Goal: Transaction & Acquisition: Purchase product/service

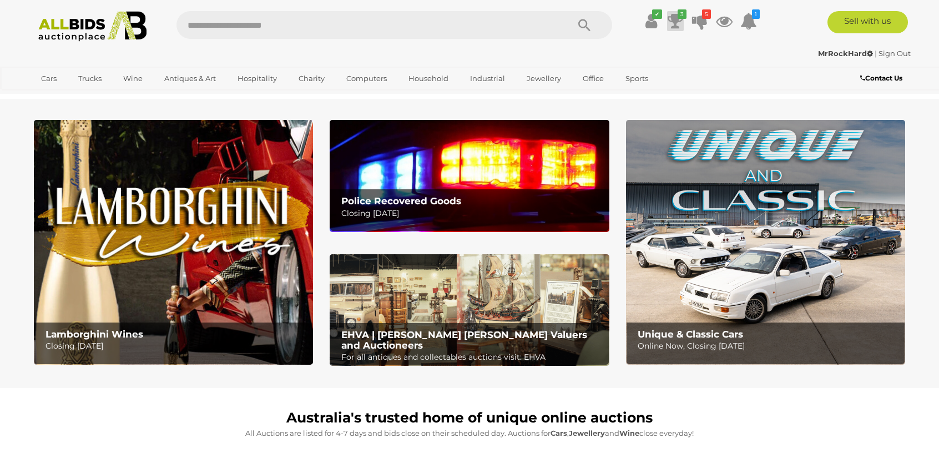
click at [677, 19] on icon at bounding box center [675, 21] width 16 height 20
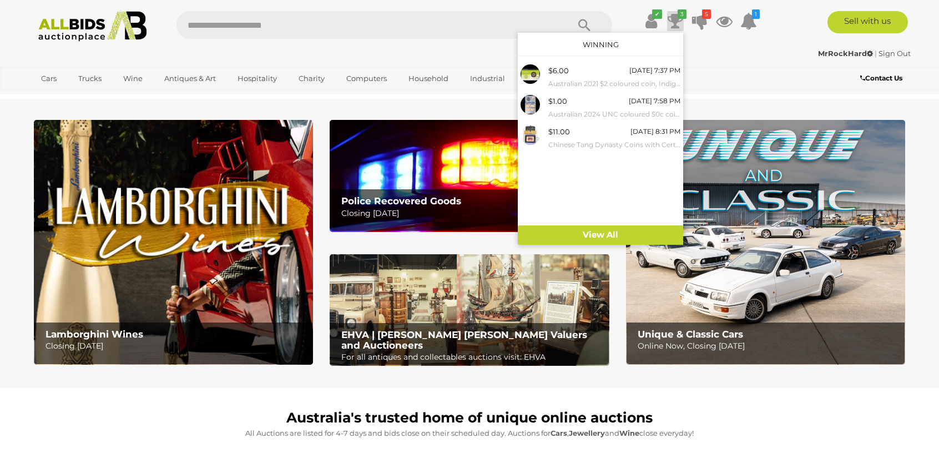
click at [677, 20] on icon at bounding box center [675, 21] width 16 height 20
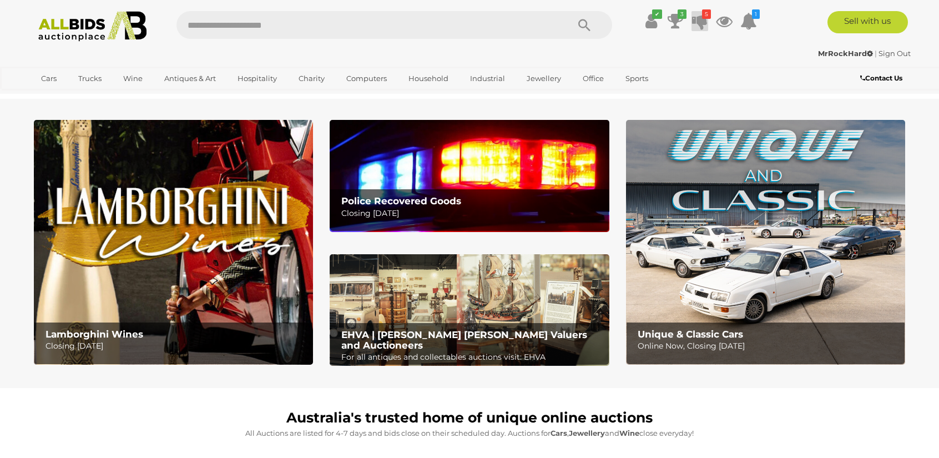
click at [699, 21] on icon at bounding box center [700, 21] width 16 height 20
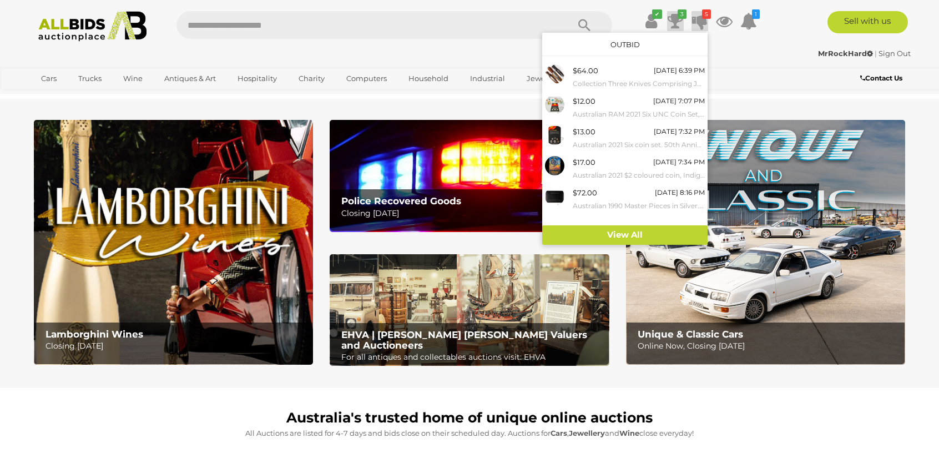
click at [682, 16] on icon "3" at bounding box center [681, 13] width 9 height 9
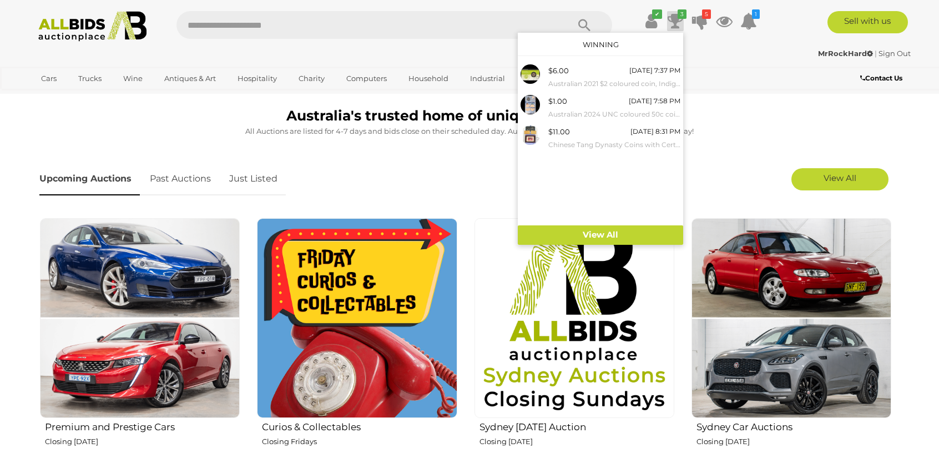
scroll to position [333, 0]
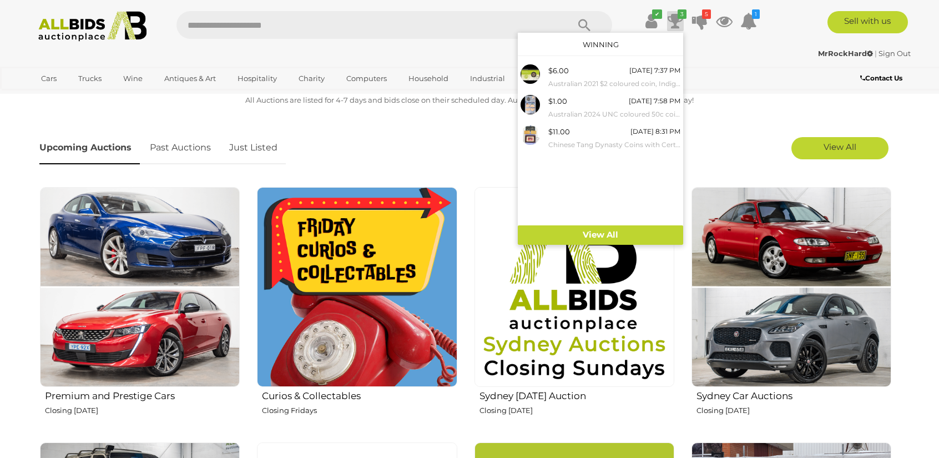
click at [272, 98] on p "All Auctions are listed for 4-7 days and bids close on their scheduled day. Auc…" at bounding box center [469, 100] width 860 height 13
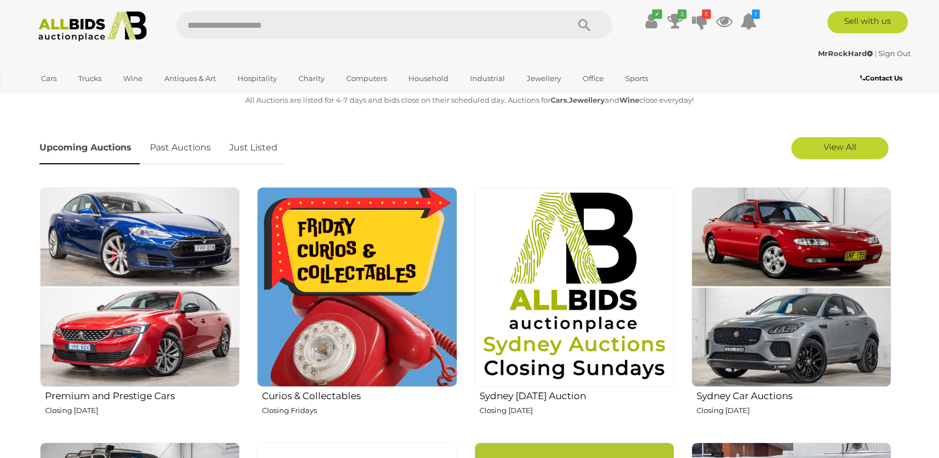
click at [204, 138] on link "Past Auctions" at bounding box center [180, 147] width 78 height 33
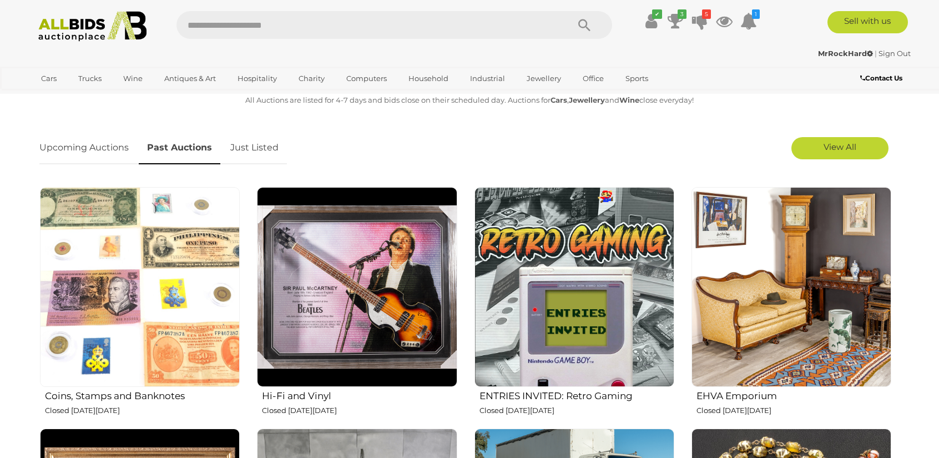
click at [257, 143] on link "Just Listed" at bounding box center [254, 147] width 65 height 33
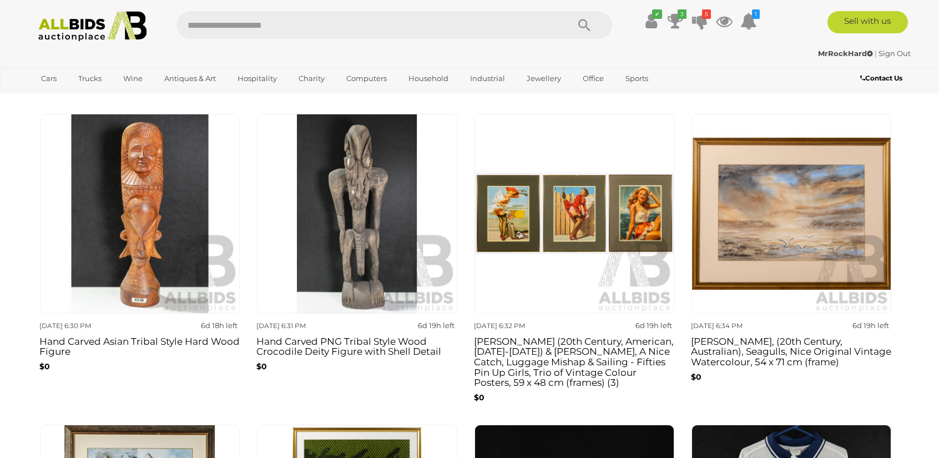
scroll to position [610, 0]
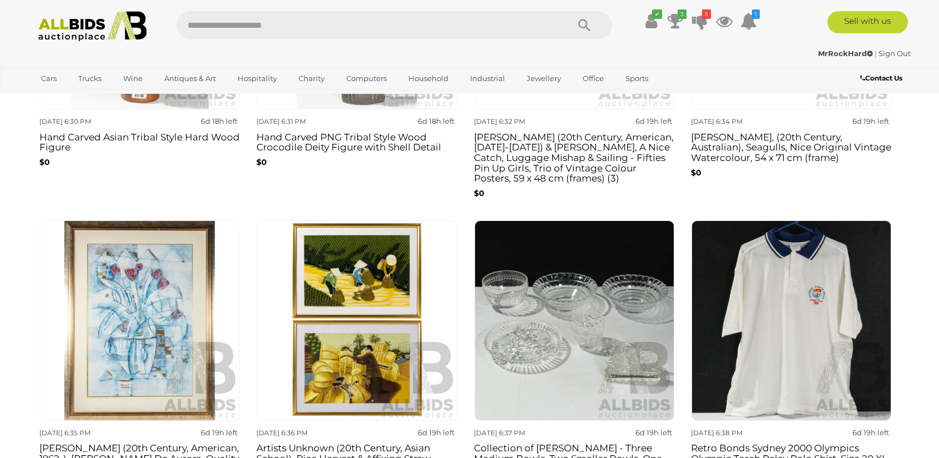
click at [518, 9] on div "✔ Track & Trace 3 5" at bounding box center [469, 22] width 939 height 44
click at [517, 19] on input "text" at bounding box center [366, 25] width 381 height 28
type input "*"
type input "*****"
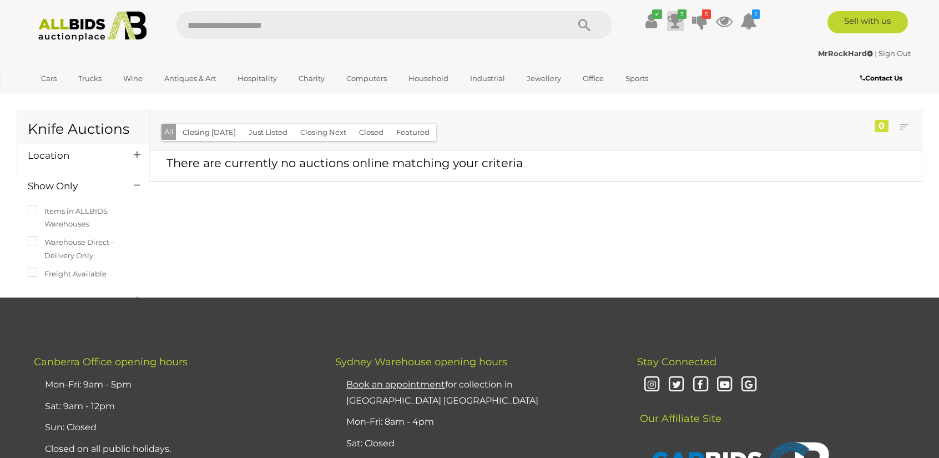
click at [672, 13] on icon at bounding box center [675, 21] width 16 height 20
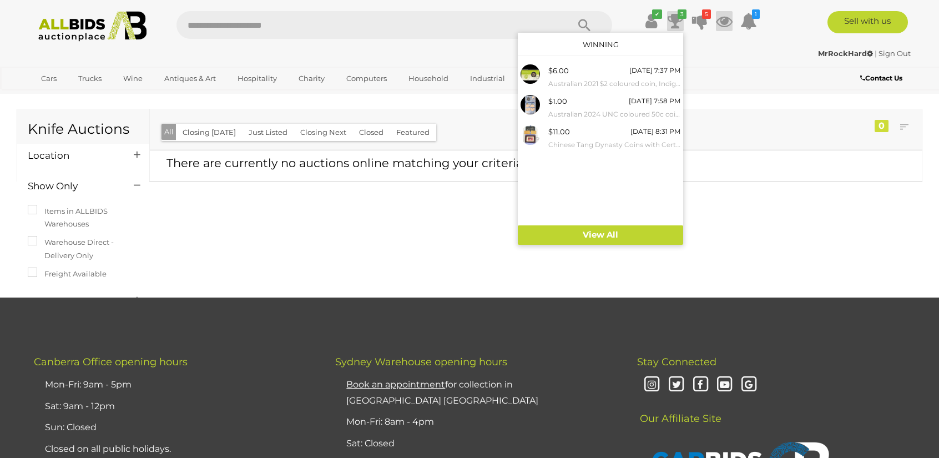
click at [719, 21] on icon at bounding box center [724, 21] width 17 height 20
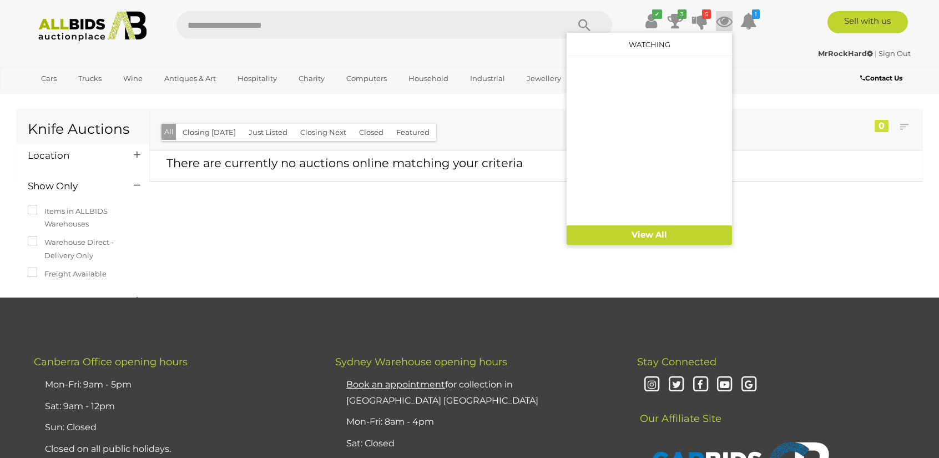
click at [710, 21] on ul "✔ Your account is up to date Transaction History Current Bids" at bounding box center [691, 21] width 143 height 20
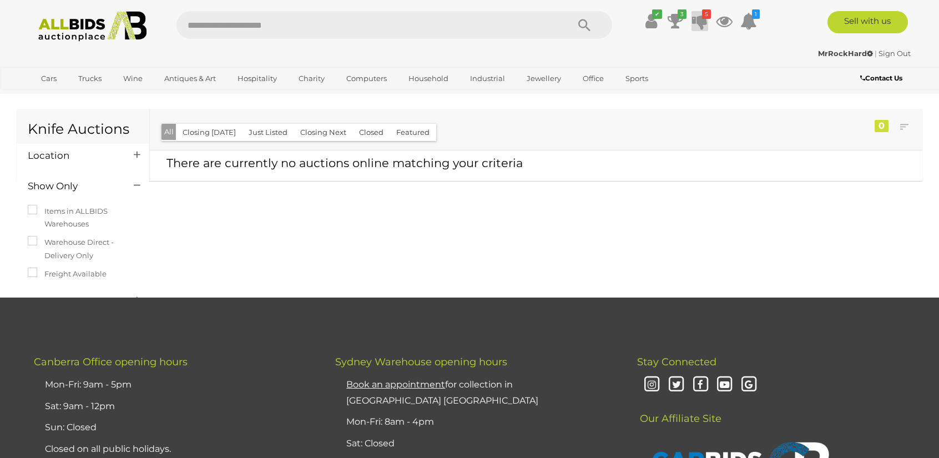
click at [706, 21] on icon at bounding box center [700, 21] width 16 height 20
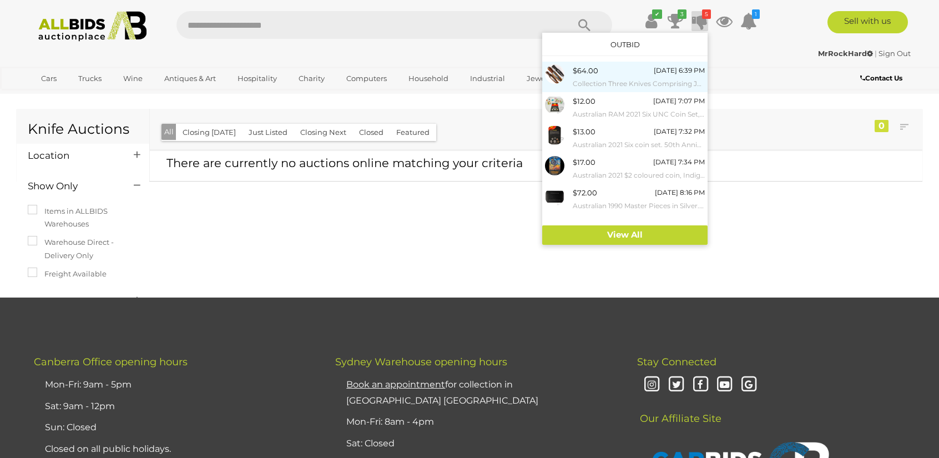
click at [620, 70] on div "$64.00 Wednesday 6:39 PM Collection Three Knives Comprising Japanese Seki Made …" at bounding box center [639, 76] width 132 height 25
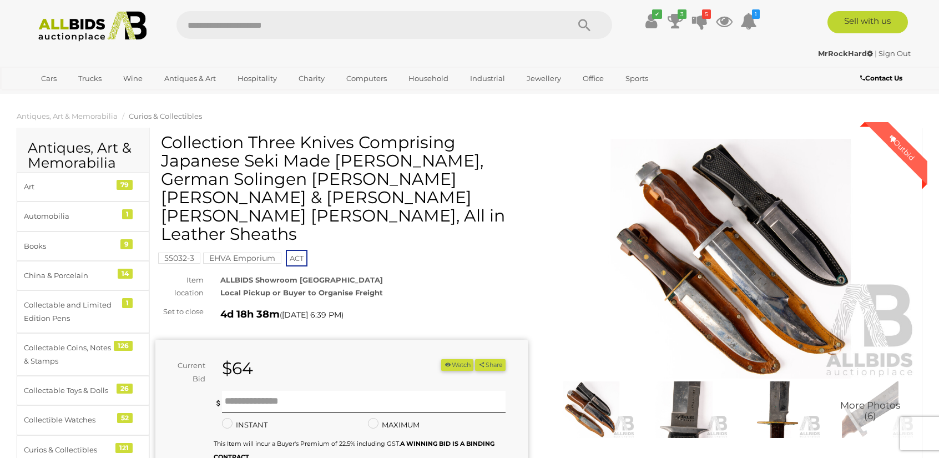
click at [316, 33] on input "text" at bounding box center [366, 25] width 381 height 28
type input "*****"
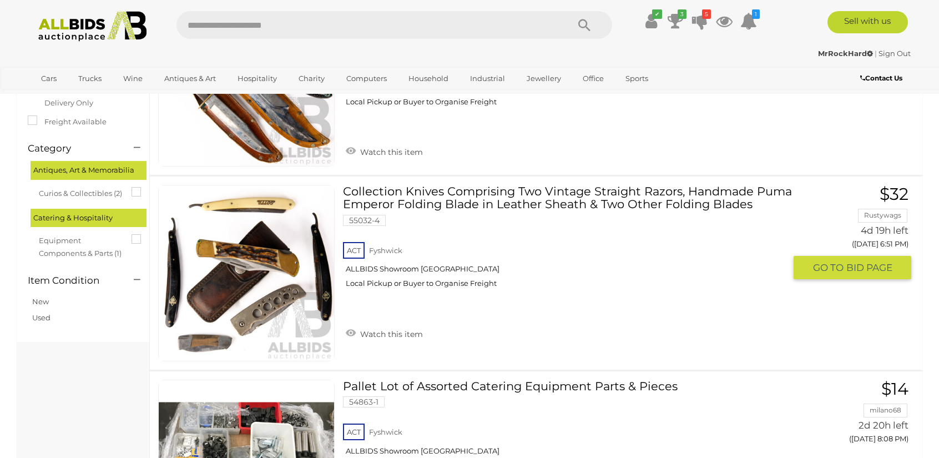
scroll to position [166, 0]
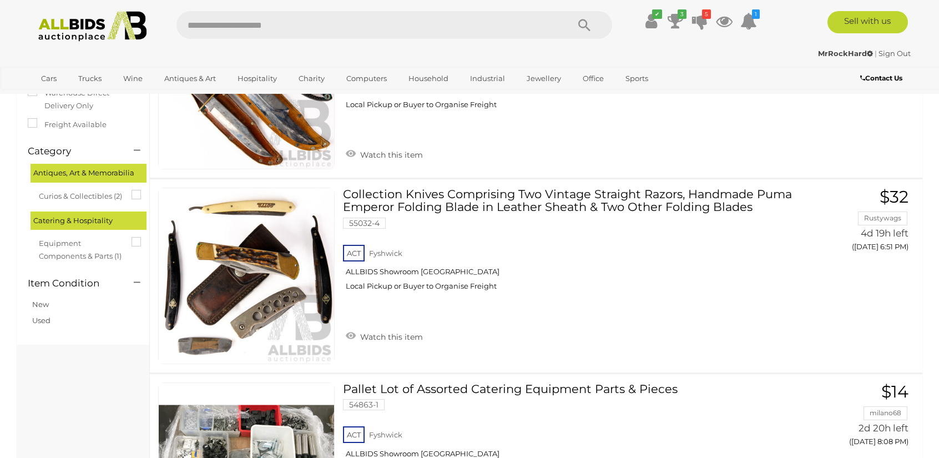
drag, startPoint x: 321, startPoint y: 33, endPoint x: 283, endPoint y: 28, distance: 38.1
click at [283, 28] on input "text" at bounding box center [366, 25] width 381 height 28
click at [123, 29] on img at bounding box center [92, 26] width 120 height 31
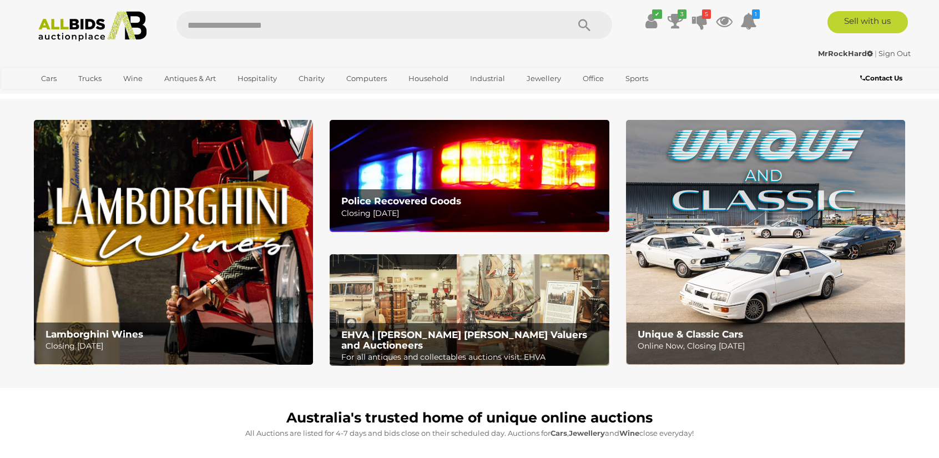
click at [708, 21] on ul "✔ Your account is up to date Transaction History Current Bids" at bounding box center [691, 21] width 143 height 20
click at [700, 18] on icon at bounding box center [700, 21] width 16 height 20
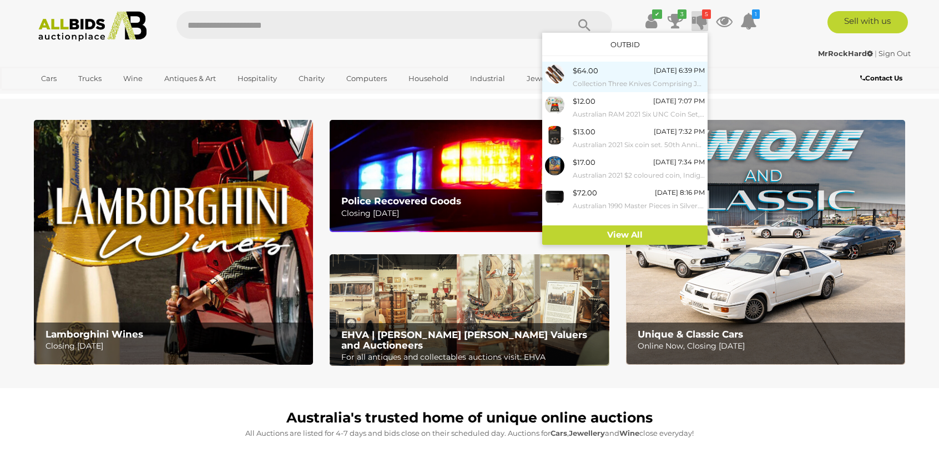
click at [634, 68] on div "$64.00 Wednesday 6:39 PM Collection Three Knives Comprising Japanese Seki Made …" at bounding box center [639, 76] width 132 height 25
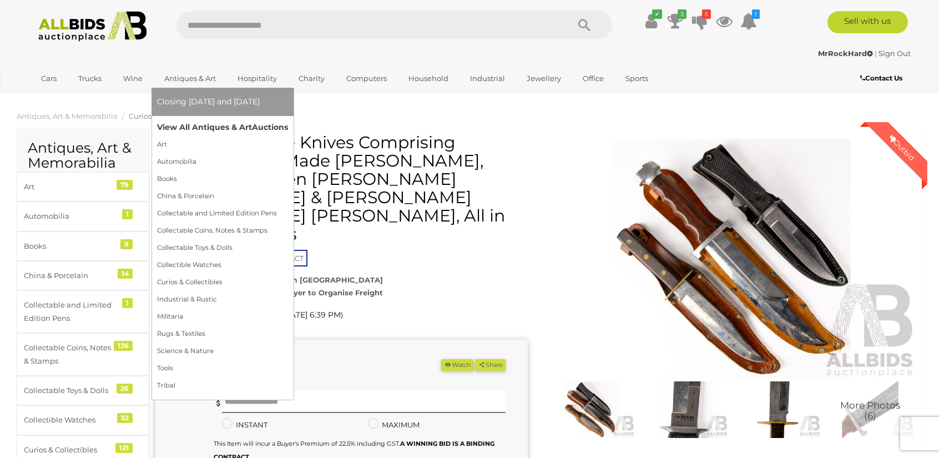
click at [196, 131] on link "View All Antiques & Art Auctions" at bounding box center [222, 127] width 131 height 17
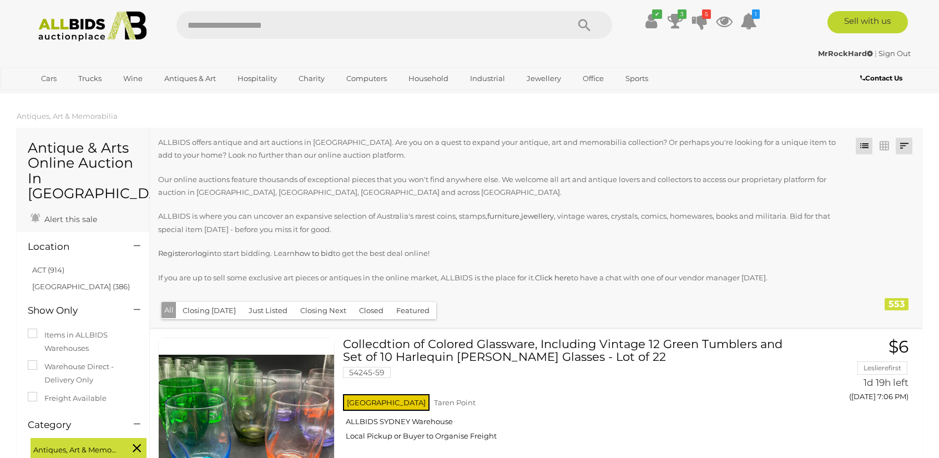
click at [898, 143] on link at bounding box center [903, 146] width 17 height 17
click at [888, 166] on link "Closing First" at bounding box center [830, 168] width 165 height 19
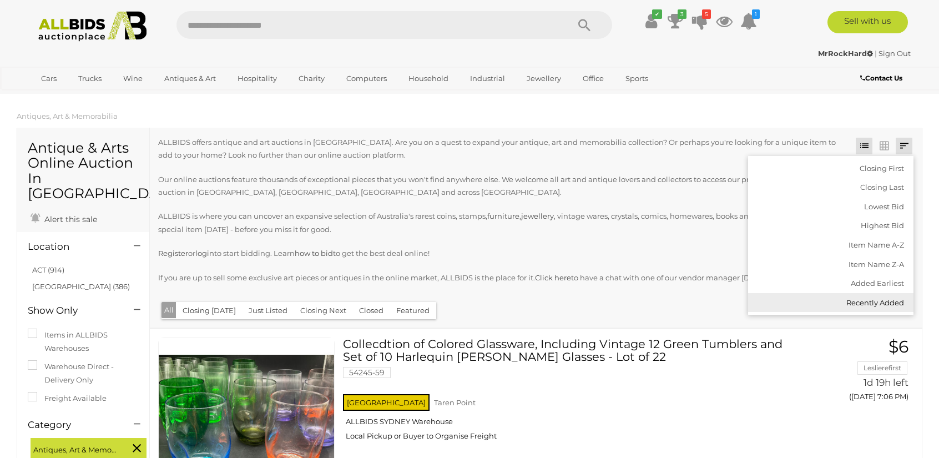
click at [857, 302] on link "Recently Added" at bounding box center [830, 302] width 165 height 19
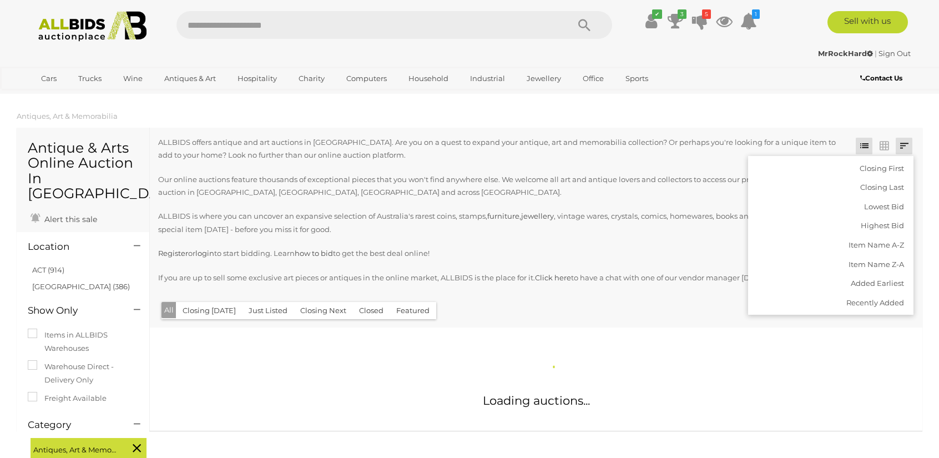
click at [547, 156] on p "ALLBIDS offers antique and art auctions in Australia. Are you on a quest to exp…" at bounding box center [500, 149] width 685 height 26
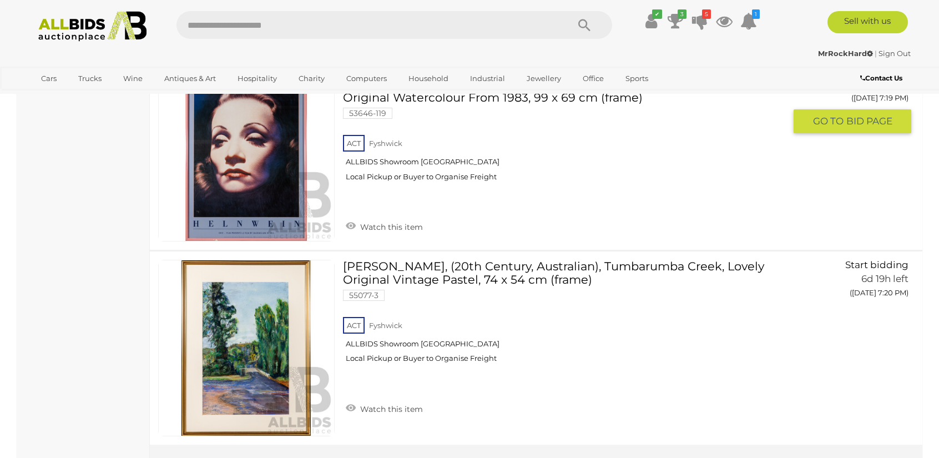
scroll to position [9819, 0]
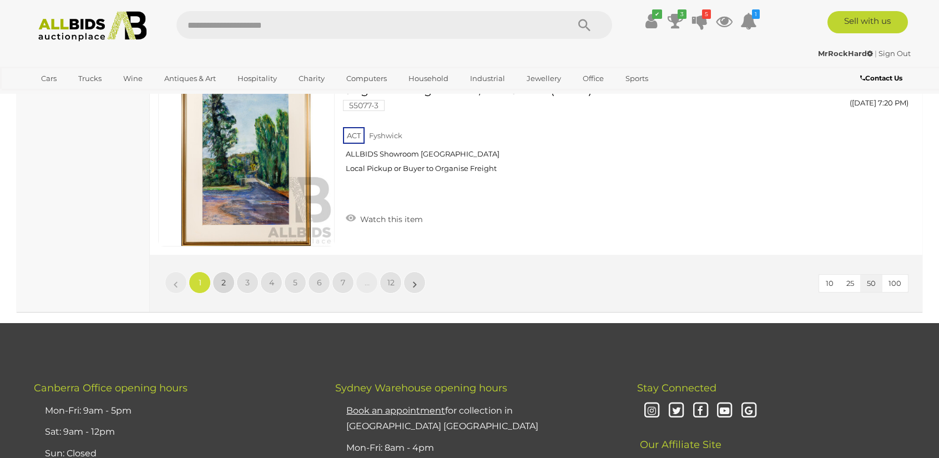
click at [227, 271] on link "2" at bounding box center [223, 282] width 22 height 22
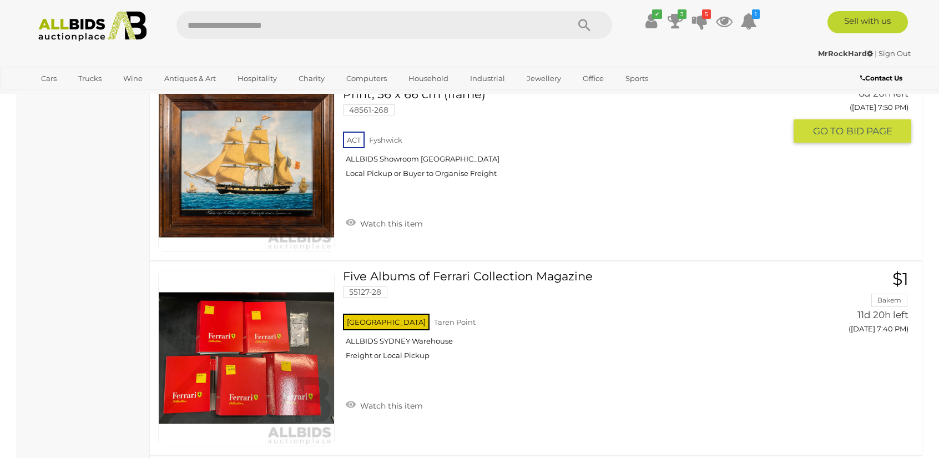
scroll to position [6121, 0]
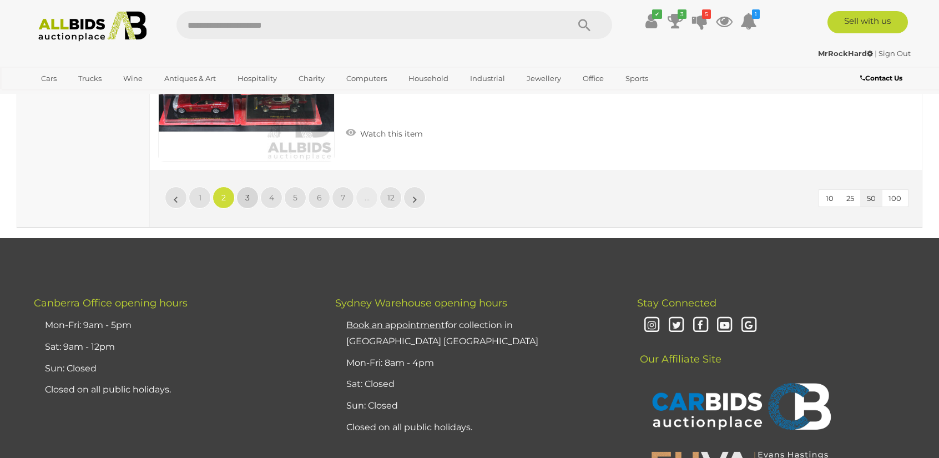
click at [251, 186] on link "3" at bounding box center [247, 197] width 22 height 22
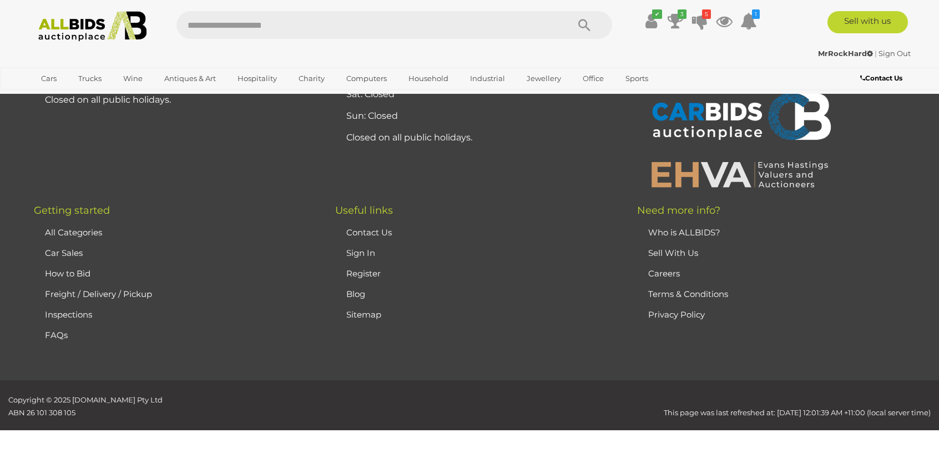
scroll to position [216, 0]
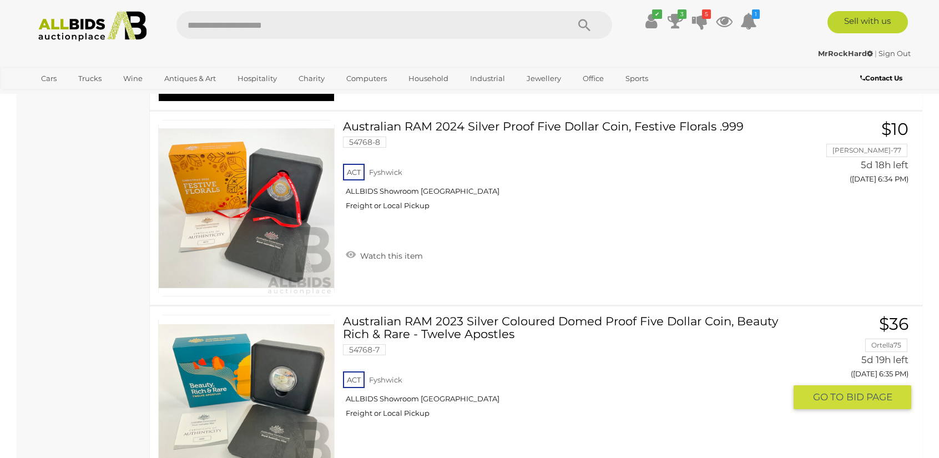
scroll to position [1159, 0]
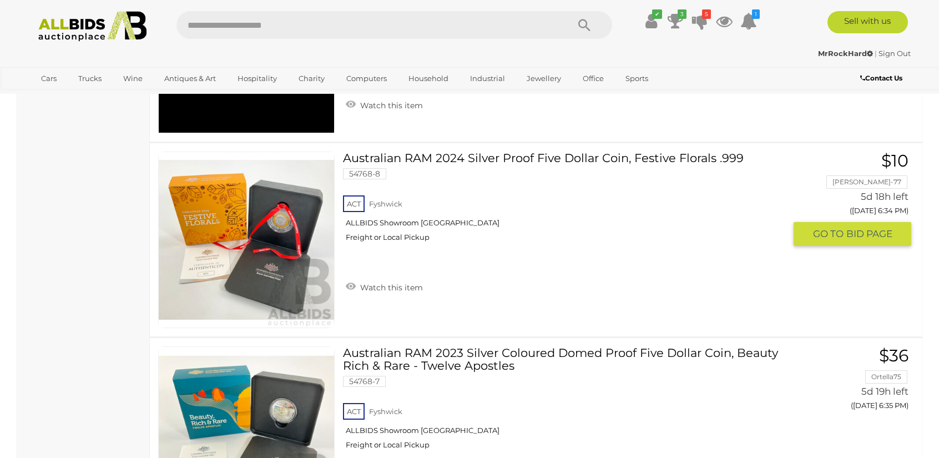
drag, startPoint x: 455, startPoint y: 161, endPoint x: 461, endPoint y: 165, distance: 7.0
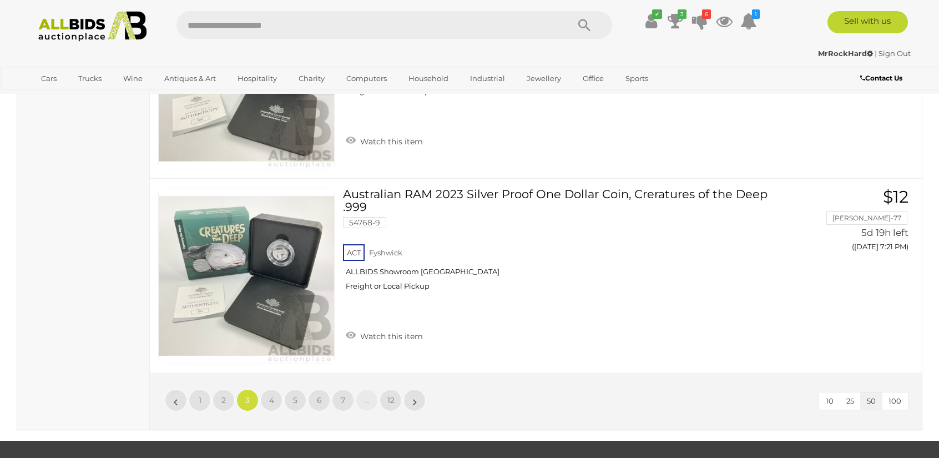
scroll to position [9758, 0]
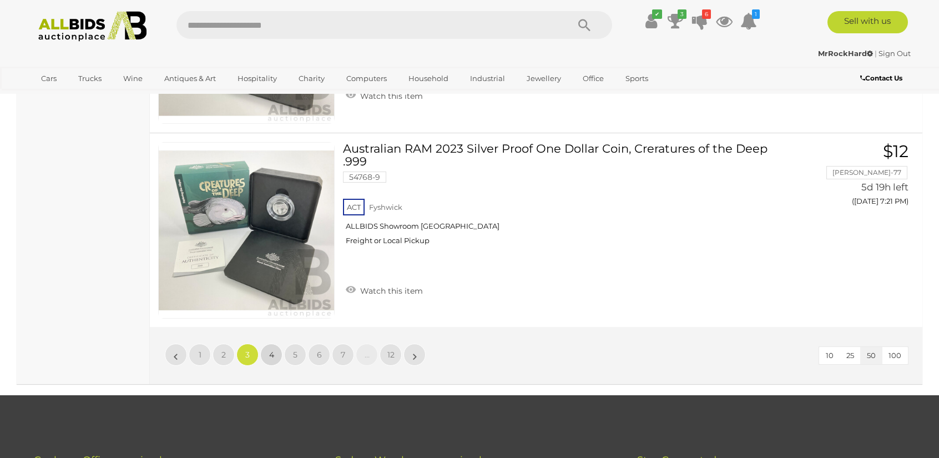
click at [267, 343] on link "4" at bounding box center [271, 354] width 22 height 22
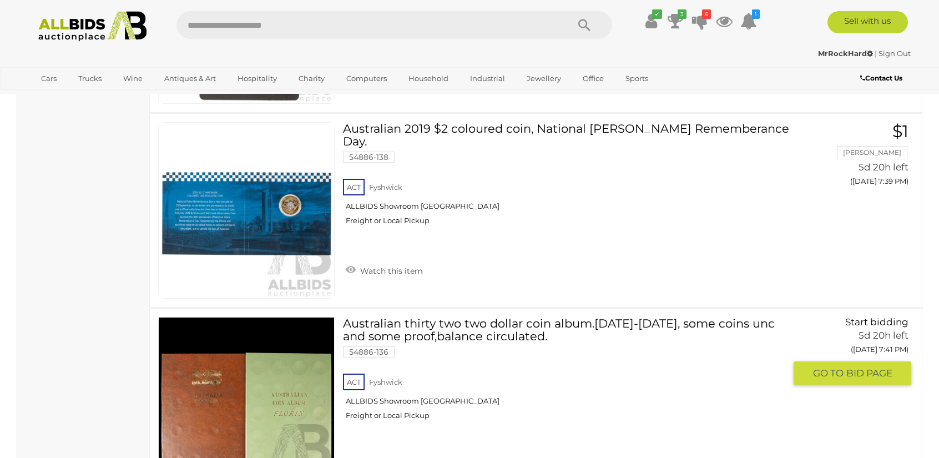
scroll to position [3101, 0]
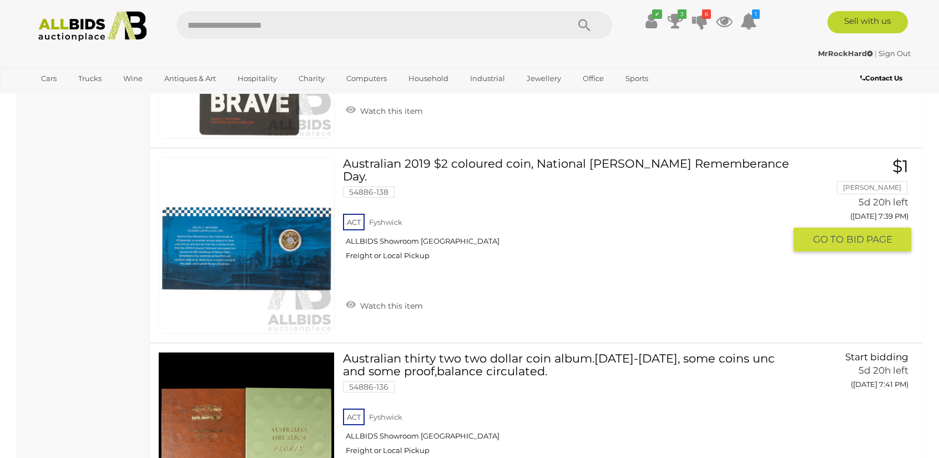
drag, startPoint x: 472, startPoint y: 150, endPoint x: 454, endPoint y: 160, distance: 20.1
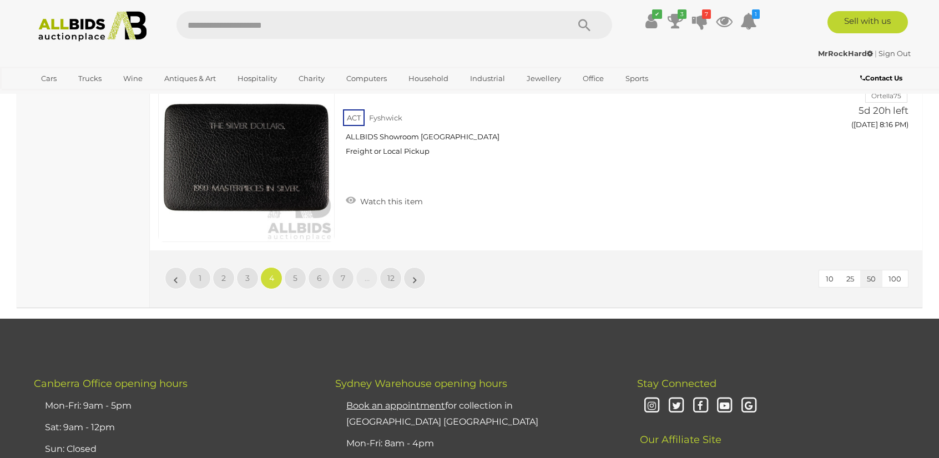
scroll to position [9814, 0]
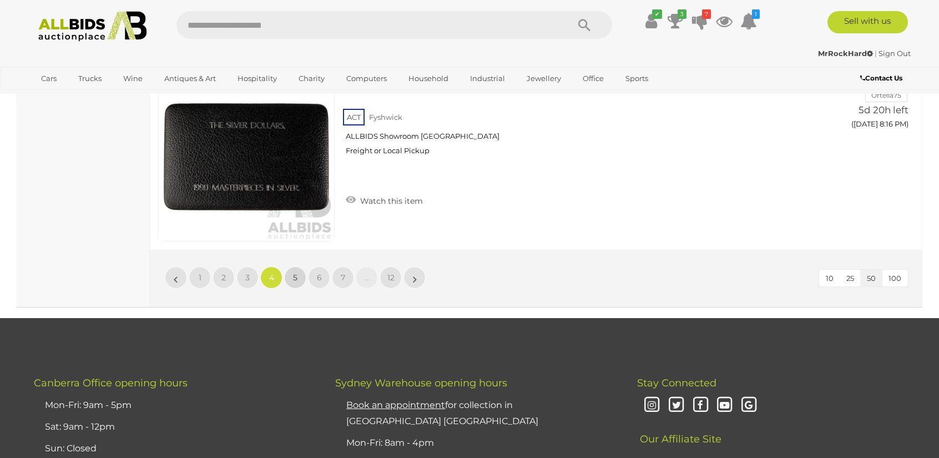
click at [298, 266] on link "5" at bounding box center [295, 277] width 22 height 22
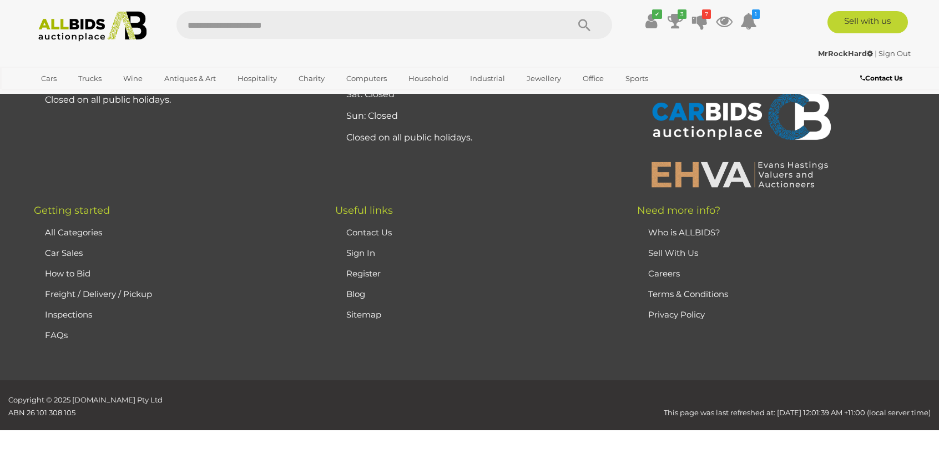
scroll to position [216, 0]
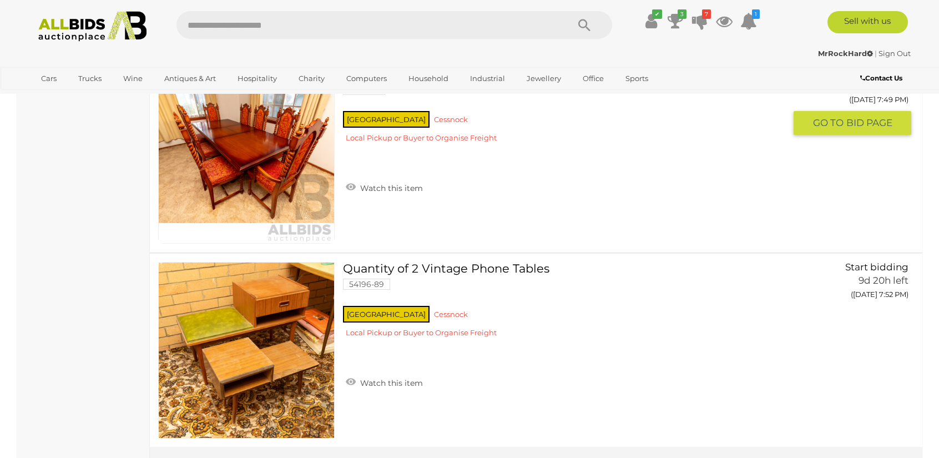
scroll to position [9647, 0]
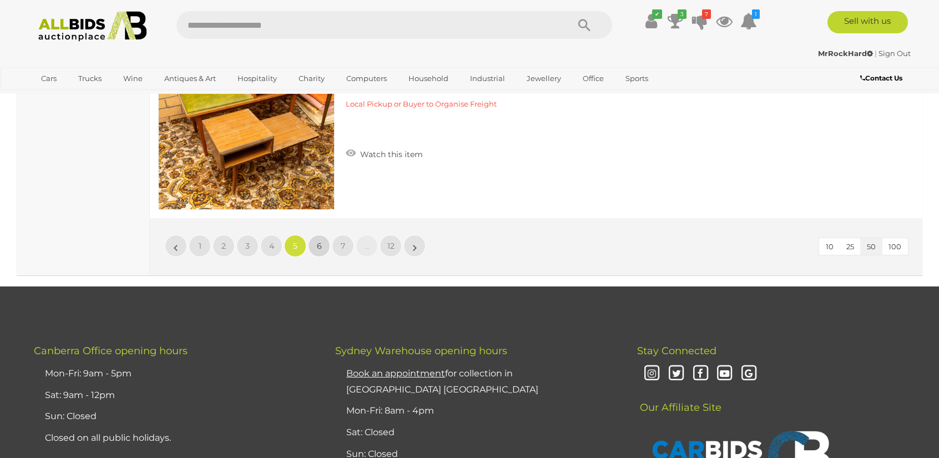
click at [317, 235] on link "6" at bounding box center [319, 246] width 22 height 22
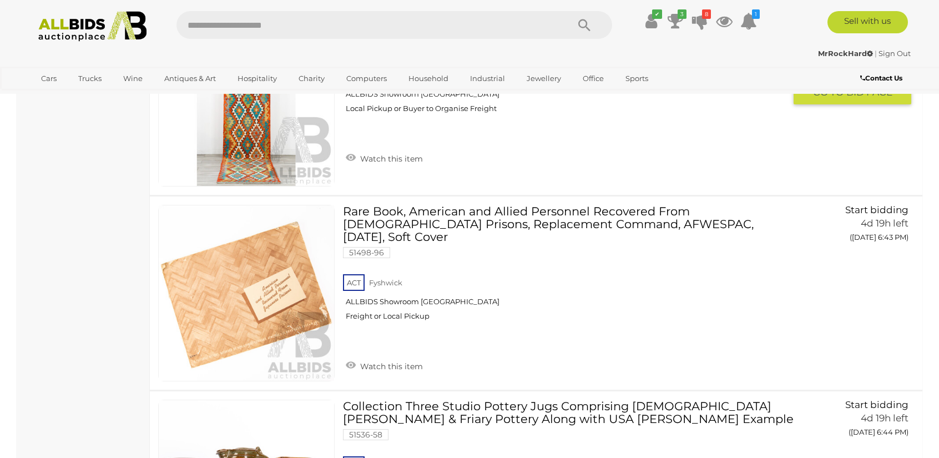
scroll to position [8981, 0]
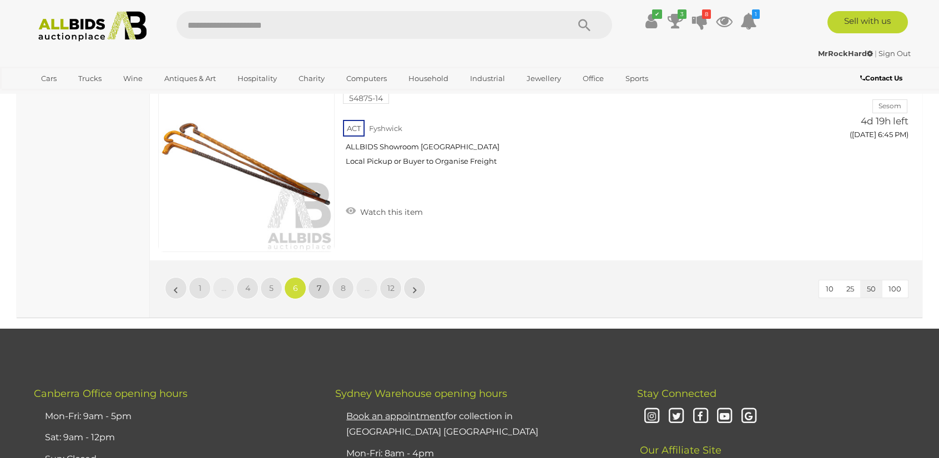
click at [320, 283] on span "7" at bounding box center [319, 288] width 4 height 10
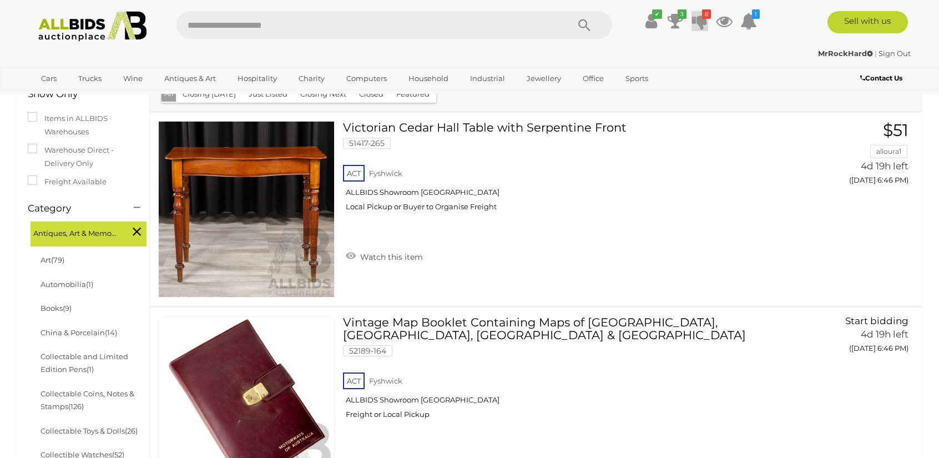
click at [707, 15] on icon "8" at bounding box center [706, 13] width 9 height 9
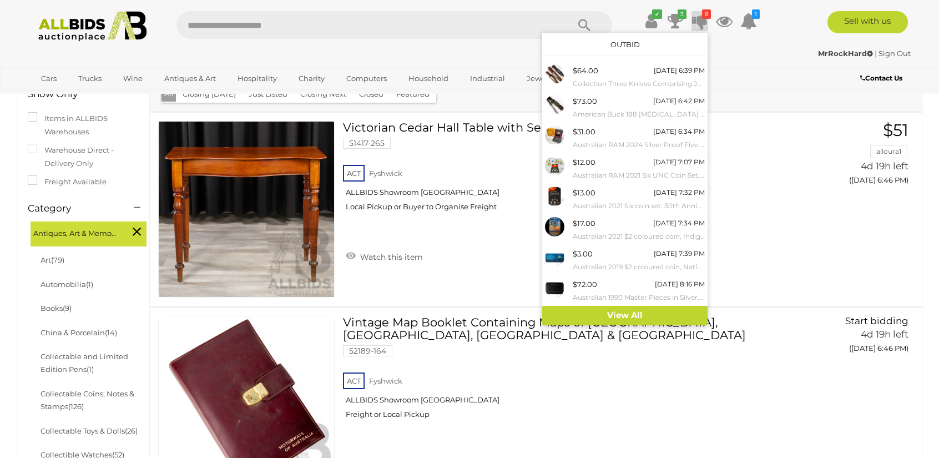
drag, startPoint x: 0, startPoint y: 209, endPoint x: 435, endPoint y: 153, distance: 439.1
click at [697, 17] on icon at bounding box center [700, 21] width 16 height 20
click at [692, 21] on icon at bounding box center [700, 21] width 16 height 20
click at [678, 12] on icon "3" at bounding box center [681, 13] width 9 height 9
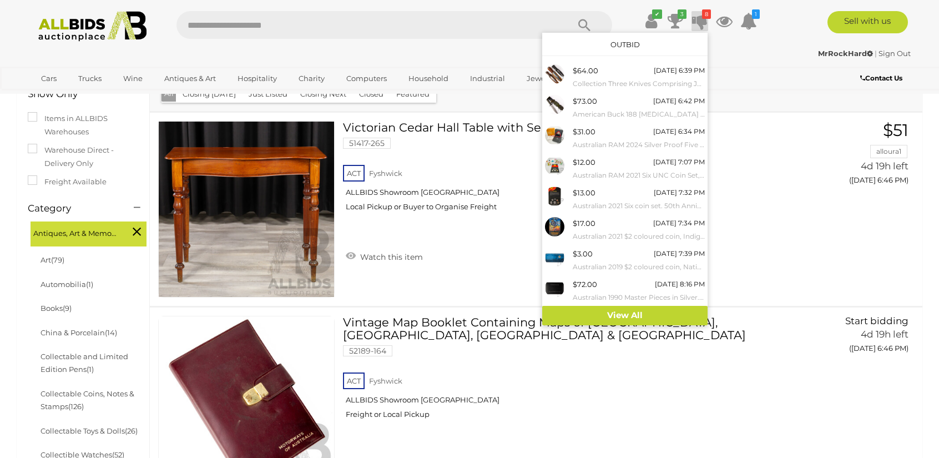
click at [676, 18] on icon at bounding box center [675, 21] width 16 height 20
click at [771, 67] on div "Cars Closing on Weekdays View All Cars Auctions" at bounding box center [469, 78] width 939 height 22
click at [760, 82] on div "Cars Closing on Weekdays View All Cars Auctions Trucks" at bounding box center [395, 80] width 739 height 27
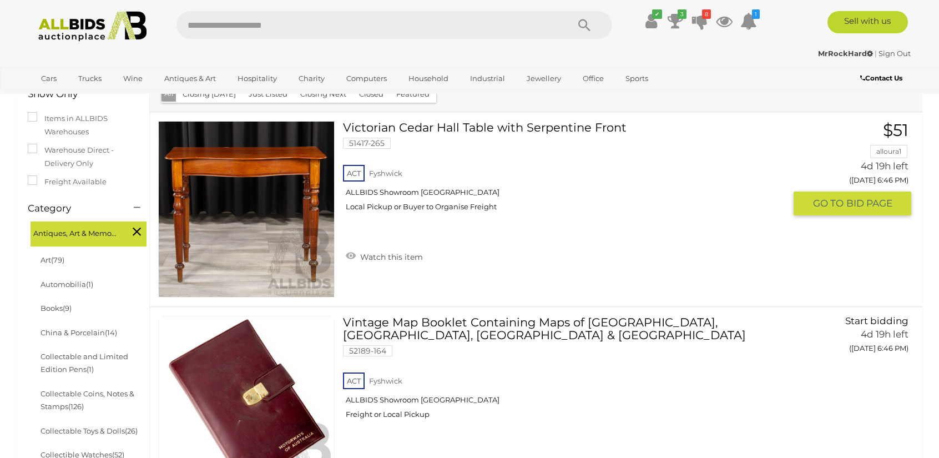
click at [435, 153] on link "Victorian Cedar Hall Table with Serpentine Front 51417-265 ACT Fyshwick" at bounding box center [568, 170] width 434 height 99
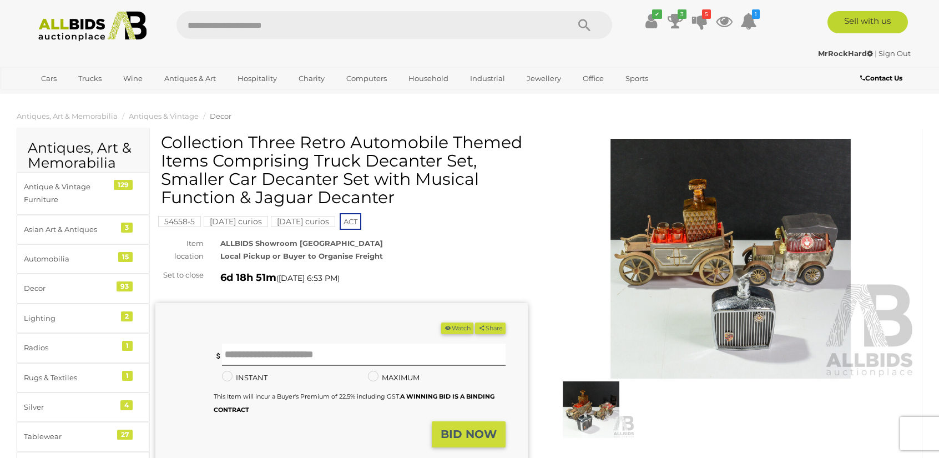
click at [669, 229] on img at bounding box center [730, 259] width 372 height 240
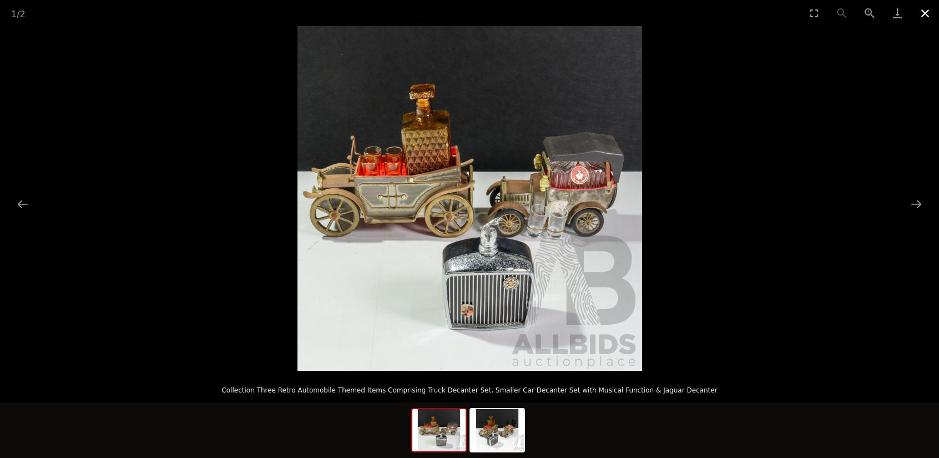
click at [929, 16] on button "Close gallery" at bounding box center [925, 13] width 28 height 26
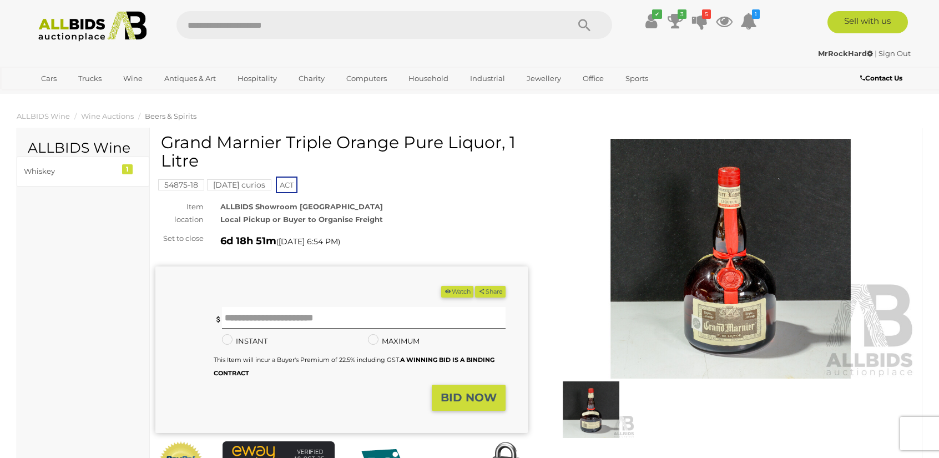
drag, startPoint x: 213, startPoint y: 167, endPoint x: 163, endPoint y: 145, distance: 54.6
click at [163, 145] on h1 "Grand Marnier Triple Orange Pure Liquor, 1 Litre" at bounding box center [343, 151] width 364 height 37
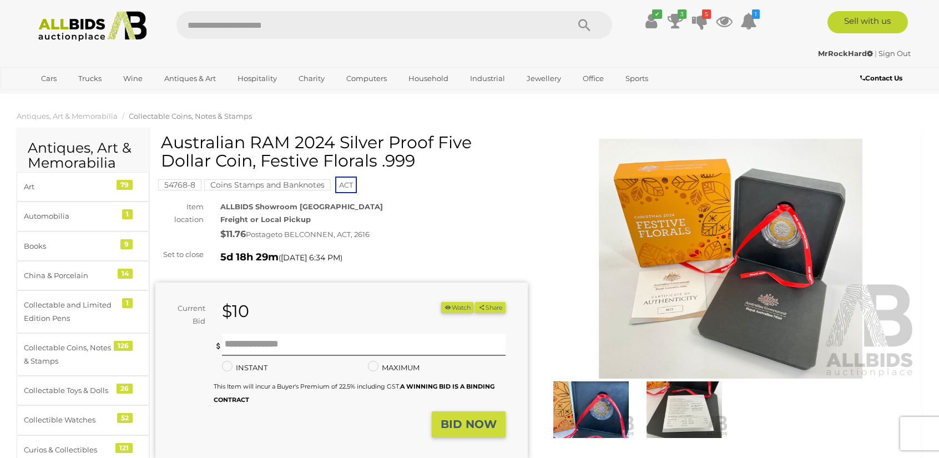
click at [604, 415] on img at bounding box center [591, 409] width 88 height 57
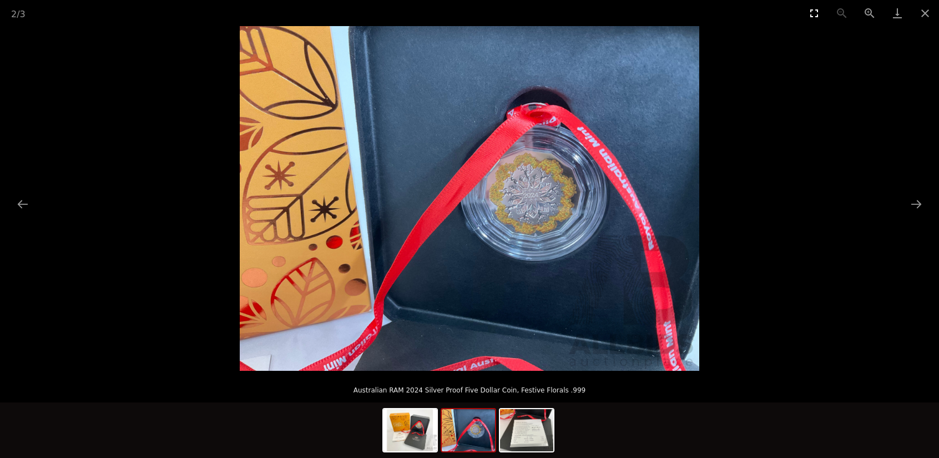
drag, startPoint x: 919, startPoint y: 16, endPoint x: 825, endPoint y: 25, distance: 94.2
click at [919, 15] on button "Close gallery" at bounding box center [925, 13] width 28 height 26
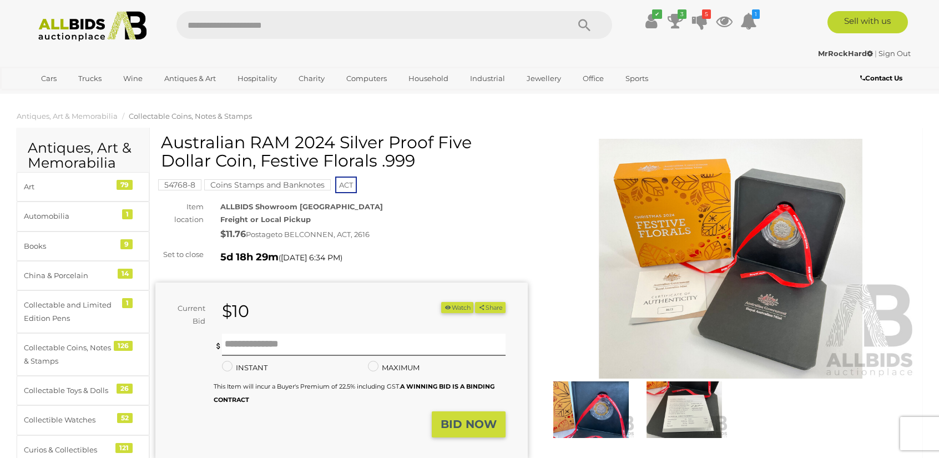
drag, startPoint x: 376, startPoint y: 155, endPoint x: 164, endPoint y: 134, distance: 213.6
click at [164, 134] on h1 "Australian RAM 2024 Silver Proof Five Dollar Coin, Festive Florals .999" at bounding box center [343, 151] width 364 height 37
click at [359, 345] on input "text" at bounding box center [363, 344] width 283 height 22
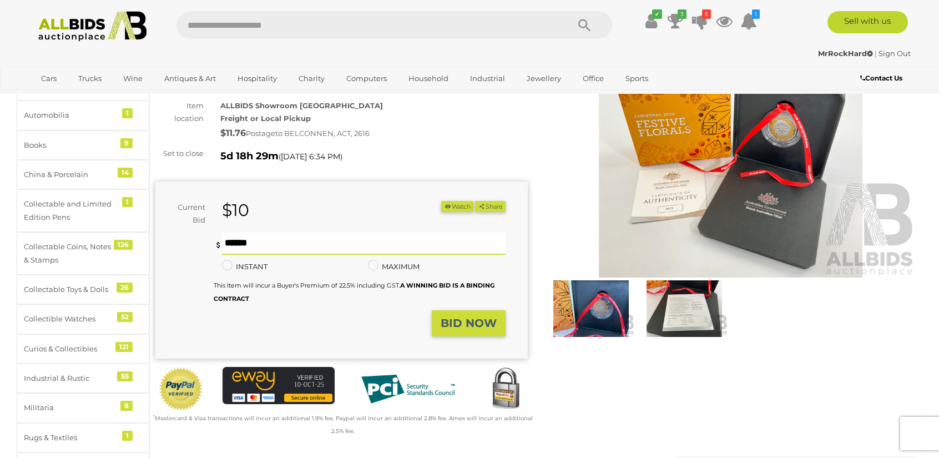
scroll to position [111, 0]
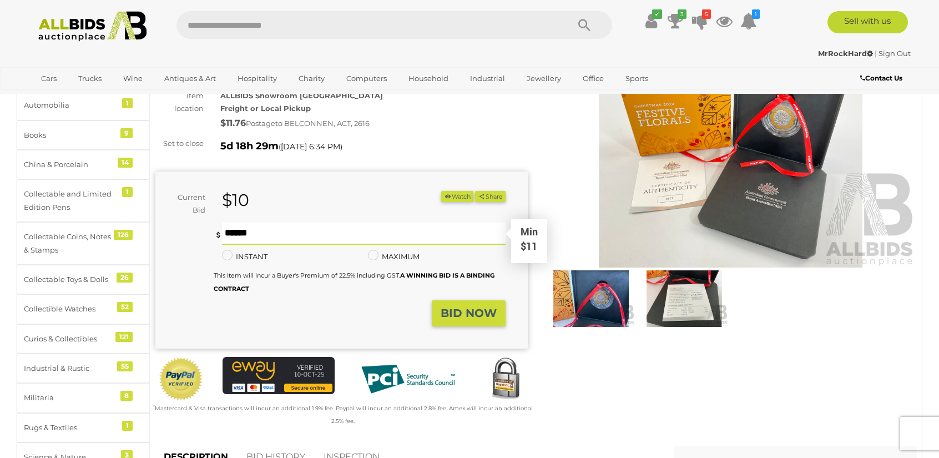
drag, startPoint x: 261, startPoint y: 232, endPoint x: 172, endPoint y: 227, distance: 88.9
click at [174, 227] on div "You are not the highest bidder, please place a higher bid. * Min $11 * Minimum …" at bounding box center [330, 261] width 350 height 78
drag, startPoint x: 306, startPoint y: 253, endPoint x: 298, endPoint y: 243, distance: 12.7
click at [302, 250] on div "INSTANT Instant Bid only for this item" at bounding box center [287, 256] width 146 height 13
click at [301, 236] on input "*" at bounding box center [363, 233] width 283 height 22
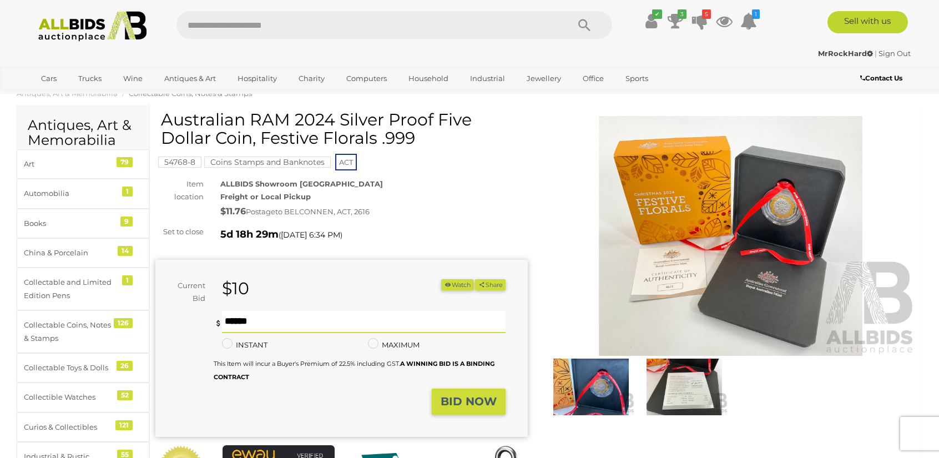
scroll to position [55, 0]
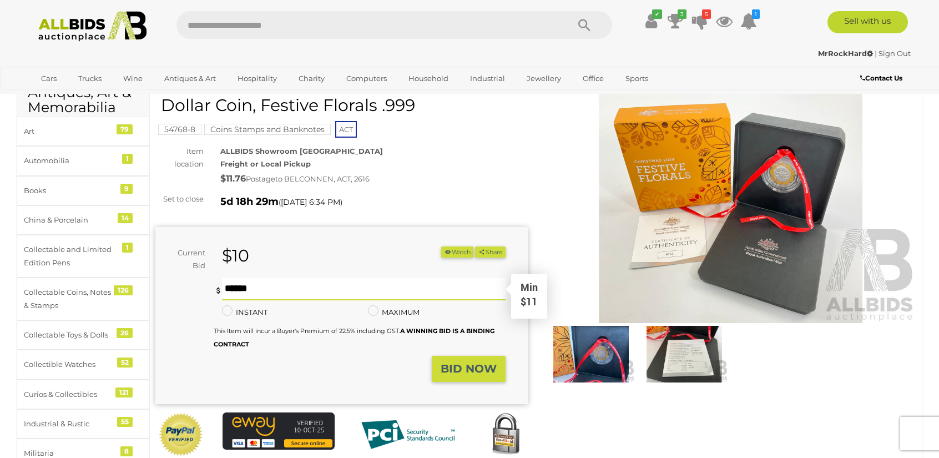
click at [280, 280] on input "*" at bounding box center [363, 289] width 283 height 22
drag, startPoint x: 282, startPoint y: 286, endPoint x: 164, endPoint y: 277, distance: 118.5
click at [164, 277] on form "Current Bid $10 (Min $11) $10 Share Facebook Twitter * *" at bounding box center [330, 313] width 333 height 135
type input "**"
click at [463, 360] on button "BID NOW" at bounding box center [469, 369] width 74 height 26
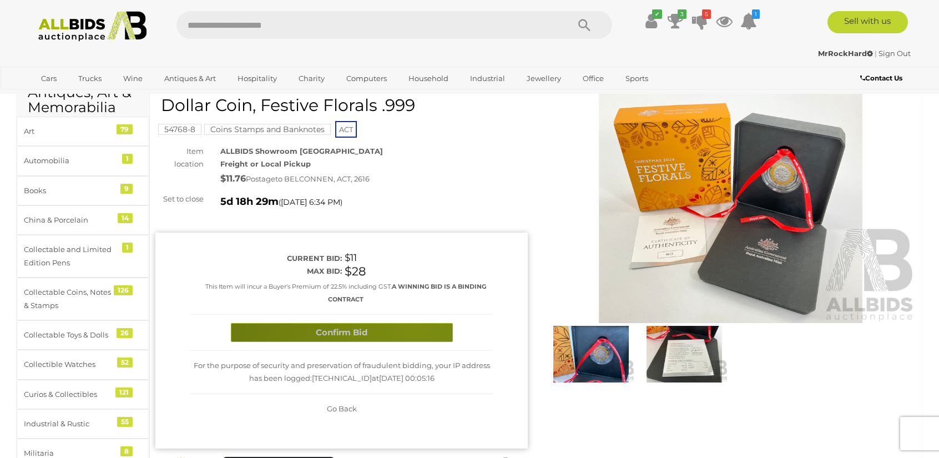
click at [417, 324] on button "Confirm Bid" at bounding box center [342, 332] width 222 height 19
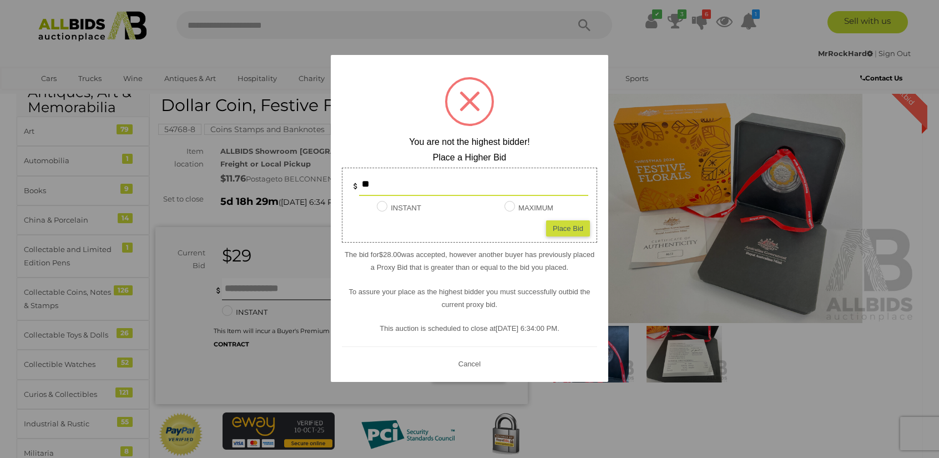
click at [474, 358] on button "Cancel" at bounding box center [469, 363] width 29 height 14
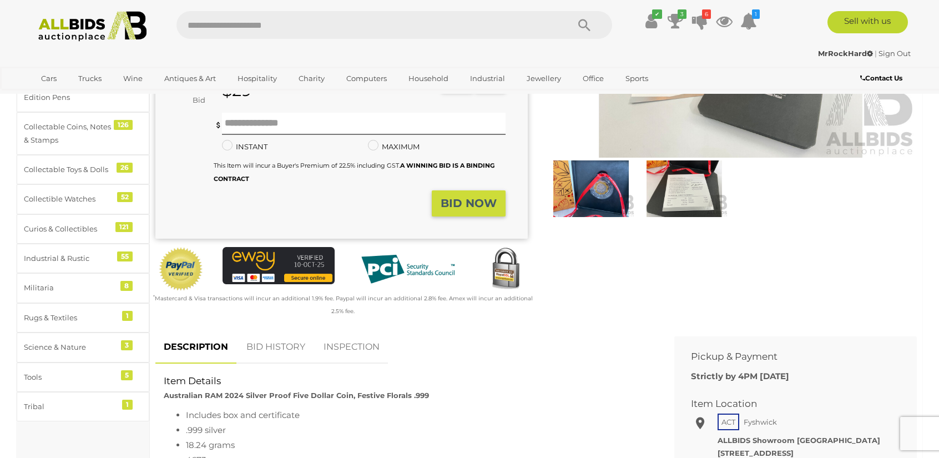
scroll to position [222, 0]
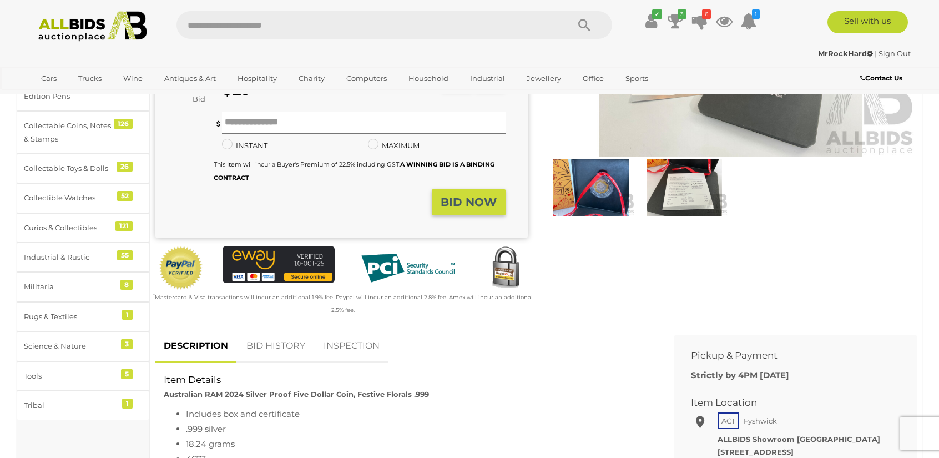
click at [293, 356] on link "BID HISTORY" at bounding box center [275, 346] width 75 height 33
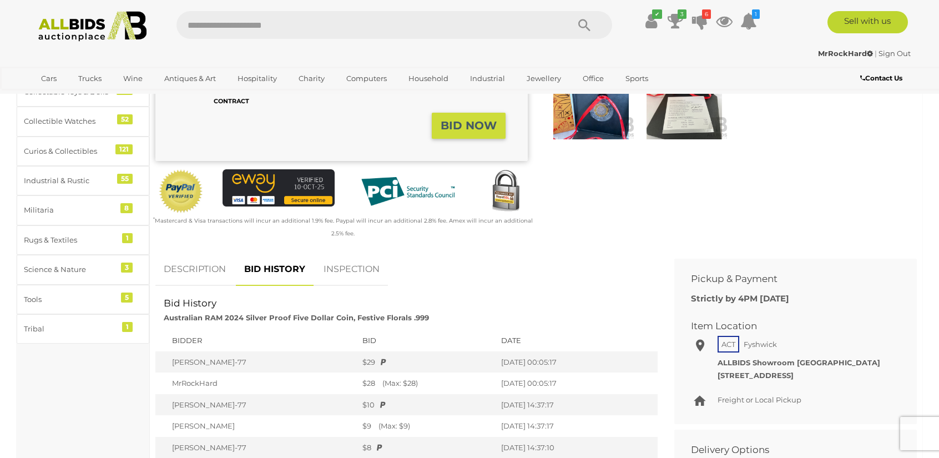
scroll to position [166, 0]
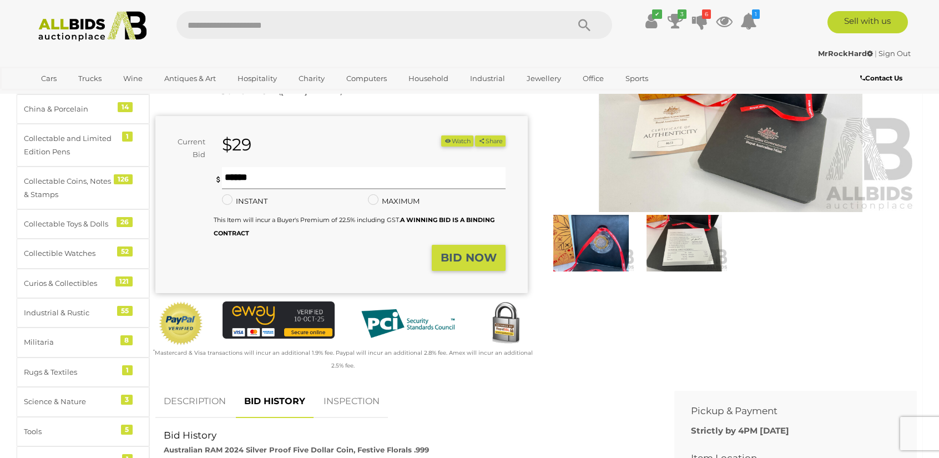
click at [285, 180] on input "text" at bounding box center [363, 178] width 283 height 22
type input "**"
click at [466, 262] on strong "BID NOW" at bounding box center [468, 257] width 56 height 13
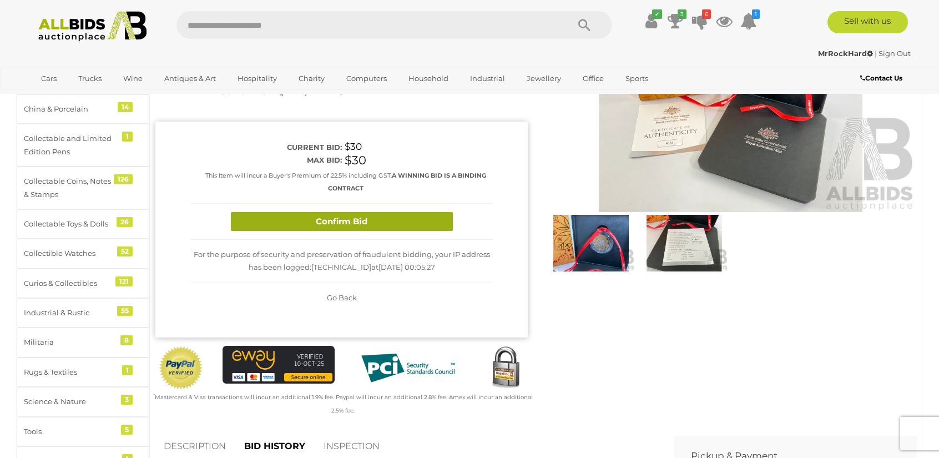
click at [404, 219] on button "Confirm Bid" at bounding box center [342, 221] width 222 height 19
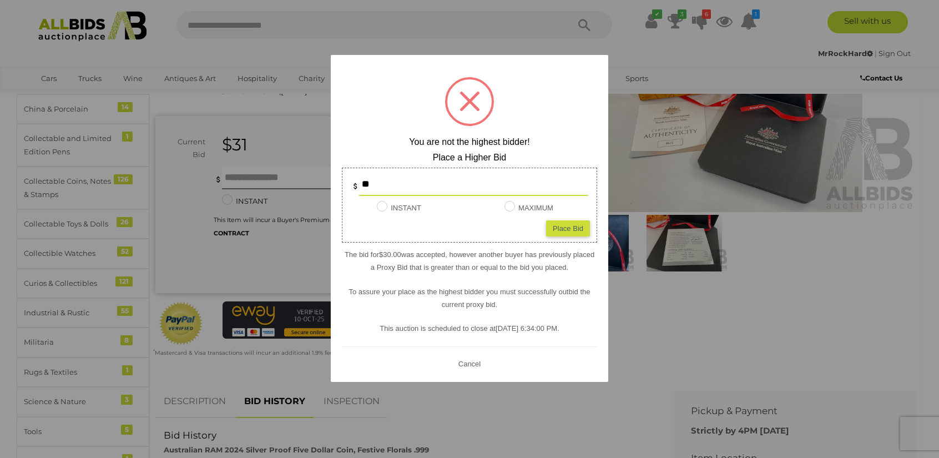
click at [720, 339] on div at bounding box center [469, 229] width 939 height 458
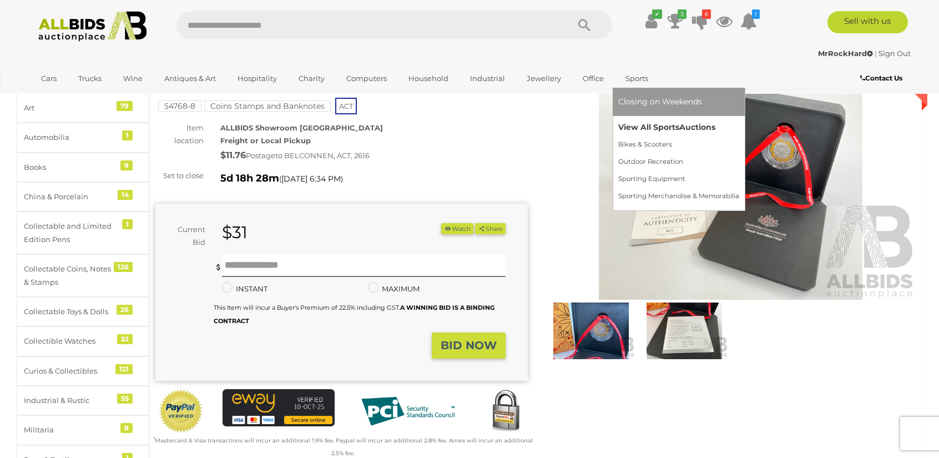
scroll to position [55, 0]
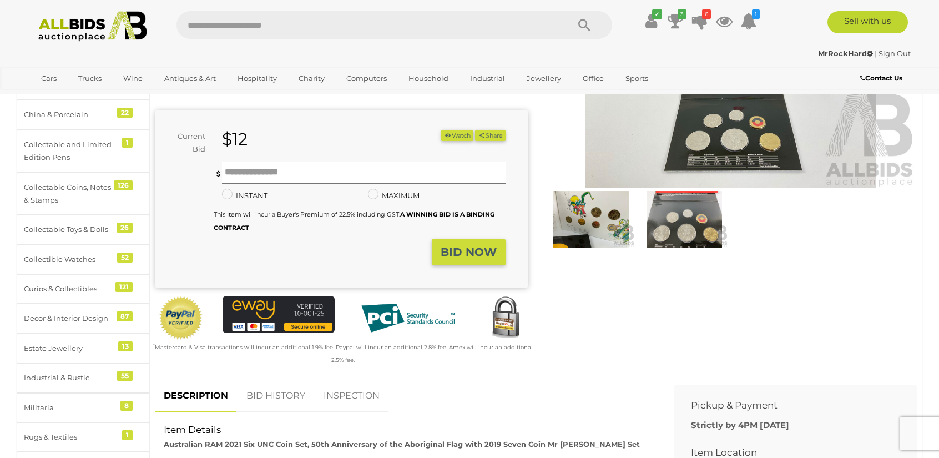
scroll to position [222, 0]
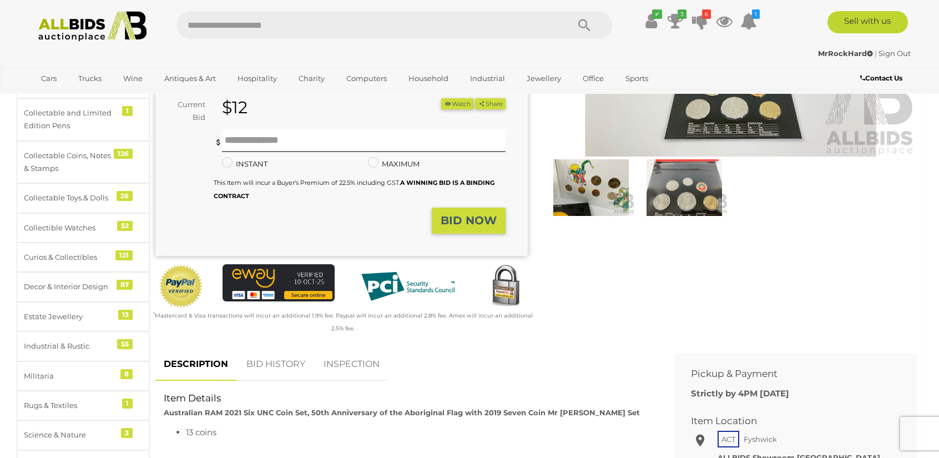
click at [265, 381] on link "BID HISTORY" at bounding box center [275, 364] width 75 height 33
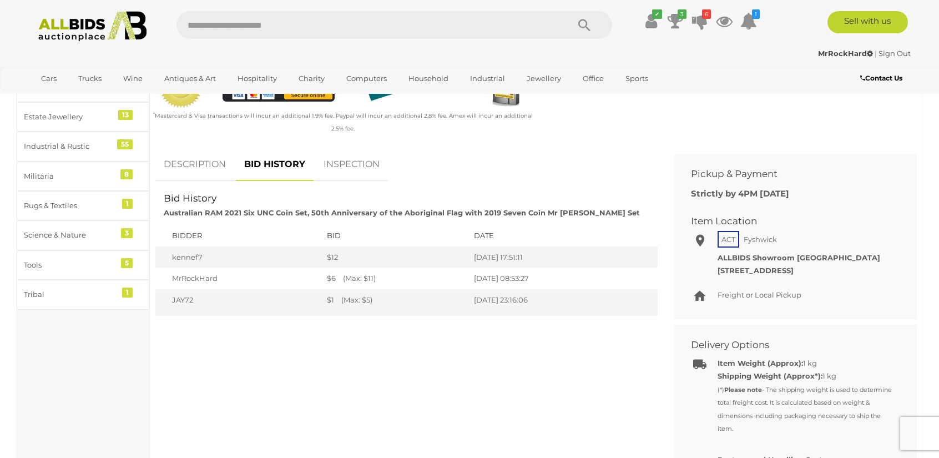
scroll to position [444, 0]
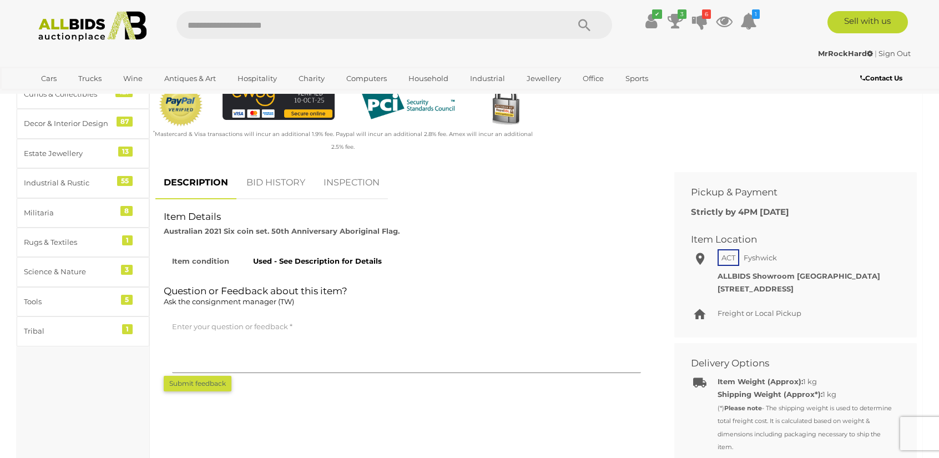
scroll to position [388, 0]
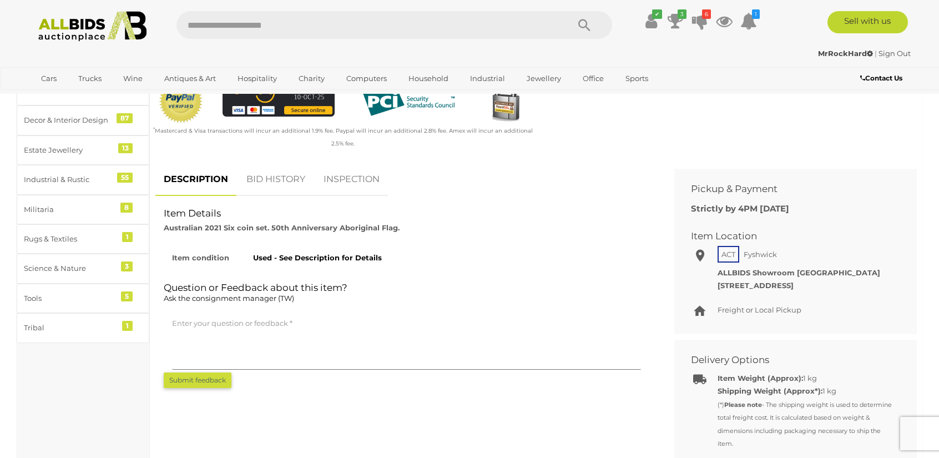
click at [302, 181] on link "BID HISTORY" at bounding box center [275, 179] width 75 height 33
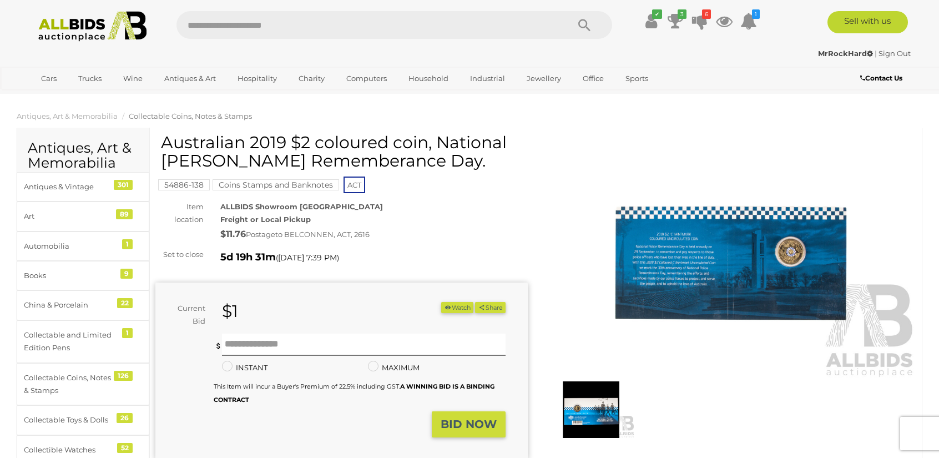
click at [603, 366] on img at bounding box center [730, 259] width 372 height 240
click at [0, 0] on div "1 / 2" at bounding box center [0, 0] width 0 height 0
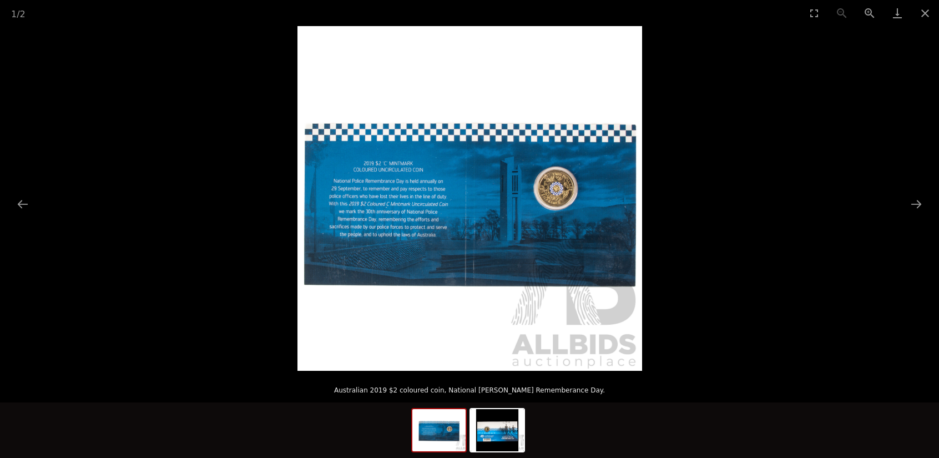
click at [446, 431] on img at bounding box center [438, 430] width 53 height 42
click at [453, 433] on img at bounding box center [438, 430] width 53 height 42
click at [489, 432] on img at bounding box center [496, 430] width 53 height 42
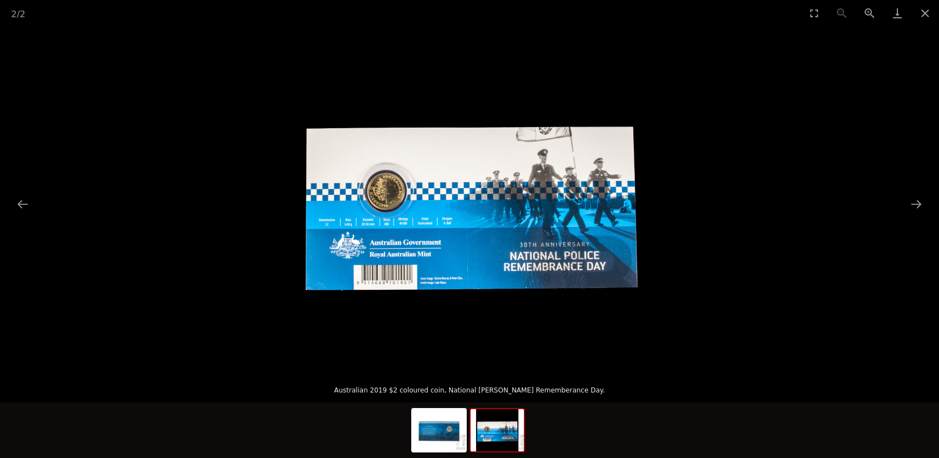
click at [565, 442] on div at bounding box center [469, 429] width 939 height 55
click at [931, 11] on button "Close gallery" at bounding box center [925, 13] width 28 height 26
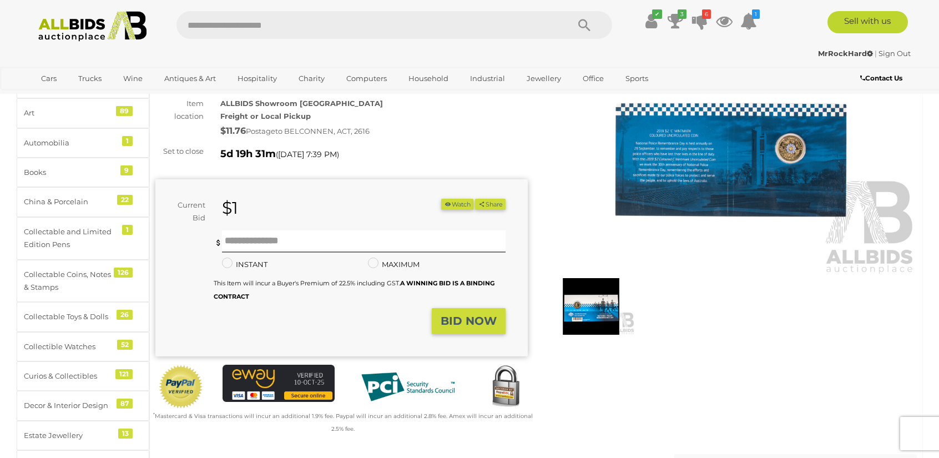
scroll to position [111, 0]
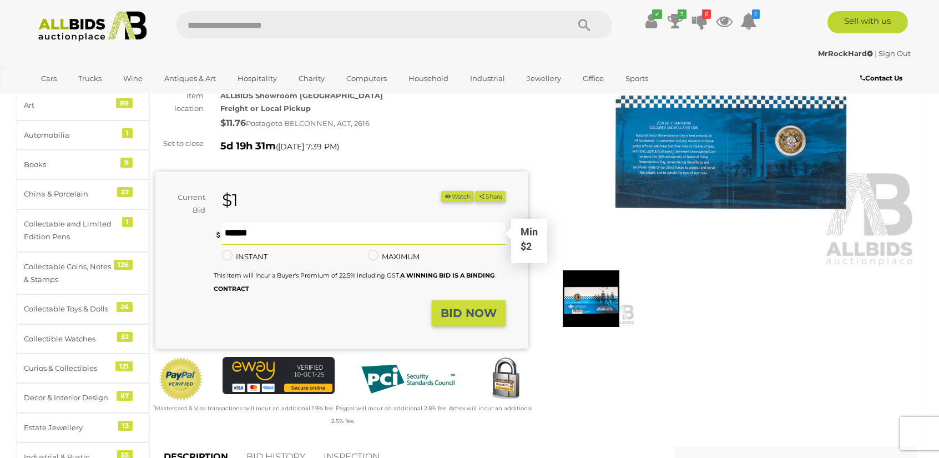
click input "text"
type input "*"
click strong "BID NOW"
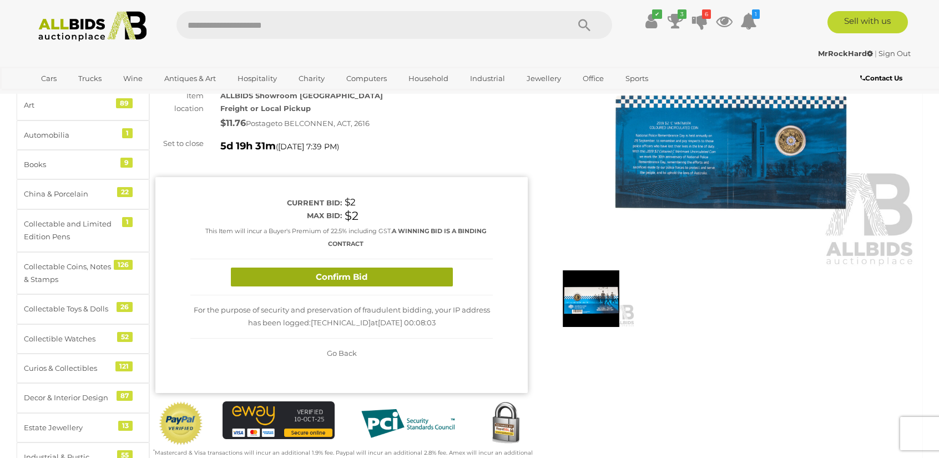
click button "Confirm Bid"
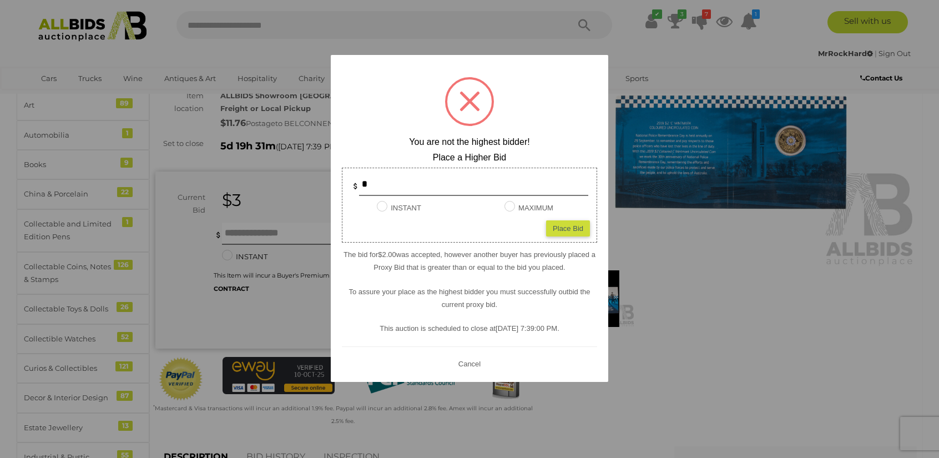
click div
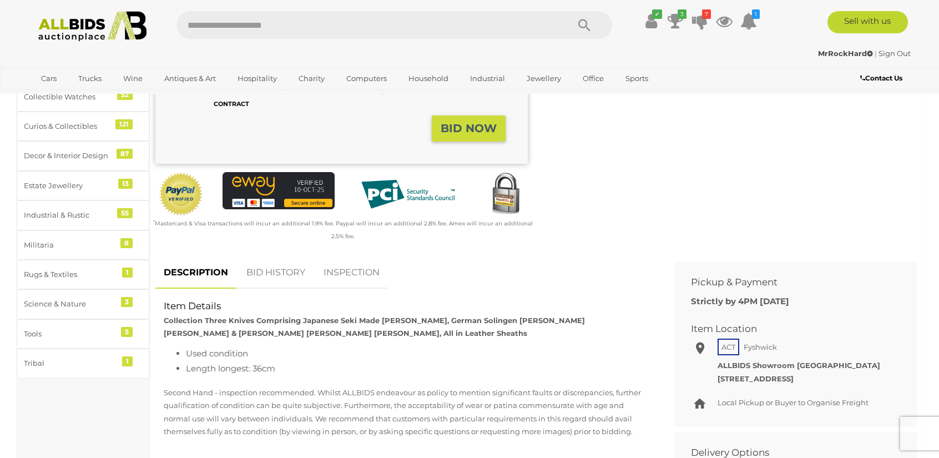
scroll to position [388, 0]
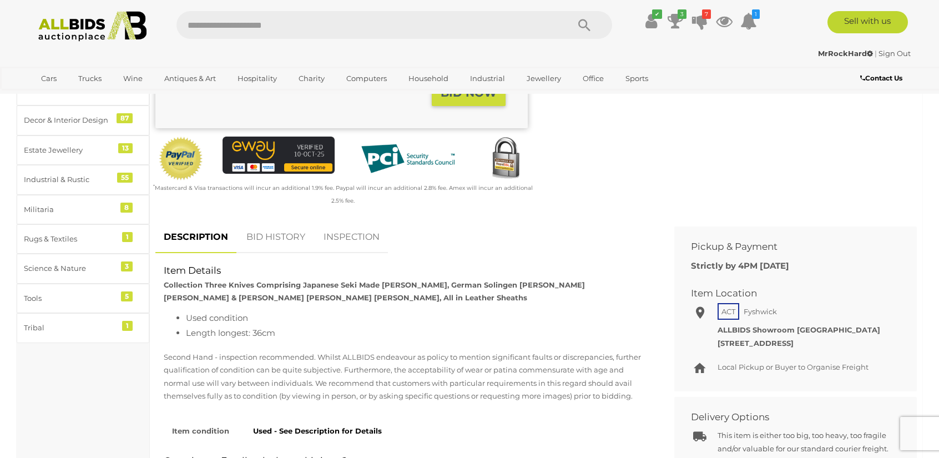
click at [282, 221] on link "BID HISTORY" at bounding box center [275, 237] width 75 height 33
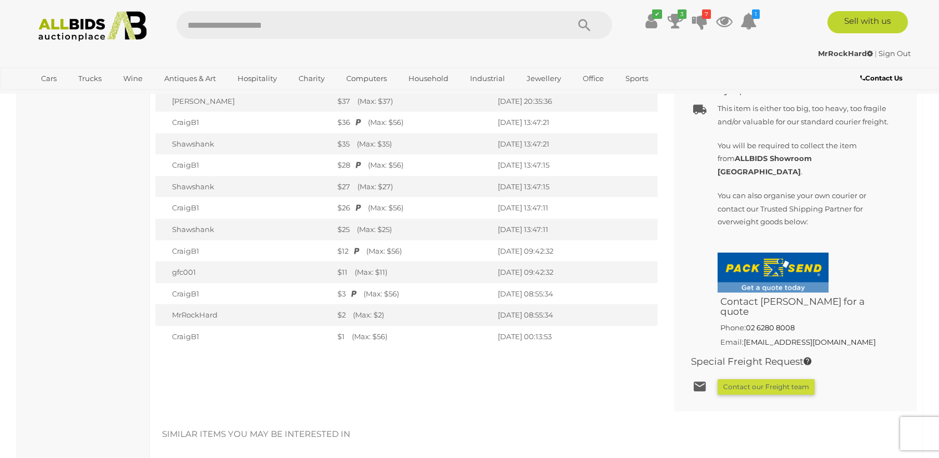
scroll to position [777, 0]
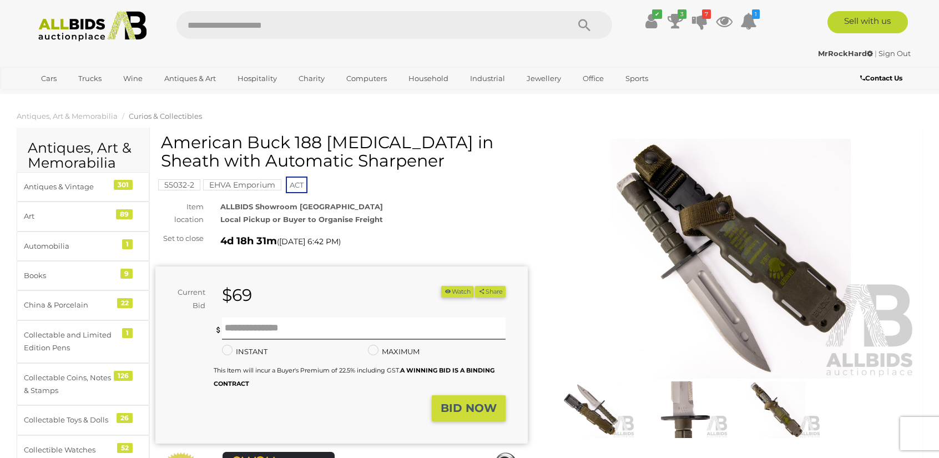
click at [676, 246] on img at bounding box center [730, 259] width 372 height 240
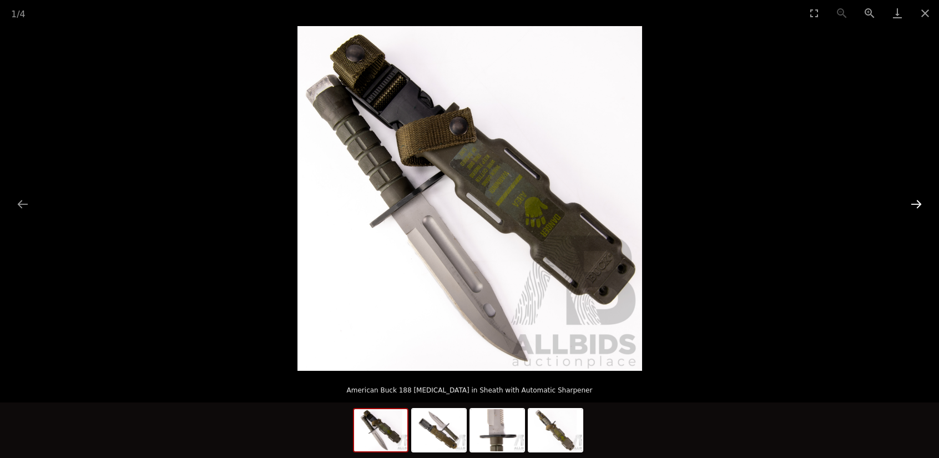
drag, startPoint x: 904, startPoint y: 197, endPoint x: 913, endPoint y: 200, distance: 8.8
click at [907, 199] on button "Next slide" at bounding box center [915, 204] width 23 height 22
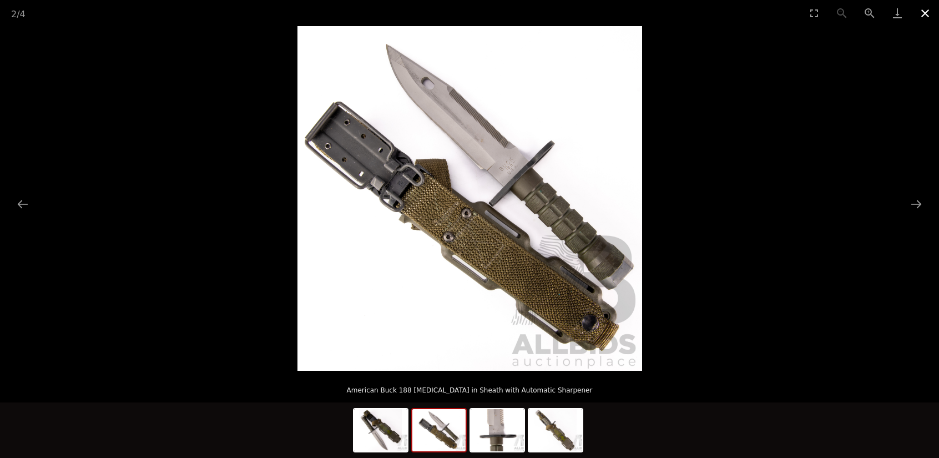
click at [924, 15] on button "Close gallery" at bounding box center [925, 13] width 28 height 26
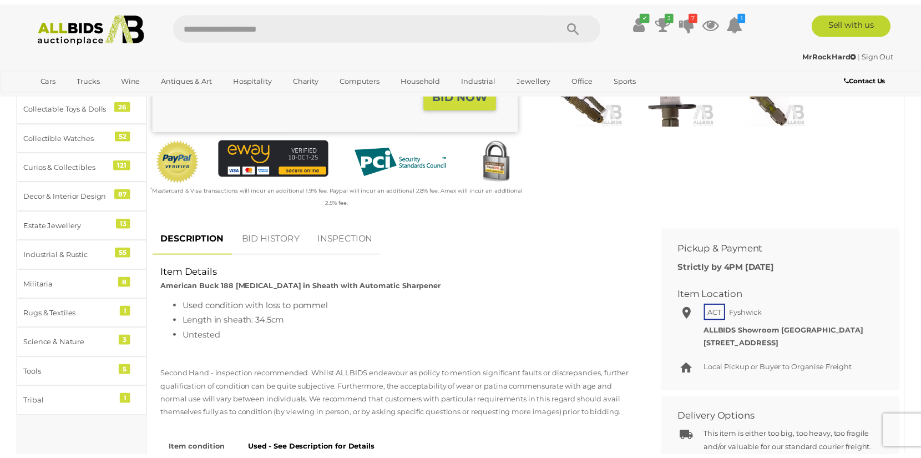
scroll to position [333, 0]
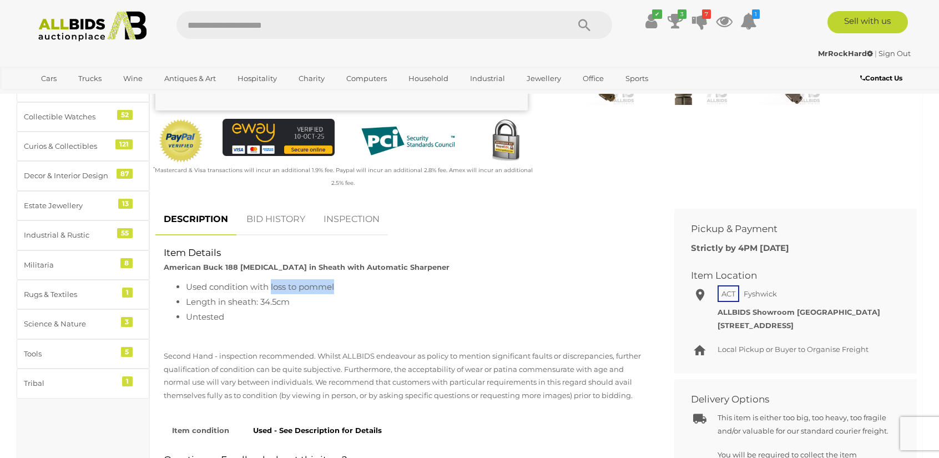
drag, startPoint x: 341, startPoint y: 289, endPoint x: 271, endPoint y: 285, distance: 69.5
click at [271, 285] on li "Used condition with loss to pommel" at bounding box center [417, 286] width 463 height 15
copy li "loss to pommel"
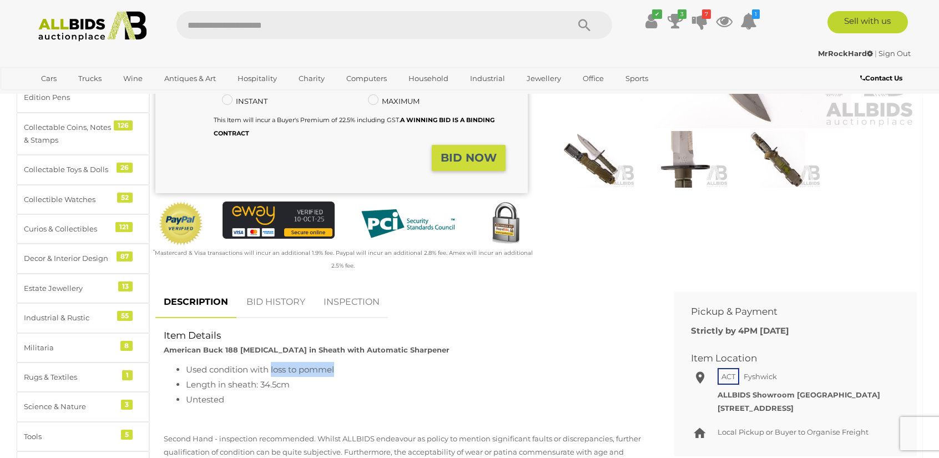
scroll to position [55, 0]
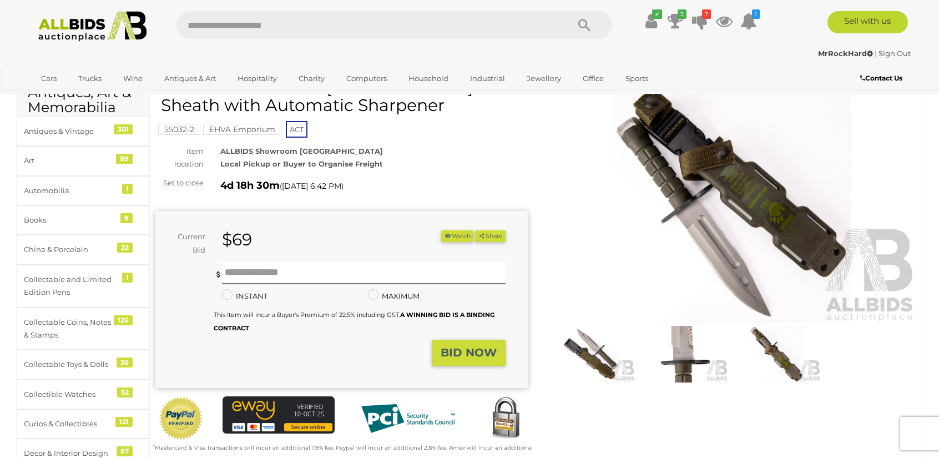
click at [587, 350] on img at bounding box center [591, 354] width 88 height 57
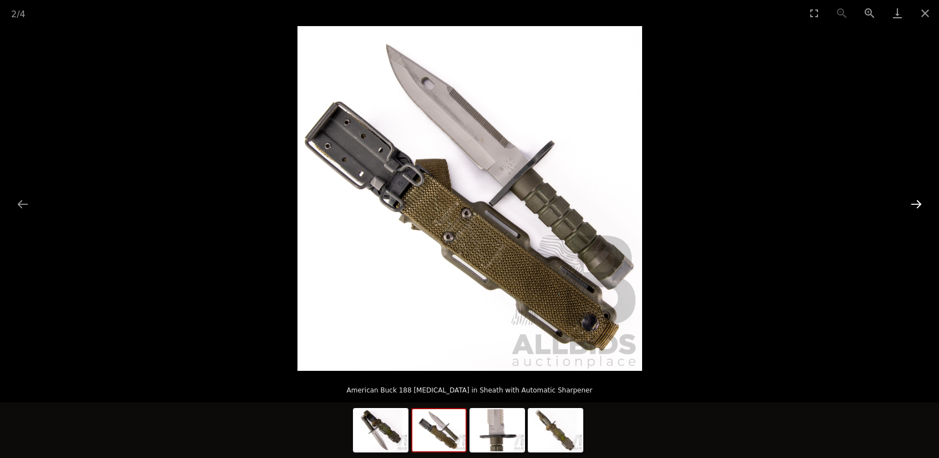
click at [907, 207] on button "Next slide" at bounding box center [915, 204] width 23 height 22
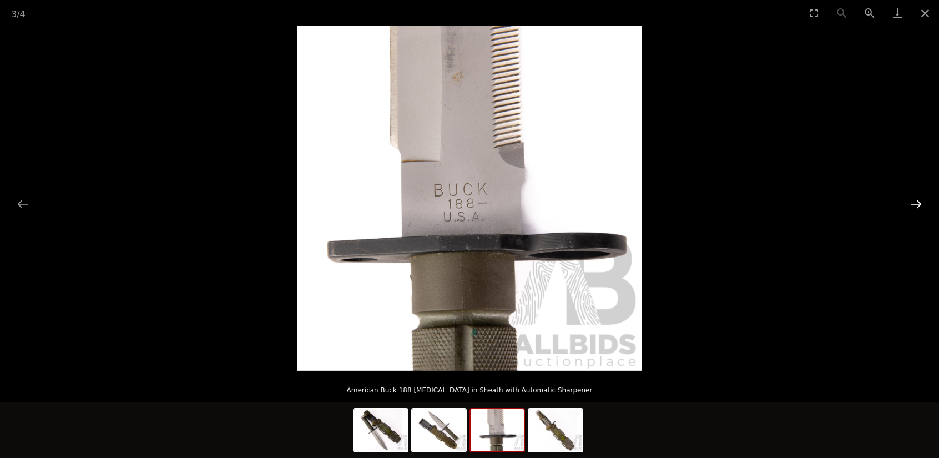
click at [907, 207] on button "Next slide" at bounding box center [915, 204] width 23 height 22
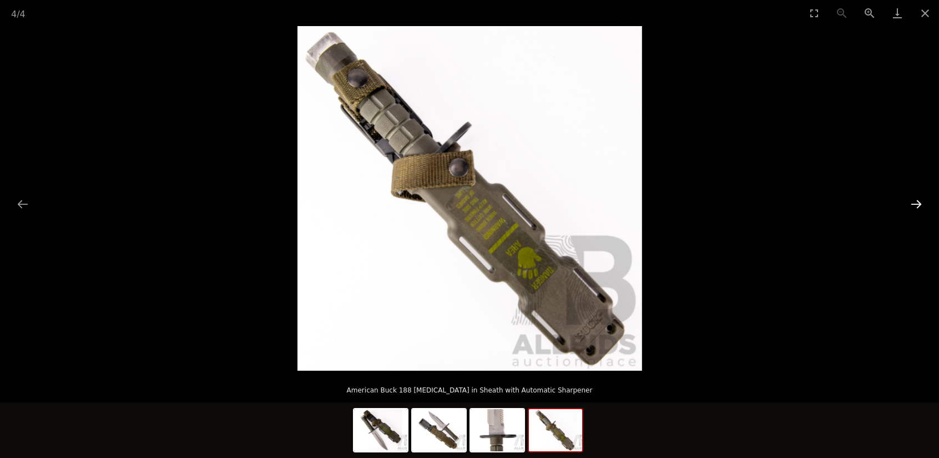
click at [907, 207] on button "Next slide" at bounding box center [915, 204] width 23 height 22
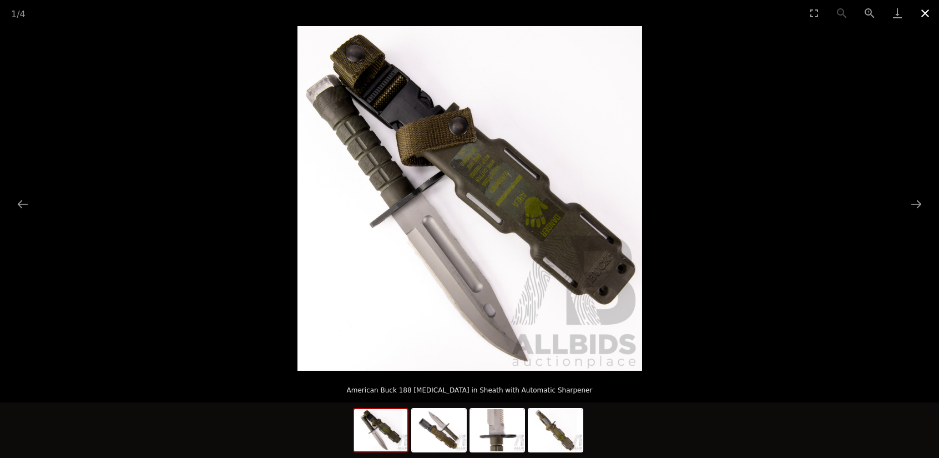
click at [929, 17] on button "Close gallery" at bounding box center [925, 13] width 28 height 26
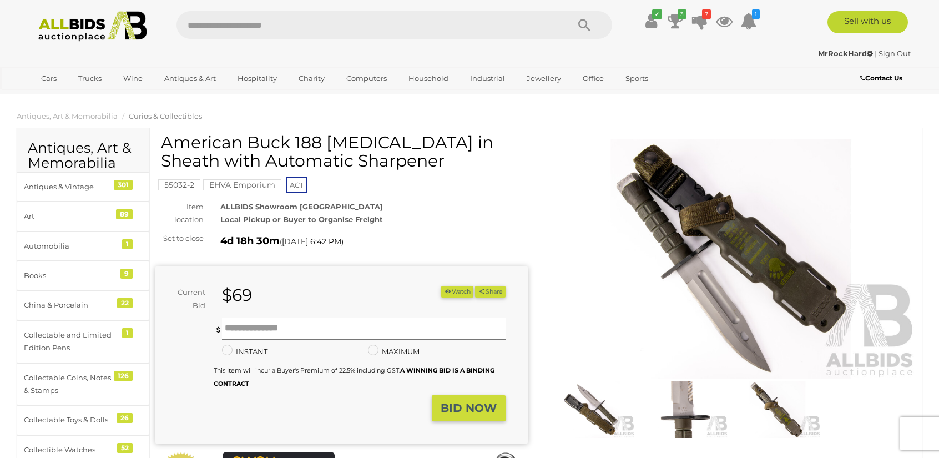
drag, startPoint x: 194, startPoint y: 128, endPoint x: 341, endPoint y: 166, distance: 151.9
click at [341, 166] on h1 "American Buck 188 [MEDICAL_DATA] in Sheath with Automatic Sharpener" at bounding box center [343, 151] width 364 height 37
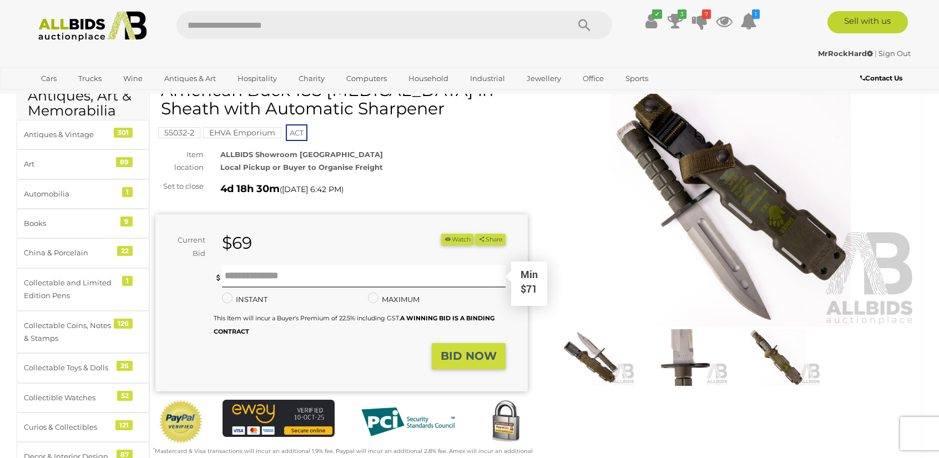
scroll to position [55, 0]
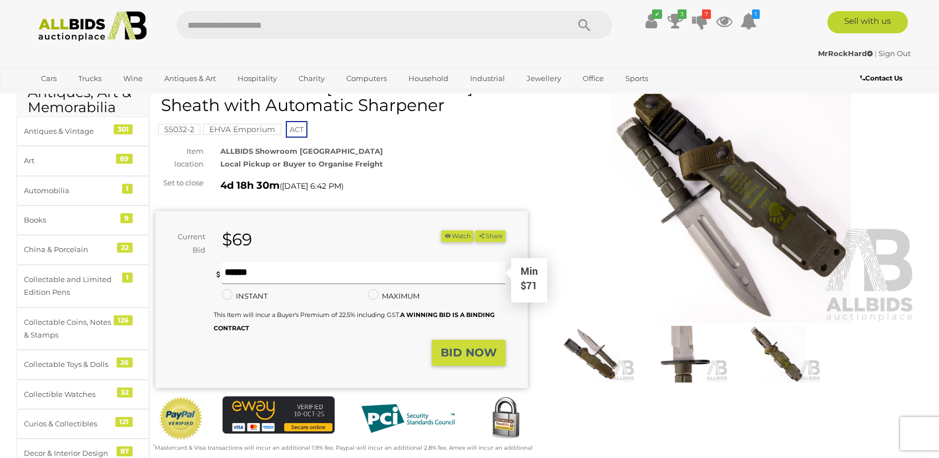
click at [291, 276] on input "text" at bounding box center [363, 273] width 283 height 22
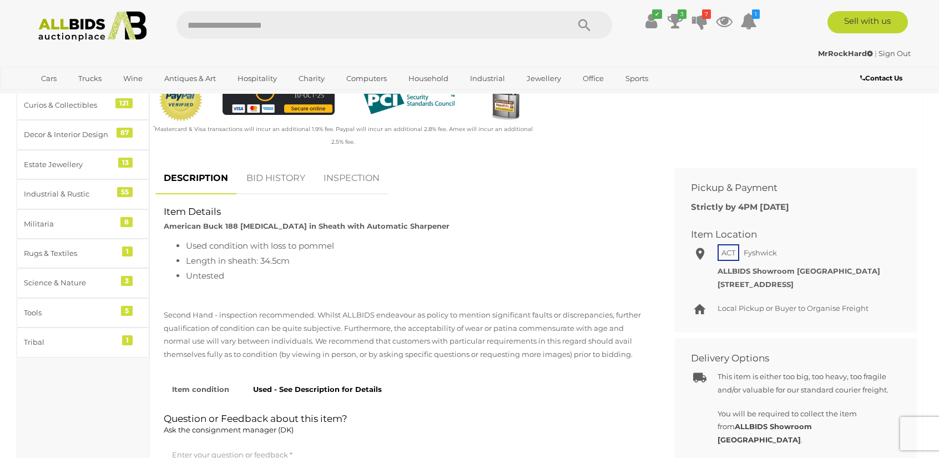
scroll to position [388, 0]
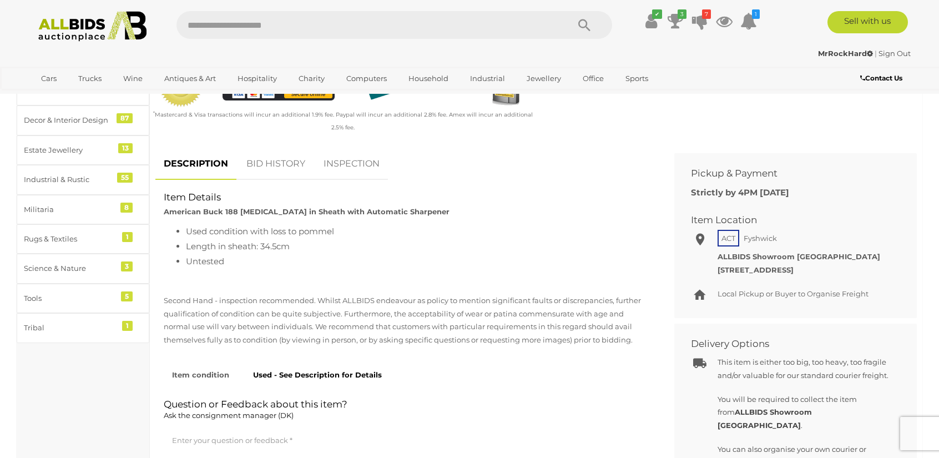
type input "**"
click at [277, 151] on link "BID HISTORY" at bounding box center [275, 164] width 75 height 33
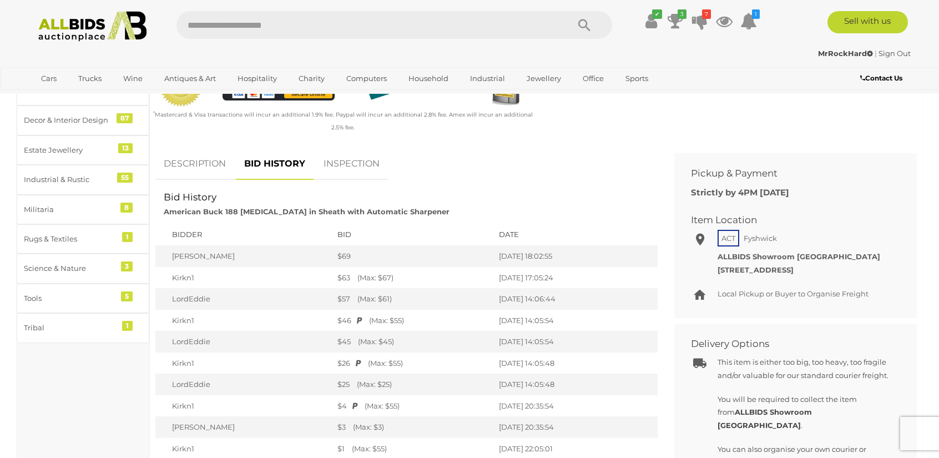
click at [176, 168] on link "DESCRIPTION" at bounding box center [194, 164] width 79 height 33
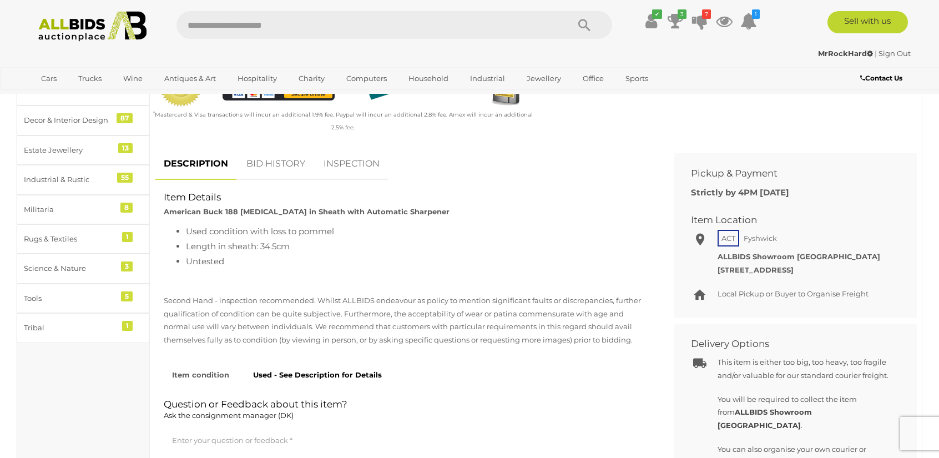
click at [253, 162] on link "BID HISTORY" at bounding box center [275, 164] width 75 height 33
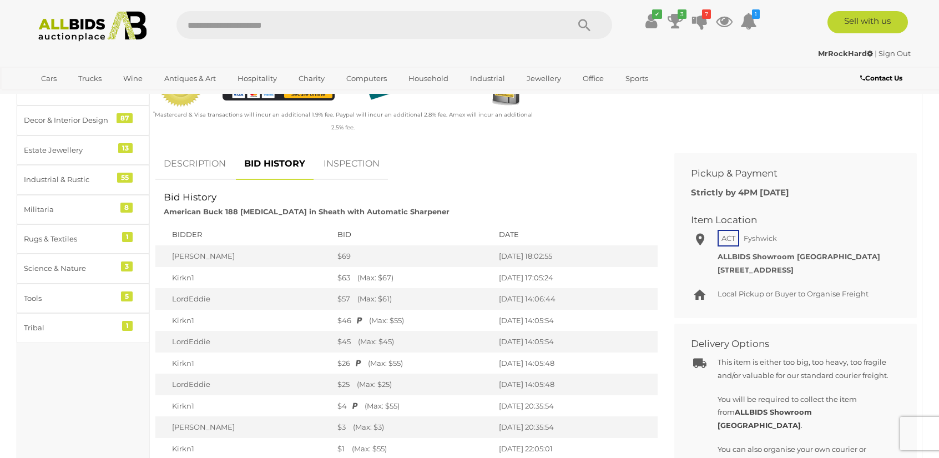
click at [212, 168] on link "DESCRIPTION" at bounding box center [194, 164] width 79 height 33
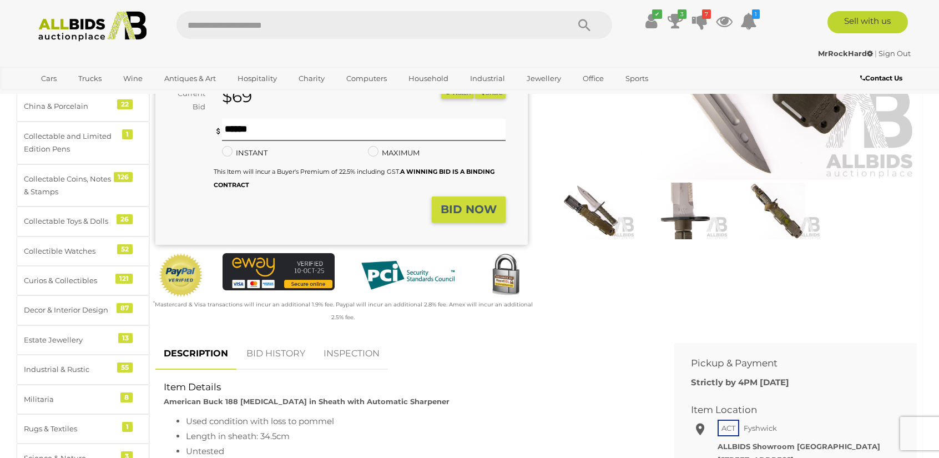
scroll to position [166, 0]
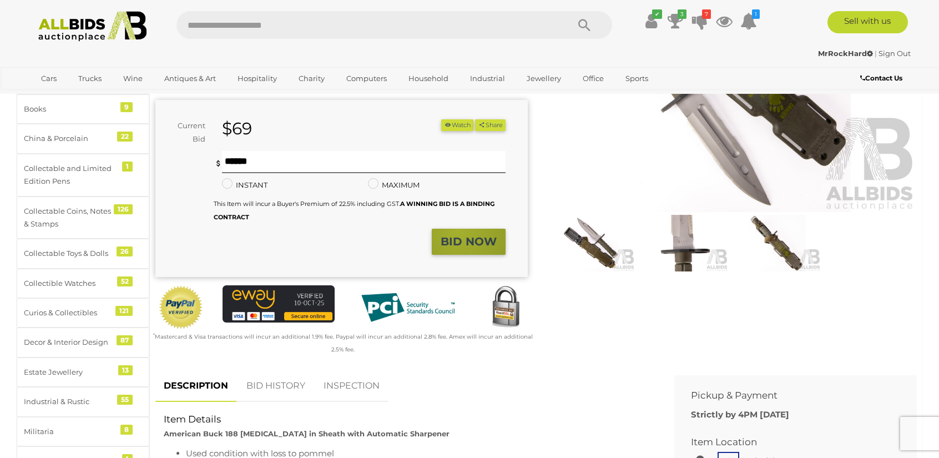
click at [459, 230] on button "BID NOW" at bounding box center [469, 242] width 74 height 26
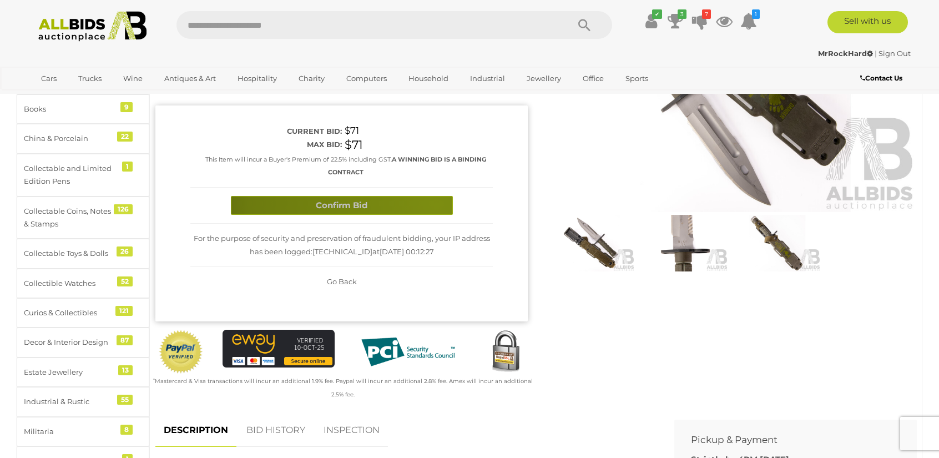
click at [436, 204] on button "Confirm Bid" at bounding box center [342, 205] width 222 height 19
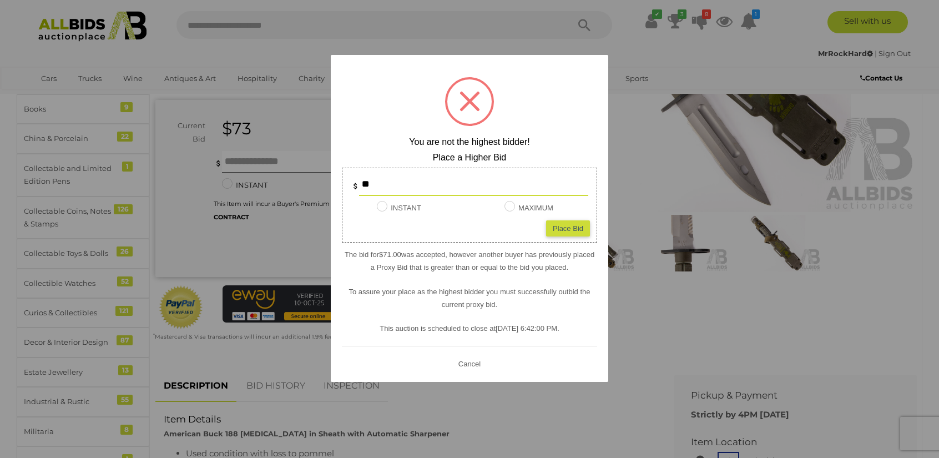
click at [650, 307] on div at bounding box center [469, 229] width 939 height 458
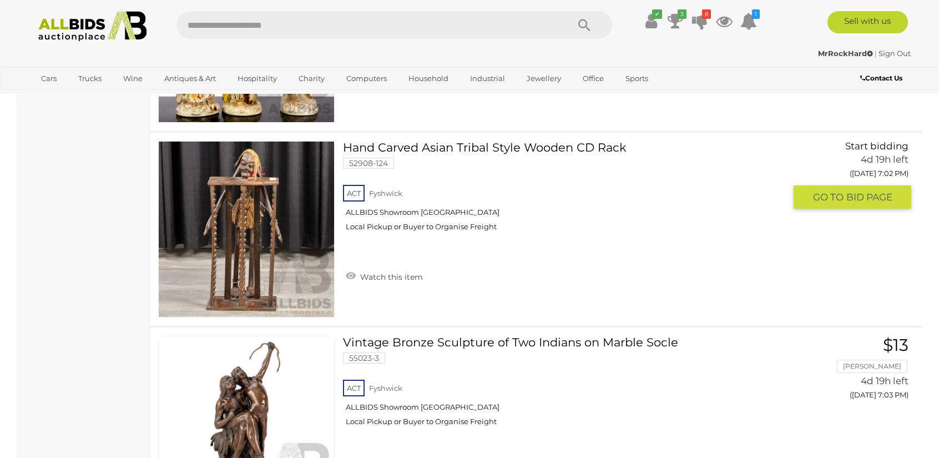
scroll to position [5596, 0]
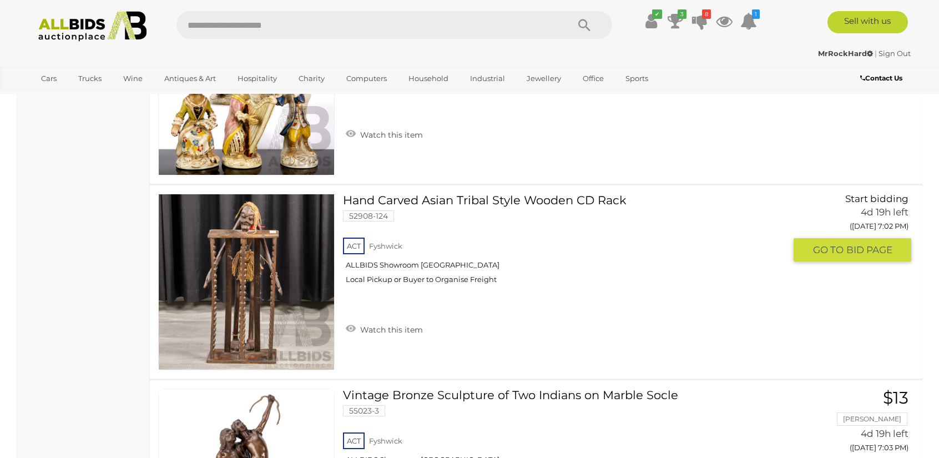
drag, startPoint x: 450, startPoint y: 197, endPoint x: 496, endPoint y: 226, distance: 54.3
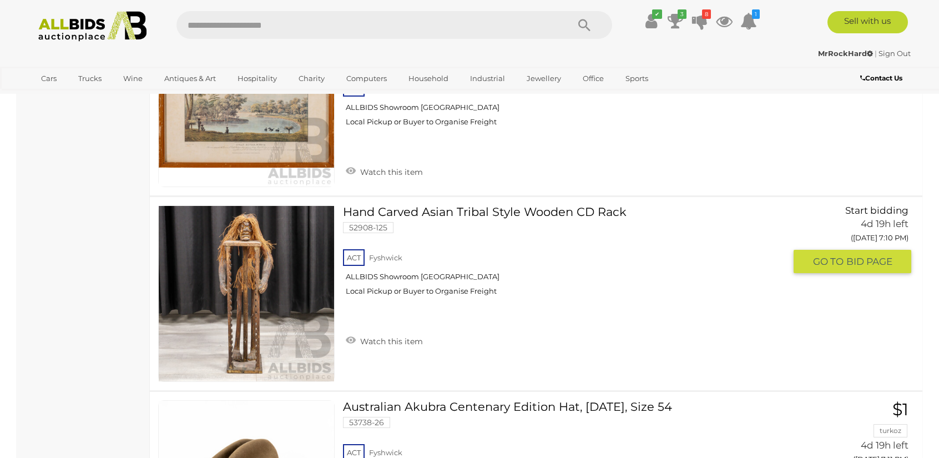
scroll to position [8314, 0]
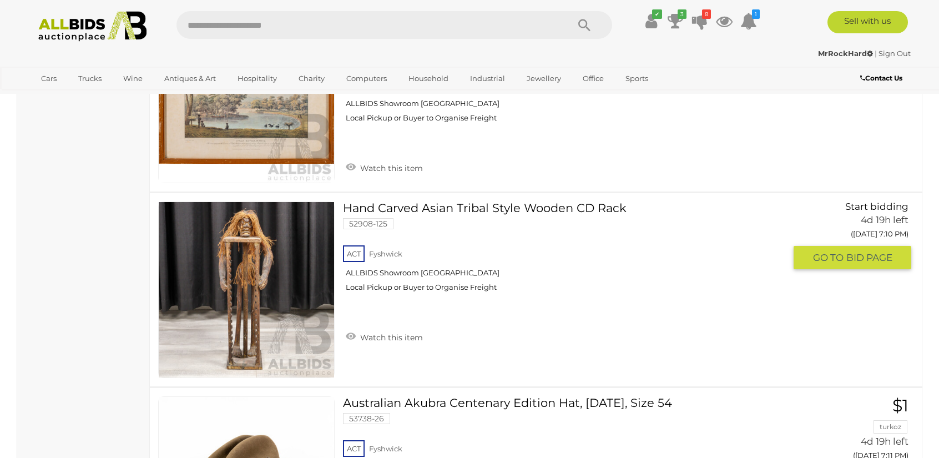
drag, startPoint x: 437, startPoint y: 188, endPoint x: 409, endPoint y: 200, distance: 29.8
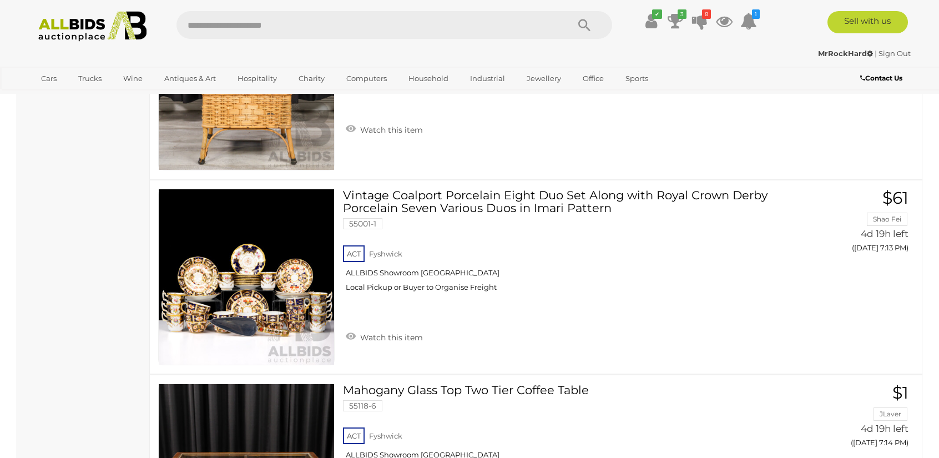
scroll to position [9146, 0]
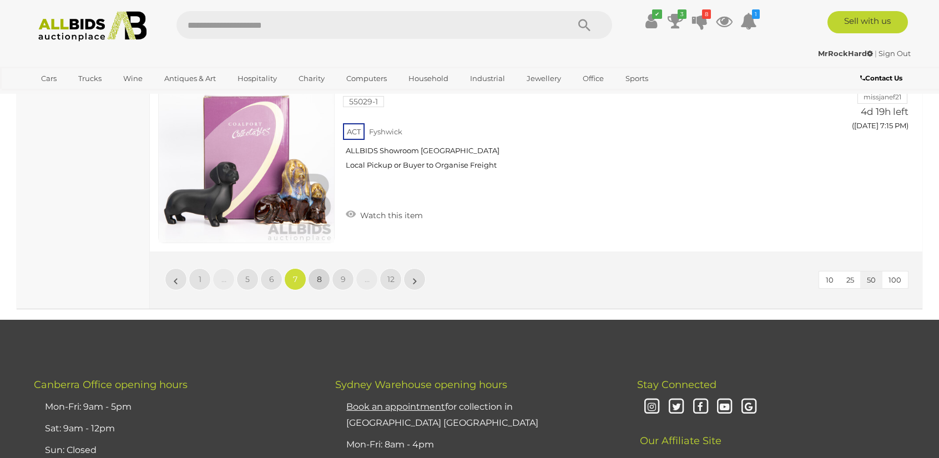
click at [317, 268] on link "8" at bounding box center [319, 279] width 22 height 22
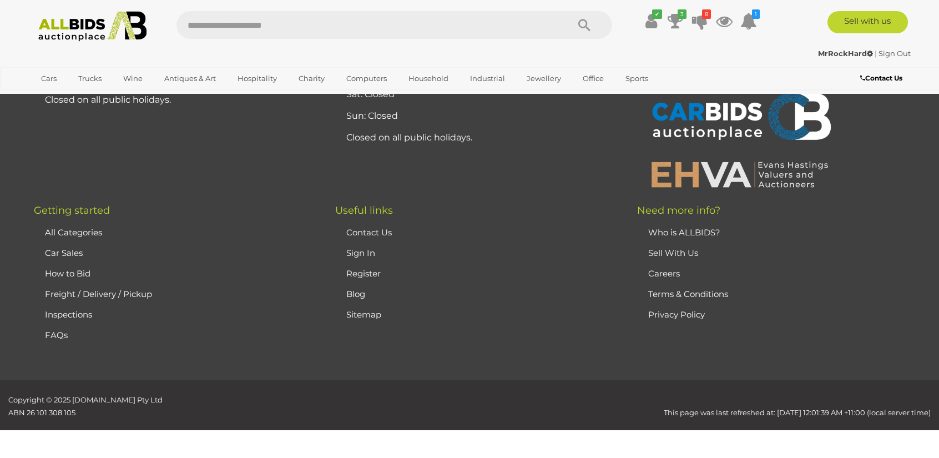
scroll to position [216, 0]
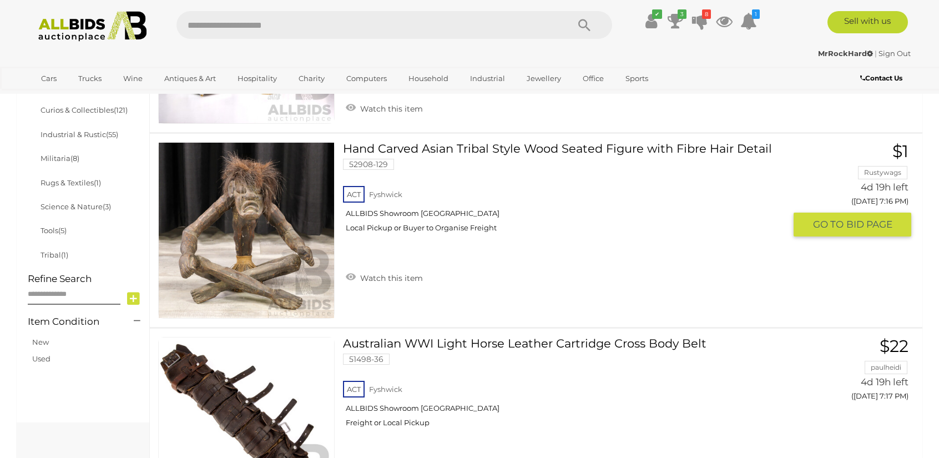
scroll to position [549, 0]
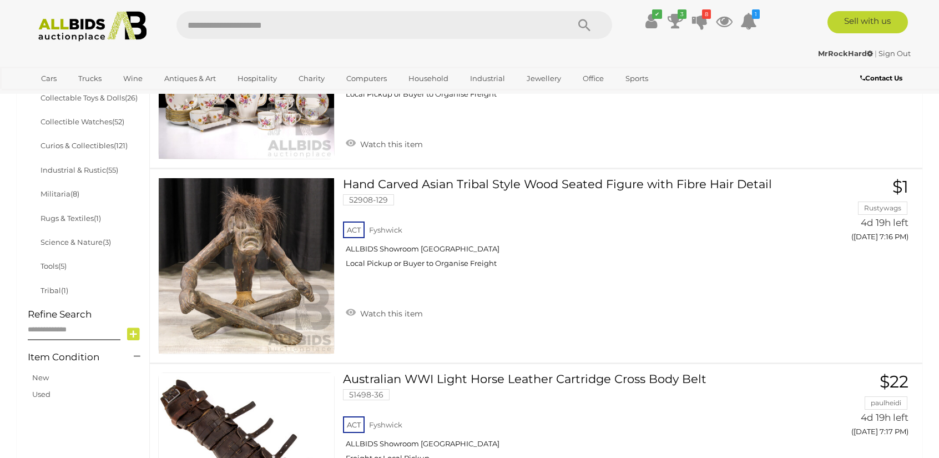
drag, startPoint x: 0, startPoint y: 188, endPoint x: 568, endPoint y: 254, distance: 571.8
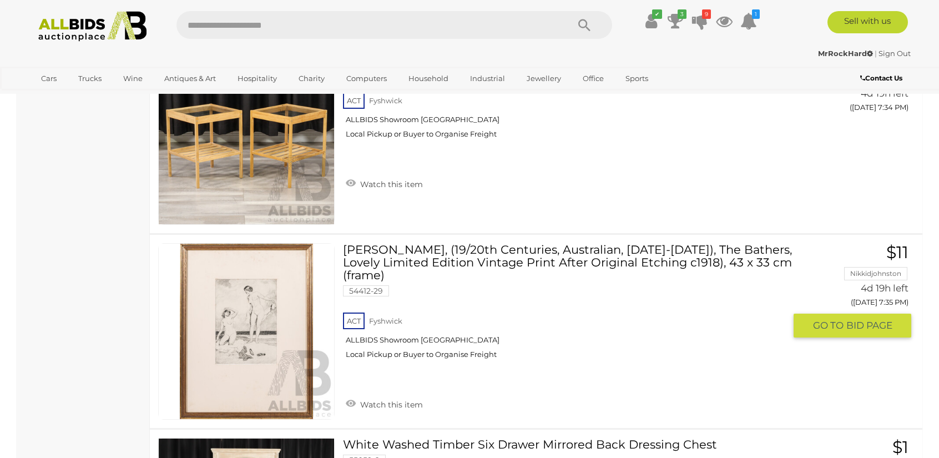
scroll to position [5769, 0]
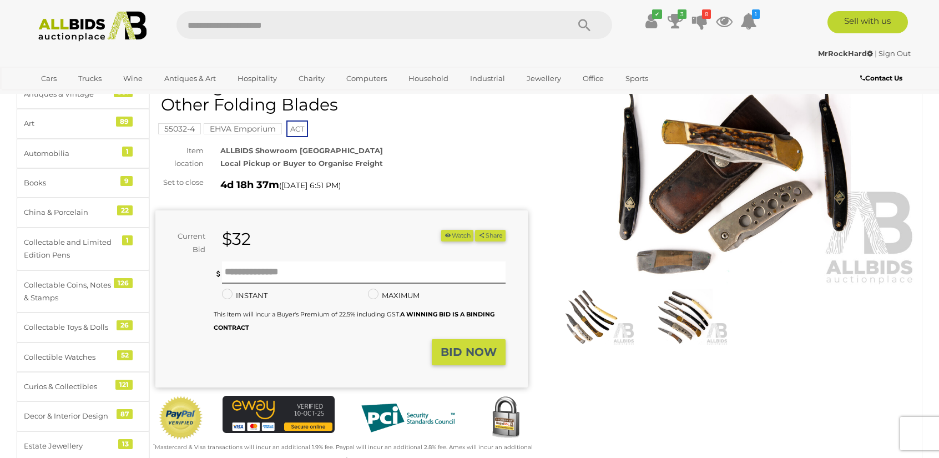
scroll to position [111, 0]
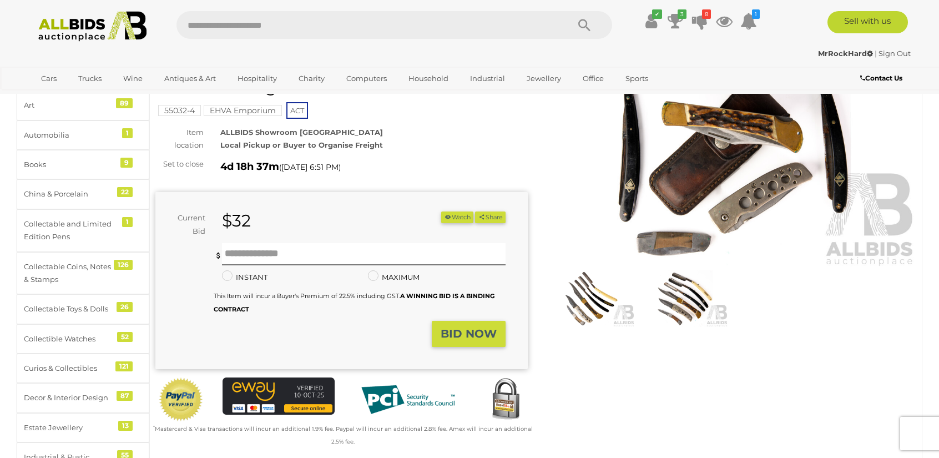
click at [575, 308] on img at bounding box center [591, 298] width 88 height 57
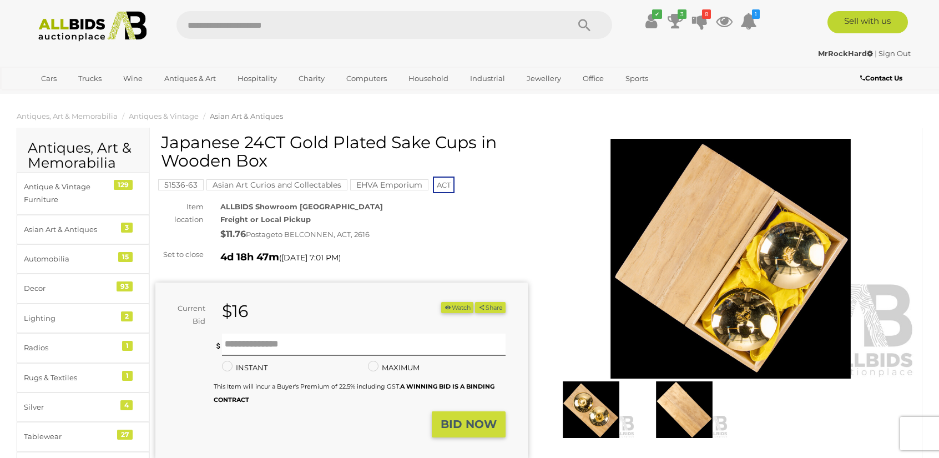
click at [586, 407] on img at bounding box center [591, 409] width 88 height 57
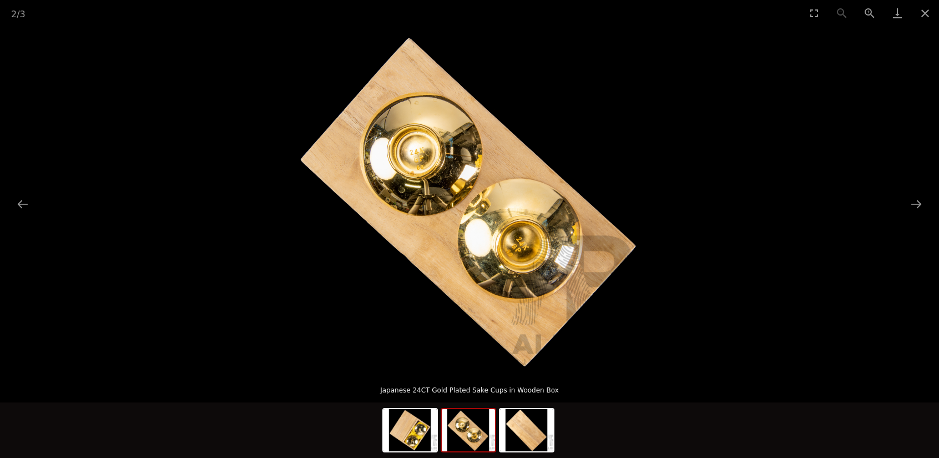
click at [919, 191] on picture at bounding box center [469, 198] width 939 height 345
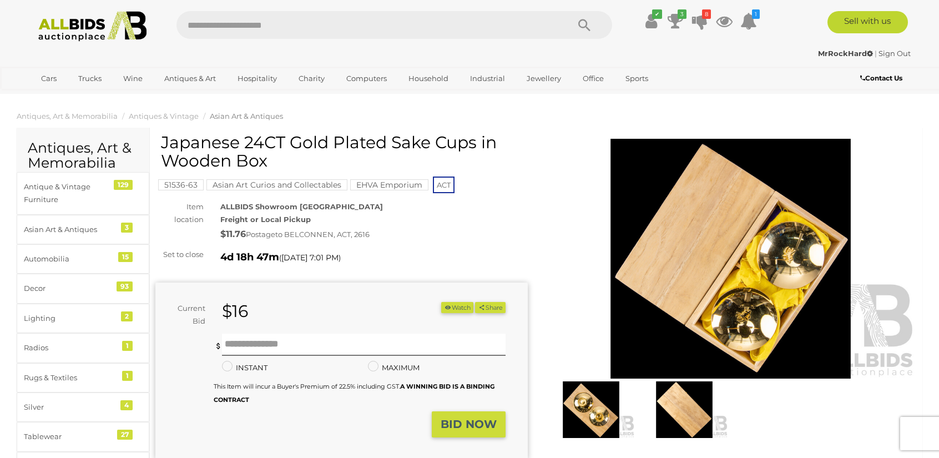
click at [786, 319] on img at bounding box center [730, 259] width 372 height 240
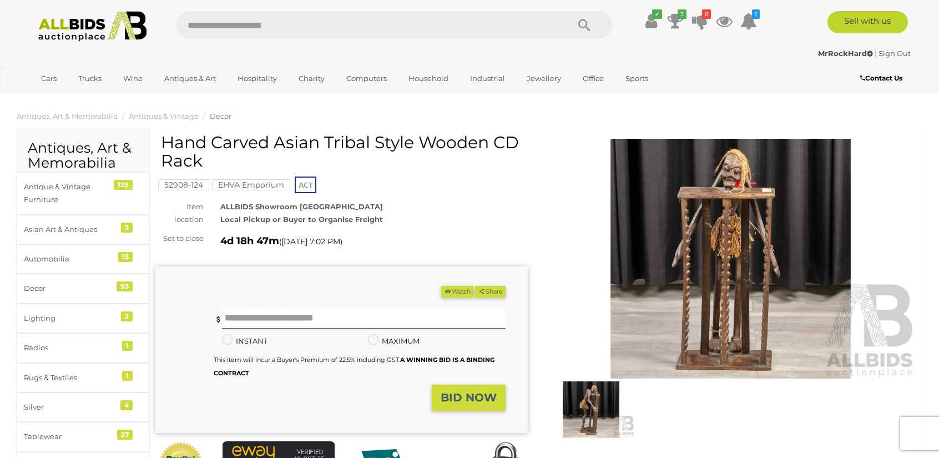
click at [614, 402] on img at bounding box center [591, 409] width 88 height 57
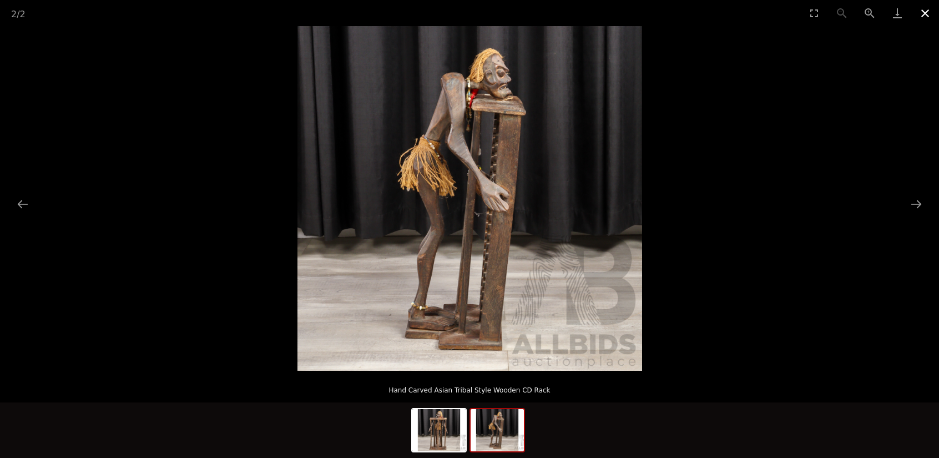
click at [923, 17] on button "Close gallery" at bounding box center [925, 13] width 28 height 26
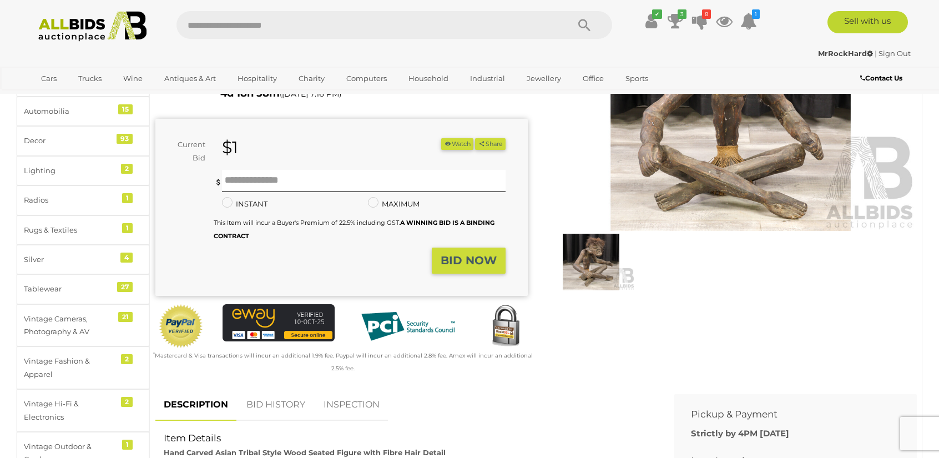
scroll to position [166, 0]
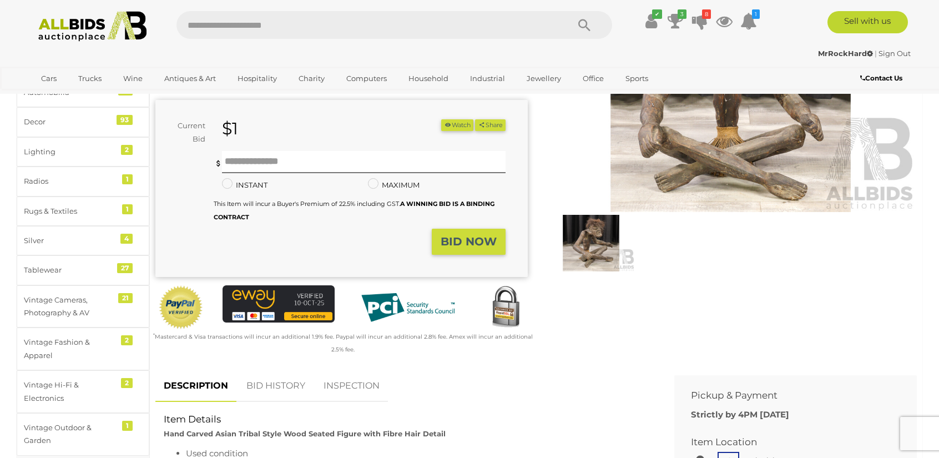
click at [597, 226] on img at bounding box center [591, 243] width 88 height 57
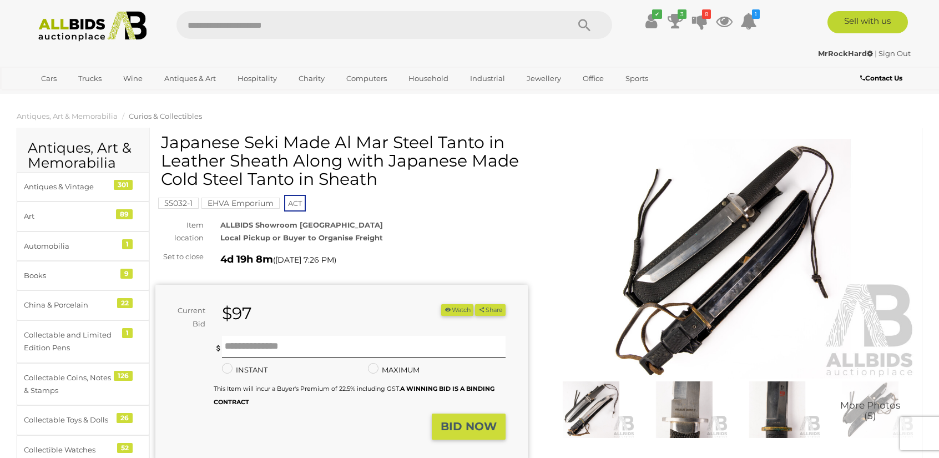
click at [662, 265] on img at bounding box center [730, 259] width 372 height 240
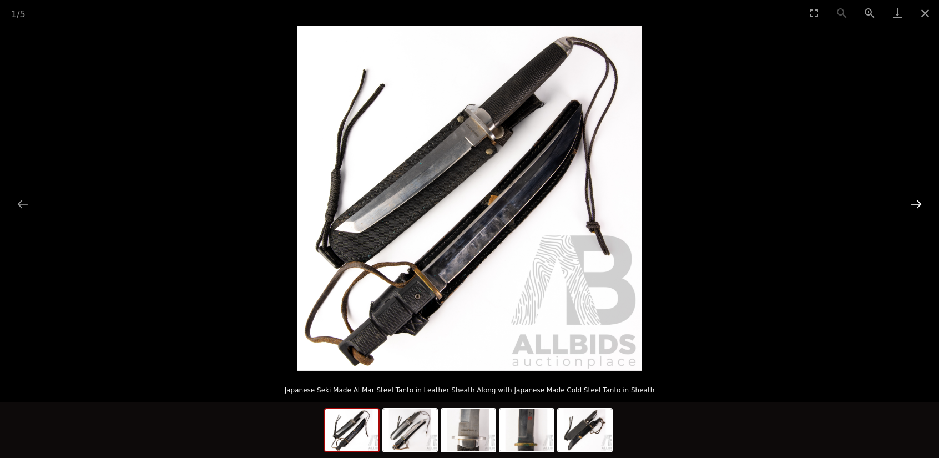
click at [916, 204] on button "Next slide" at bounding box center [915, 204] width 23 height 22
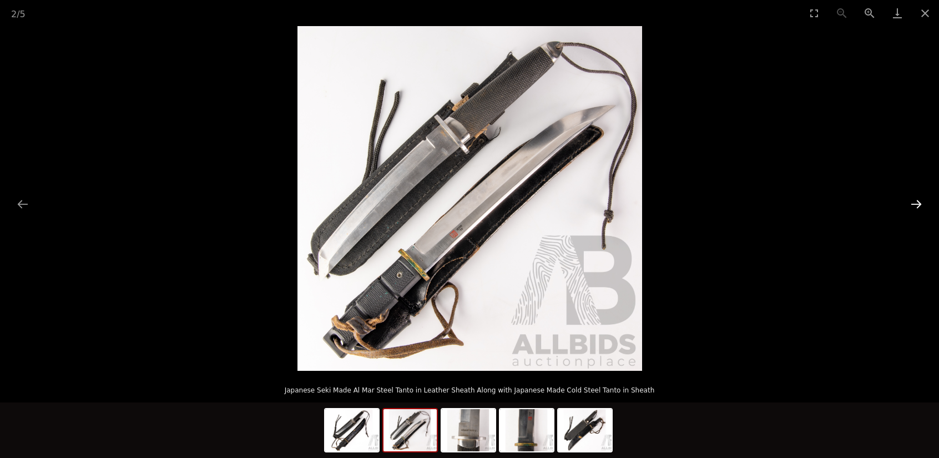
click at [916, 204] on button "Next slide" at bounding box center [915, 204] width 23 height 22
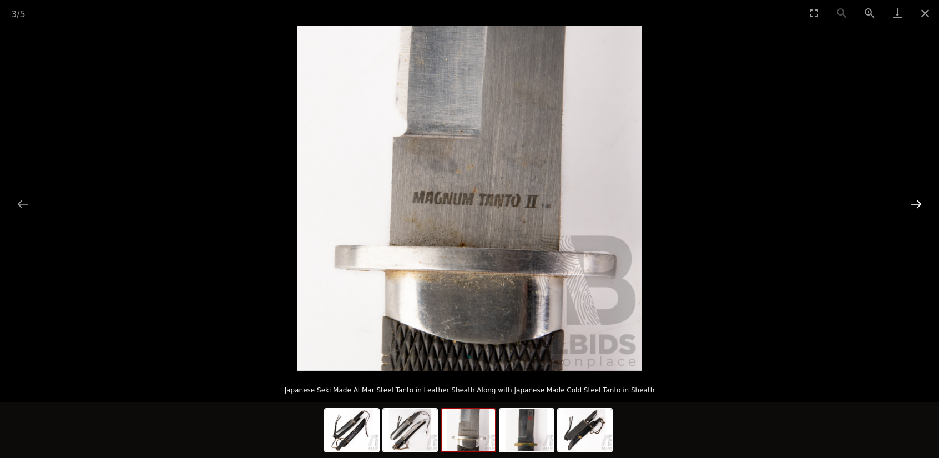
click at [916, 204] on button "Next slide" at bounding box center [915, 204] width 23 height 22
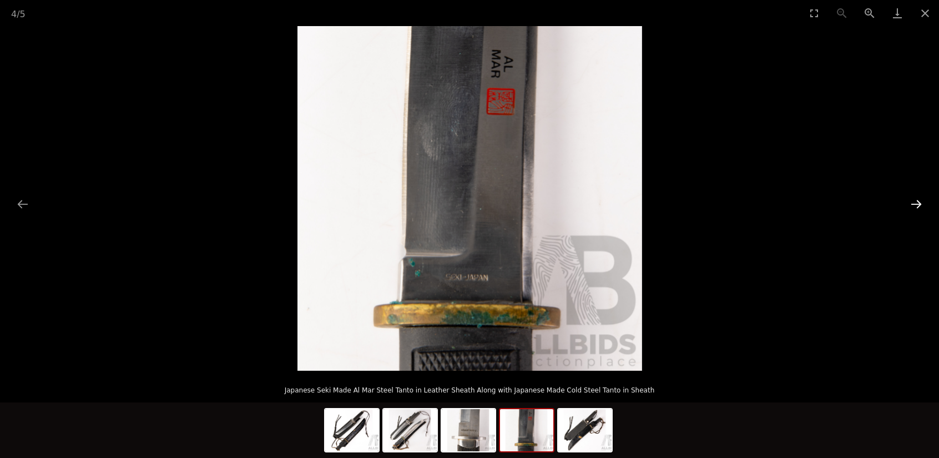
click at [916, 204] on button "Next slide" at bounding box center [915, 204] width 23 height 22
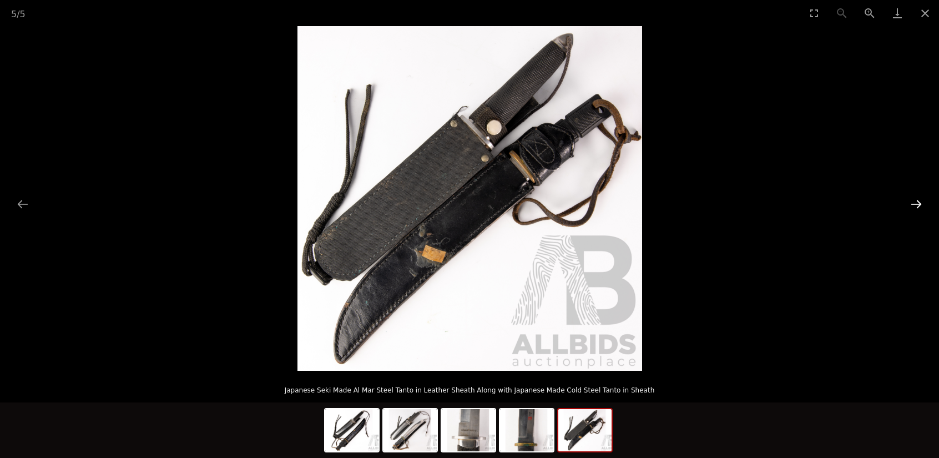
click at [916, 204] on button "Next slide" at bounding box center [915, 204] width 23 height 22
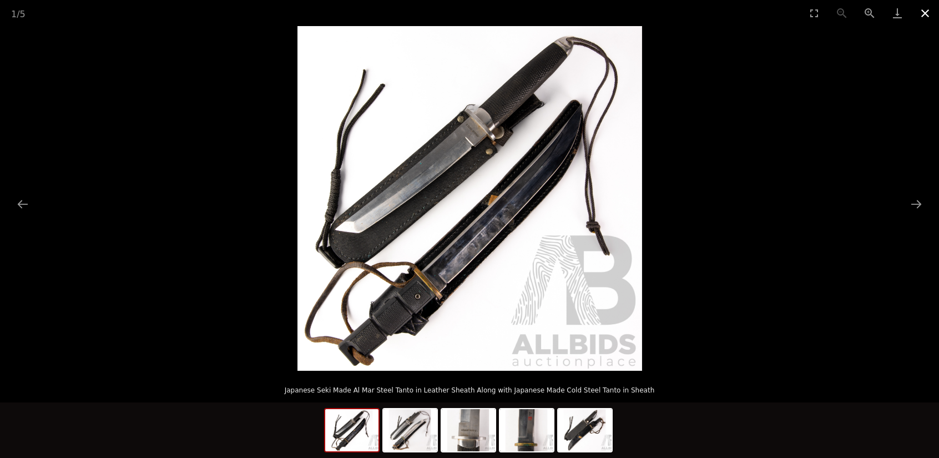
click at [924, 15] on button "Close gallery" at bounding box center [925, 13] width 28 height 26
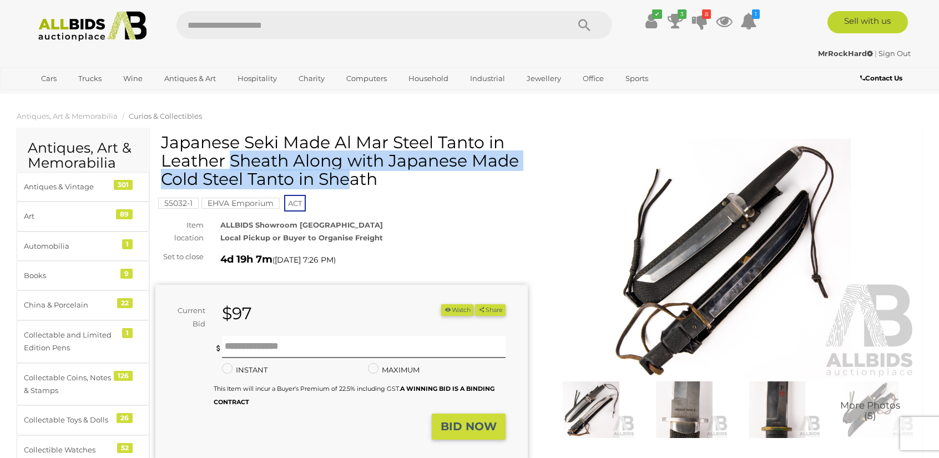
drag, startPoint x: 164, startPoint y: 138, endPoint x: 285, endPoint y: 158, distance: 123.1
click at [285, 158] on h1 "Japanese Seki Made Al Mar Steel Tanto in Leather Sheath Along with Japanese Mad…" at bounding box center [343, 160] width 364 height 55
drag, startPoint x: 386, startPoint y: 159, endPoint x: 448, endPoint y: 176, distance: 63.8
click at [448, 176] on h1 "Japanese Seki Made Al Mar Steel Tanto in Leather Sheath Along with Japanese Mad…" at bounding box center [343, 160] width 364 height 55
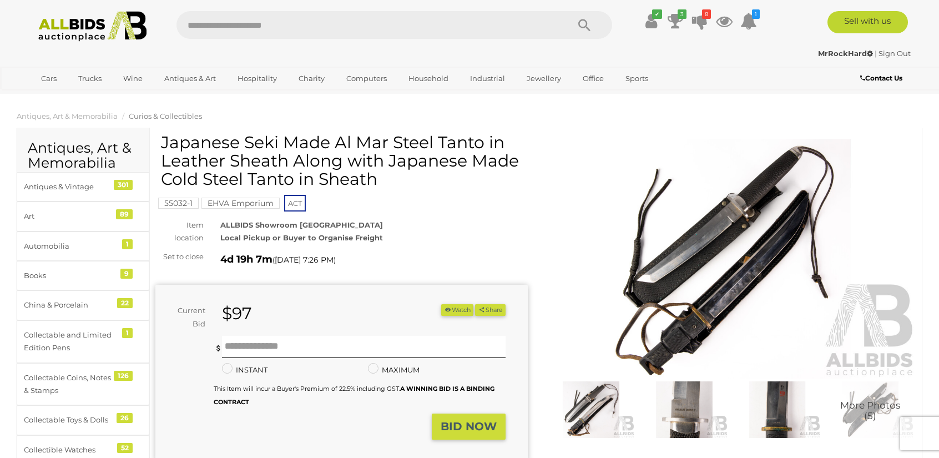
drag, startPoint x: 430, startPoint y: 139, endPoint x: 504, endPoint y: 171, distance: 80.2
click at [504, 171] on h1 "Japanese Seki Made Al Mar Steel Tanto in Leather Sheath Along with Japanese Mad…" at bounding box center [343, 160] width 364 height 55
drag, startPoint x: 468, startPoint y: 148, endPoint x: 432, endPoint y: 172, distance: 43.5
click at [432, 172] on h1 "Japanese Seki Made Al Mar Steel Tanto in Leather Sheath Along with Japanese Mad…" at bounding box center [343, 160] width 364 height 55
click at [383, 159] on h1 "Japanese Seki Made Al Mar Steel Tanto in Leather Sheath Along with Japanese Mad…" at bounding box center [343, 160] width 364 height 55
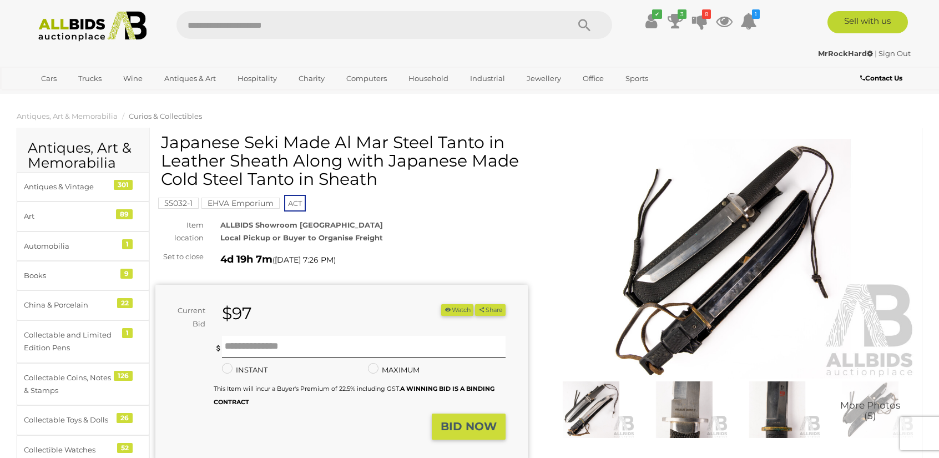
drag, startPoint x: 393, startPoint y: 160, endPoint x: 444, endPoint y: 164, distance: 50.6
click at [444, 164] on h1 "Japanese Seki Made Al Mar Steel Tanto in Leather Sheath Along with Japanese Mad…" at bounding box center [343, 160] width 364 height 55
drag, startPoint x: 391, startPoint y: 159, endPoint x: 455, endPoint y: 173, distance: 66.4
click at [455, 173] on h1 "Japanese Seki Made Al Mar Steel Tanto in Leather Sheath Along with Japanese Mad…" at bounding box center [343, 160] width 364 height 55
click at [370, 340] on input "text" at bounding box center [363, 347] width 283 height 22
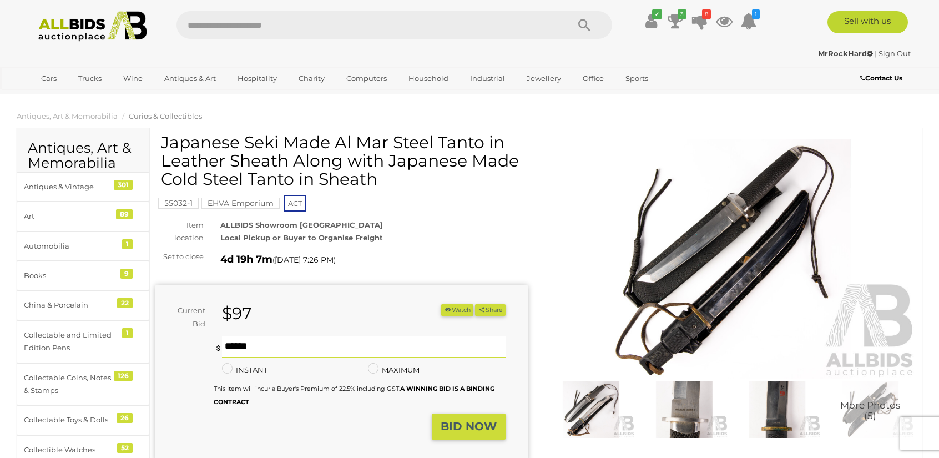
type input "**"
click at [479, 430] on strong "BID NOW" at bounding box center [468, 425] width 56 height 13
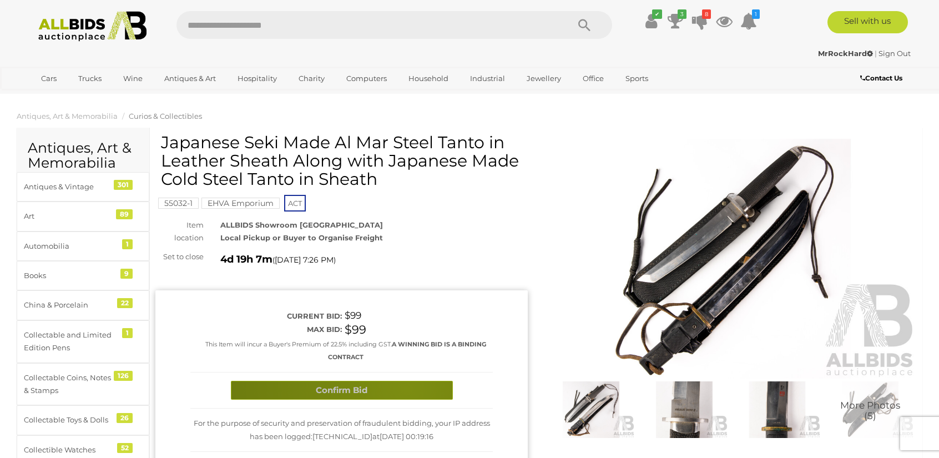
click at [406, 388] on button "Confirm Bid" at bounding box center [342, 390] width 222 height 19
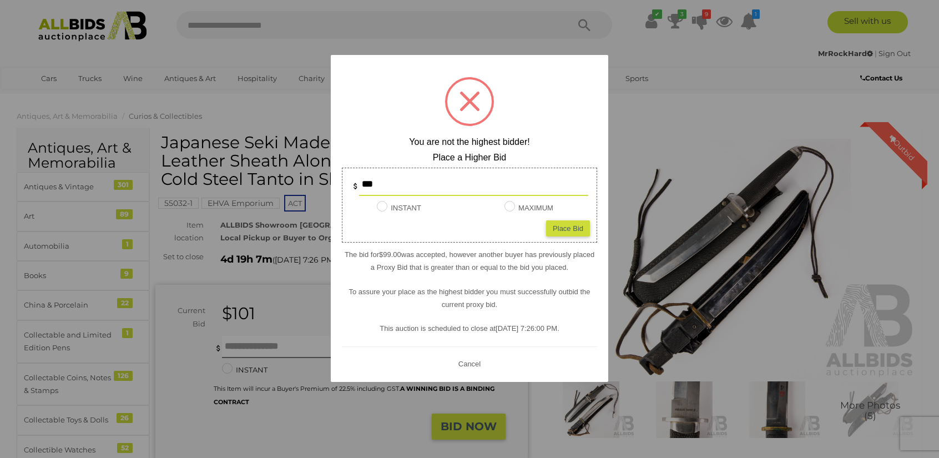
click at [636, 126] on div at bounding box center [469, 229] width 939 height 458
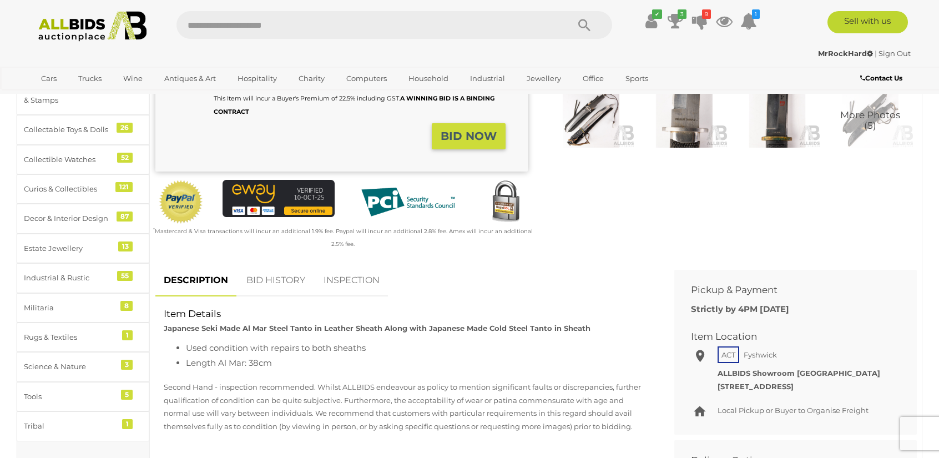
scroll to position [333, 0]
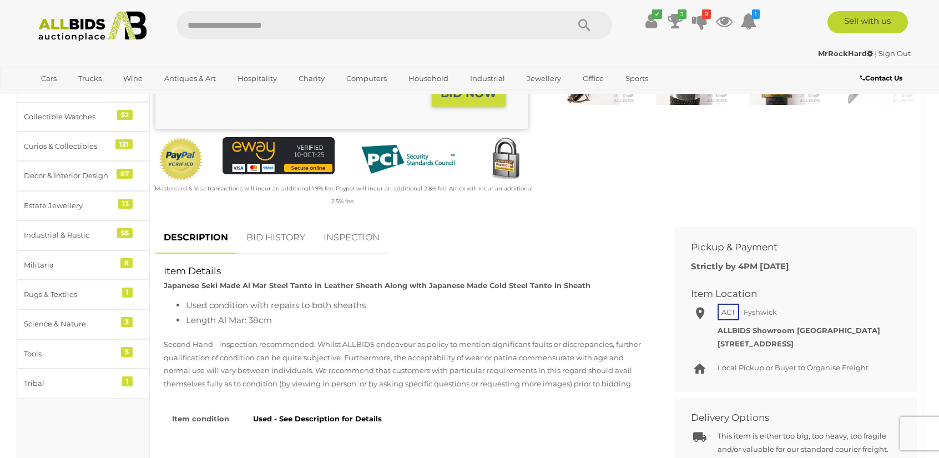
click at [300, 230] on link "BID HISTORY" at bounding box center [275, 237] width 75 height 33
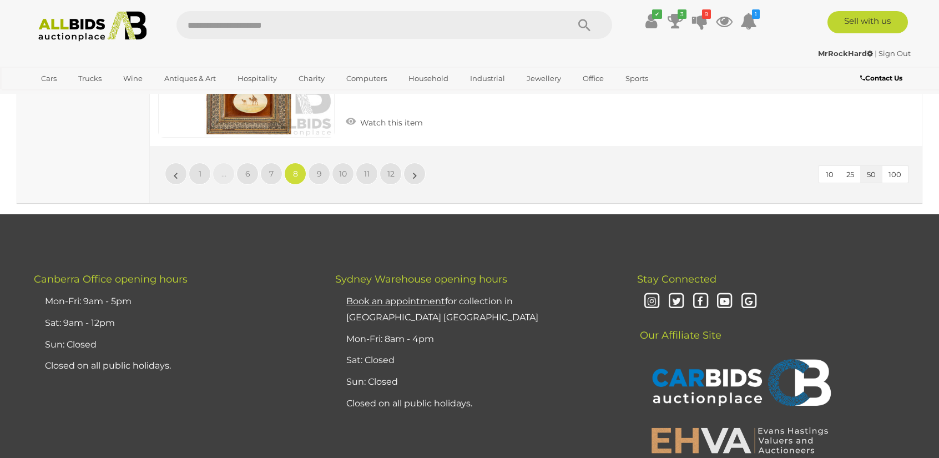
scroll to position [9918, 0]
click at [321, 162] on link "9" at bounding box center [319, 173] width 22 height 22
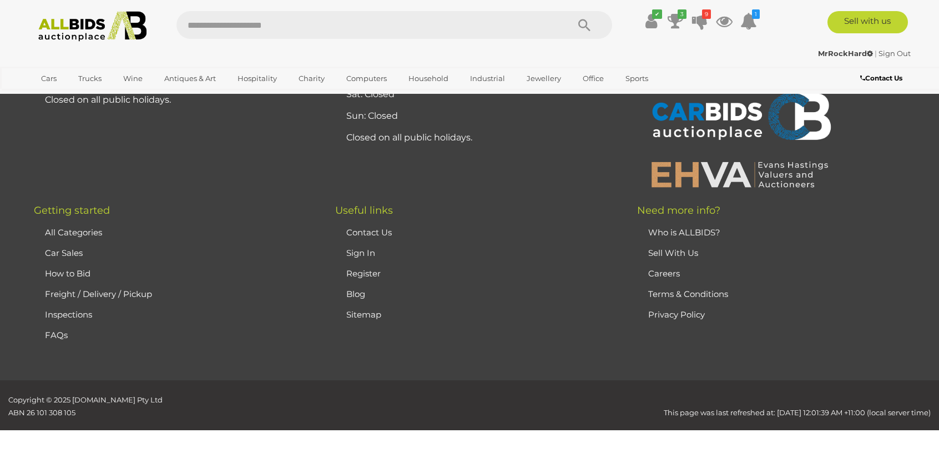
scroll to position [216, 0]
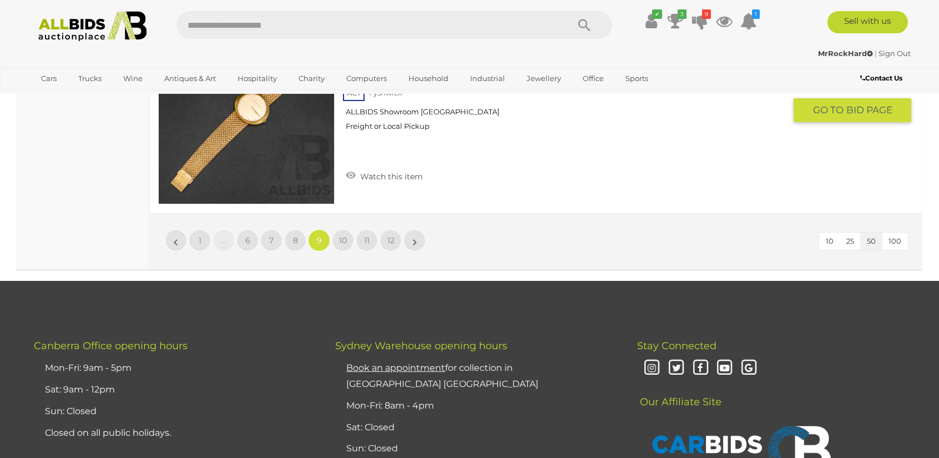
scroll to position [9925, 0]
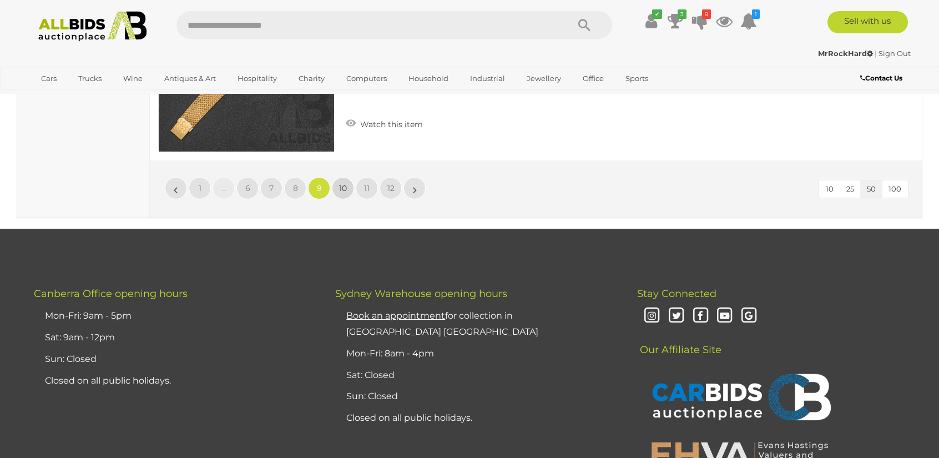
click at [342, 177] on link "10" at bounding box center [343, 188] width 22 height 22
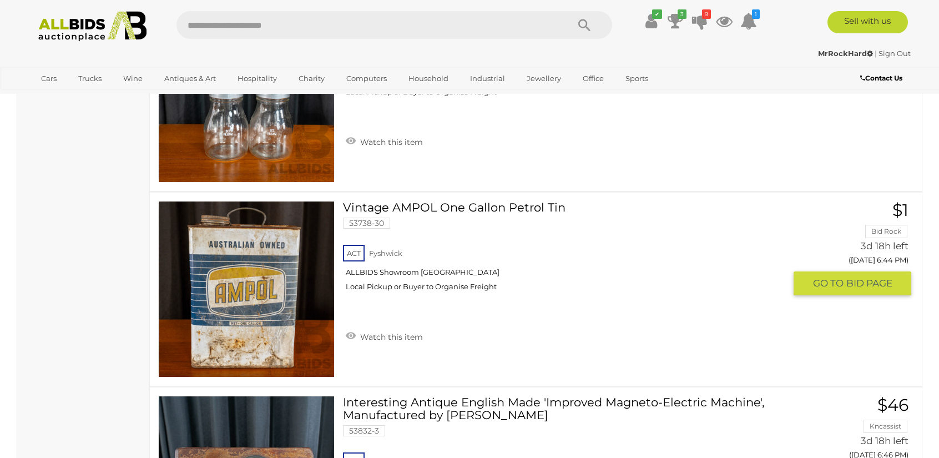
scroll to position [5542, 0]
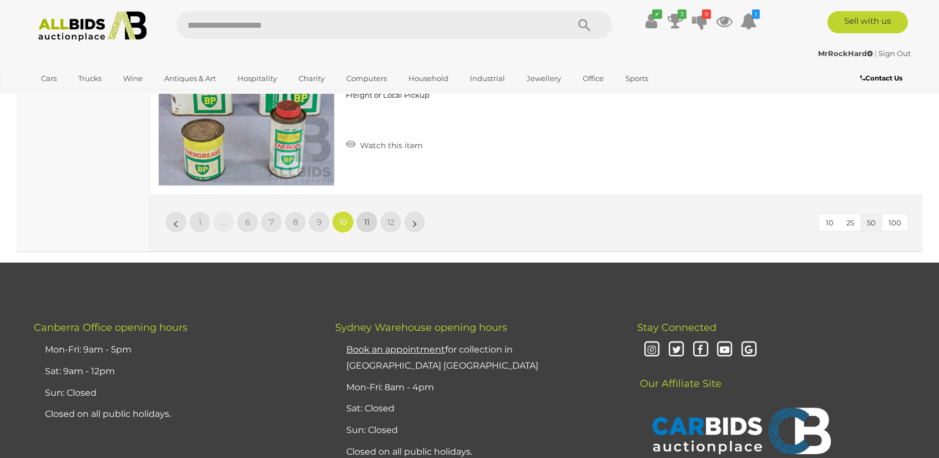
click at [371, 215] on link "11" at bounding box center [367, 222] width 22 height 22
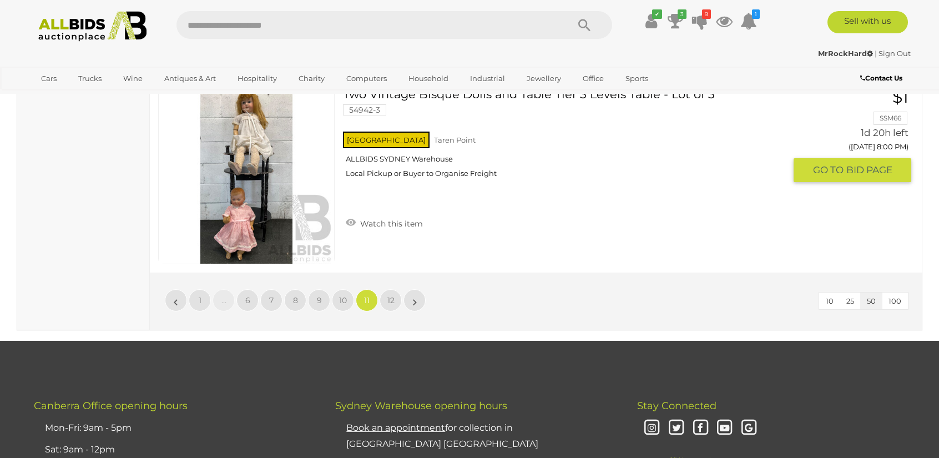
scroll to position [9758, 0]
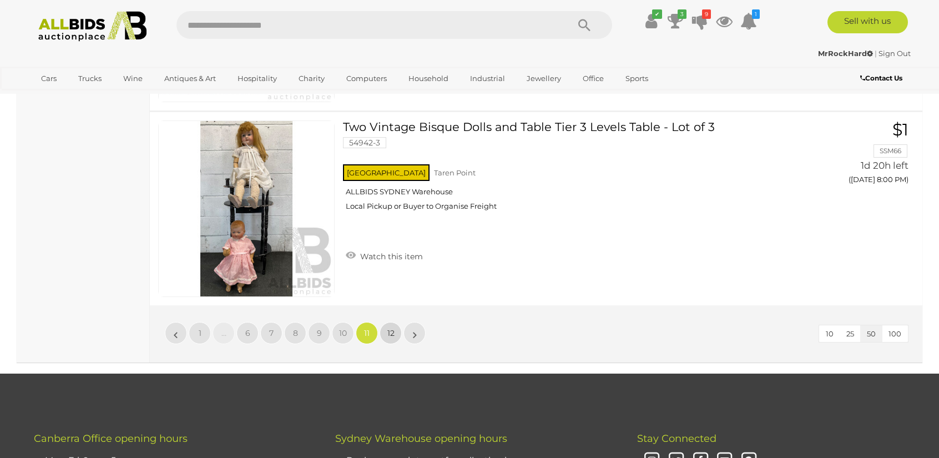
click at [388, 328] on span "12" at bounding box center [390, 333] width 7 height 10
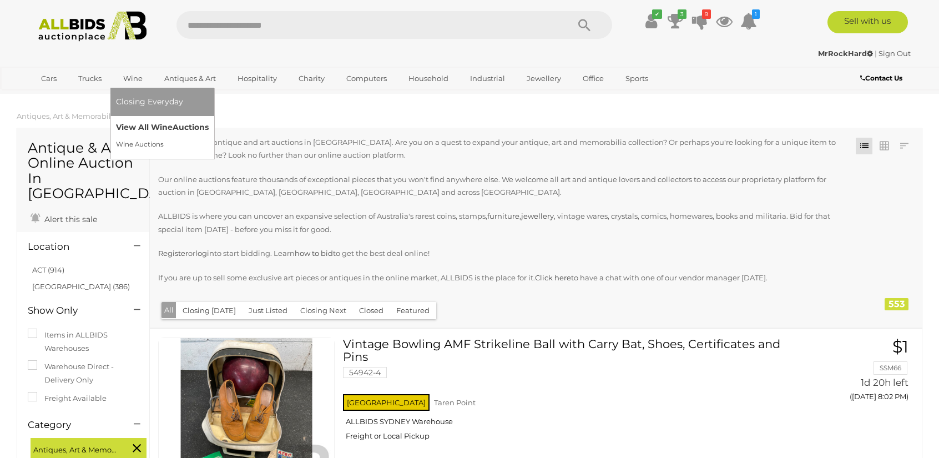
click at [134, 124] on link "View All Wine Auctions" at bounding box center [162, 127] width 93 height 17
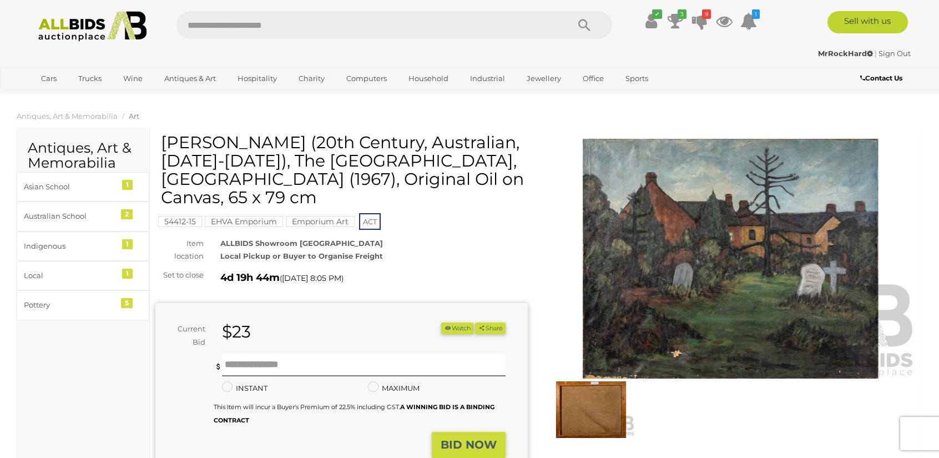
click at [699, 271] on img at bounding box center [730, 259] width 372 height 240
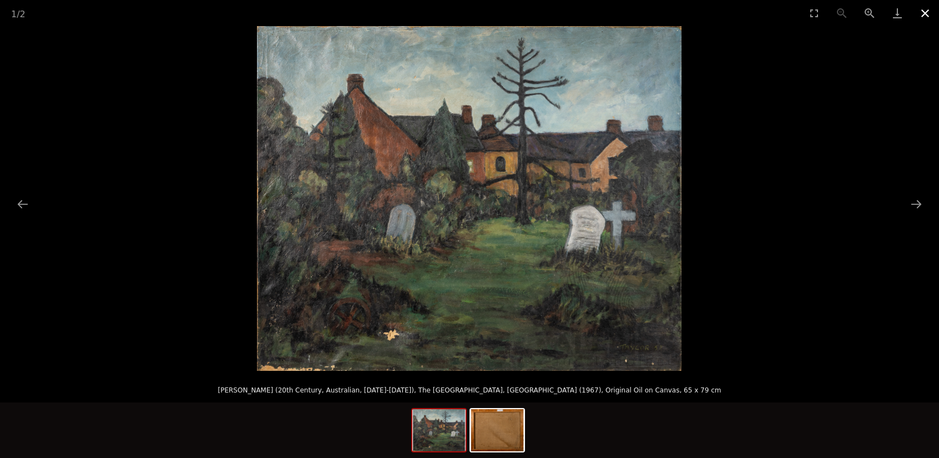
click at [919, 9] on button "Close gallery" at bounding box center [925, 13] width 28 height 26
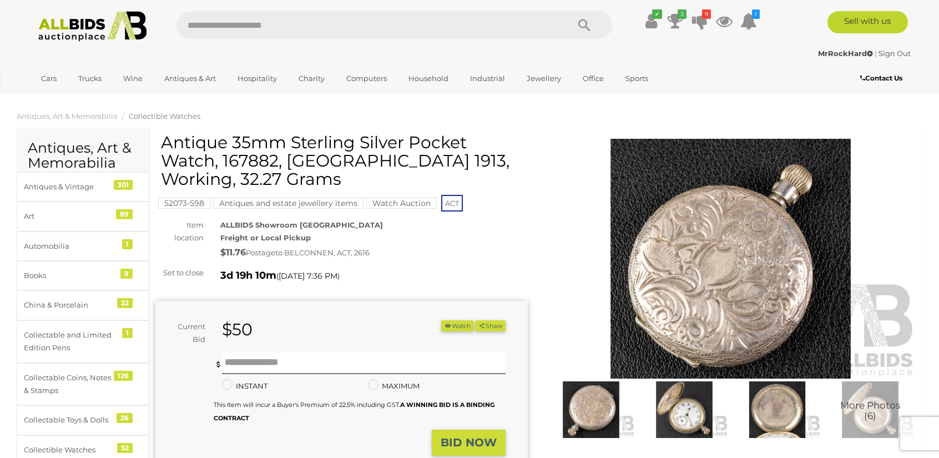
drag, startPoint x: 236, startPoint y: 185, endPoint x: 173, endPoint y: 135, distance: 80.1
click at [173, 135] on h1 "Antique 35mm Sterling Silver Pocket Watch, 167882, London 1913, Working, 32.27 …" at bounding box center [343, 160] width 364 height 55
click at [181, 136] on h1 "Antique 35mm Sterling Silver Pocket Watch, 167882, London 1913, Working, 32.27 …" at bounding box center [343, 160] width 364 height 55
drag, startPoint x: 162, startPoint y: 139, endPoint x: 390, endPoint y: 161, distance: 229.1
click at [390, 161] on h1 "Antique 35mm Sterling Silver Pocket Watch, 167882, London 1913, Working, 32.27 …" at bounding box center [343, 160] width 364 height 55
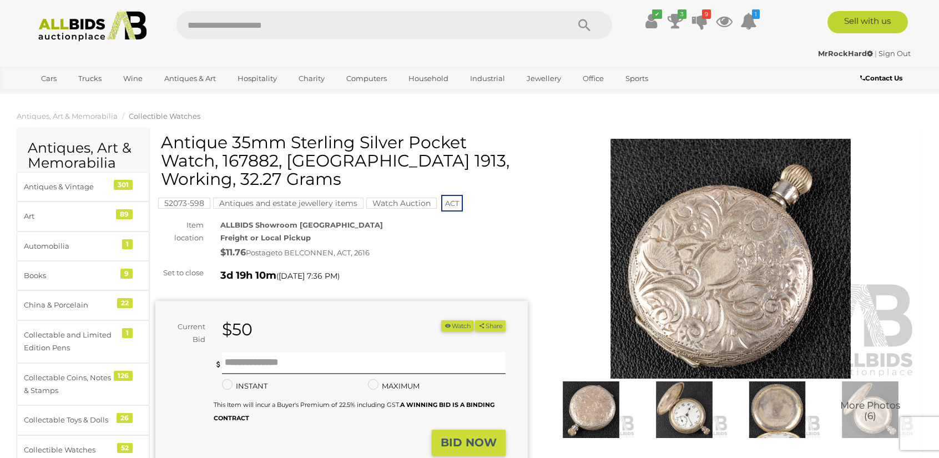
click at [308, 337] on div "$50" at bounding box center [301, 329] width 175 height 19
click at [312, 365] on input "text" at bounding box center [363, 363] width 283 height 22
type input "**"
click at [459, 443] on strong "BID NOW" at bounding box center [468, 441] width 56 height 13
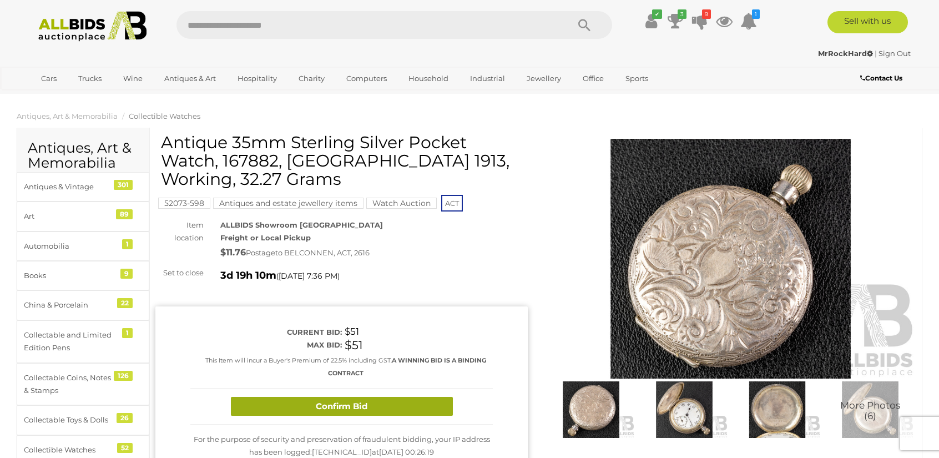
click at [421, 411] on button "Confirm Bid" at bounding box center [342, 406] width 222 height 19
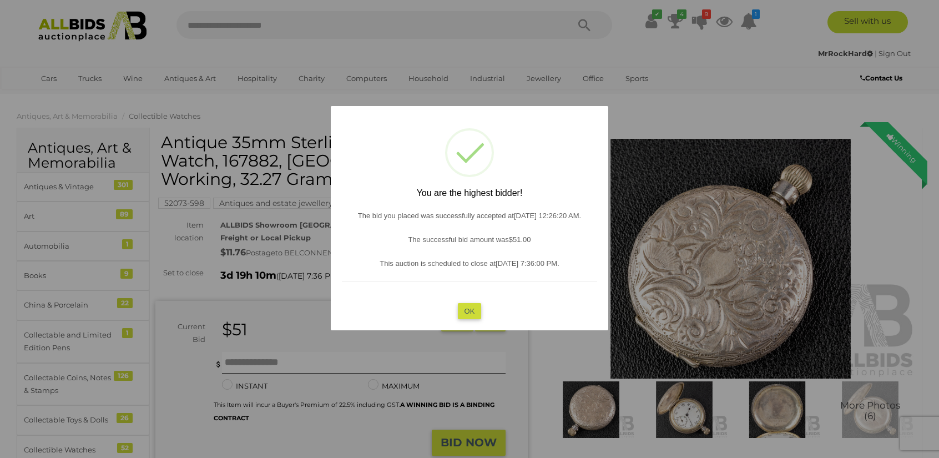
click at [472, 312] on button "OK" at bounding box center [470, 310] width 24 height 16
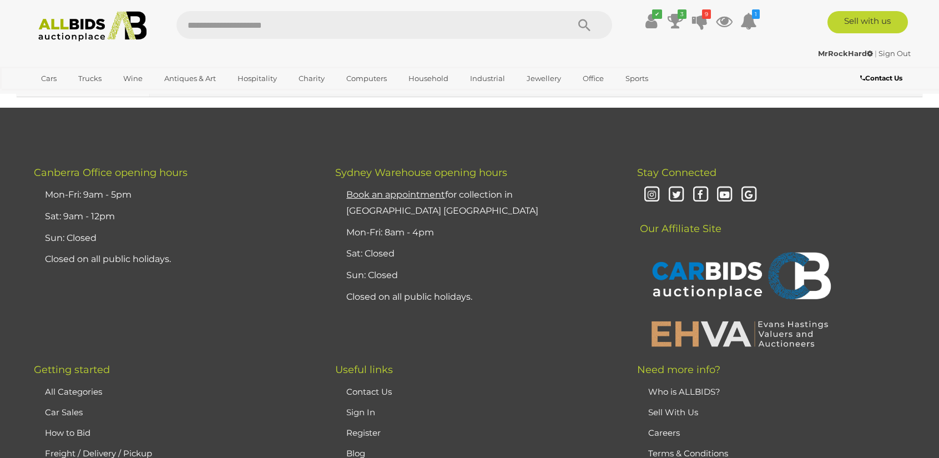
scroll to position [9819, 0]
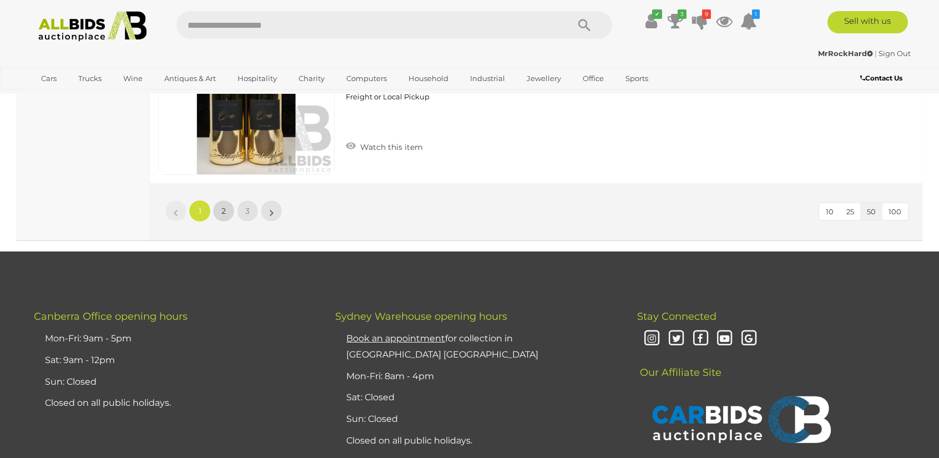
click at [231, 200] on link "2" at bounding box center [223, 211] width 22 height 22
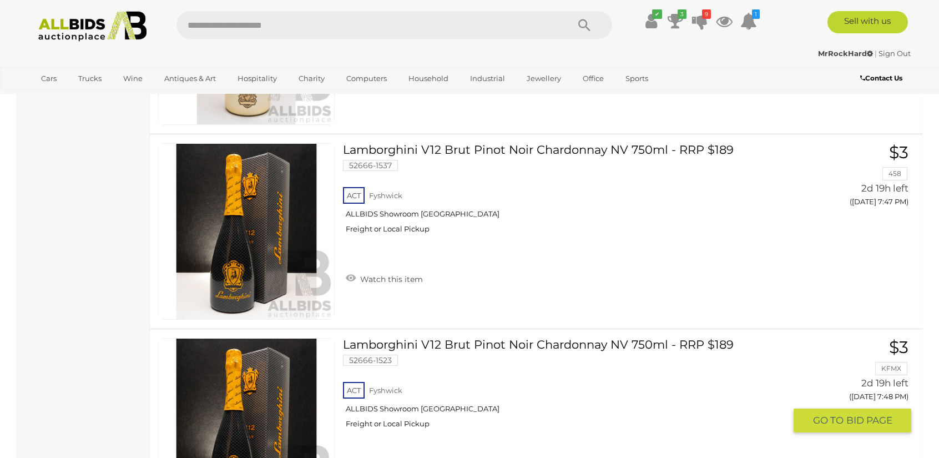
scroll to position [5869, 0]
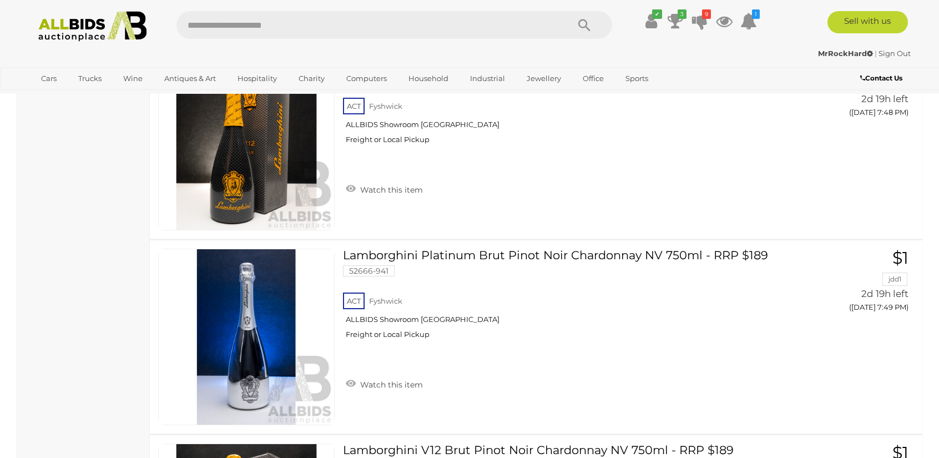
click at [710, 21] on ul "✔ Your account is up to date Transaction History Current Bids" at bounding box center [691, 21] width 143 height 20
